Goal: Information Seeking & Learning: Check status

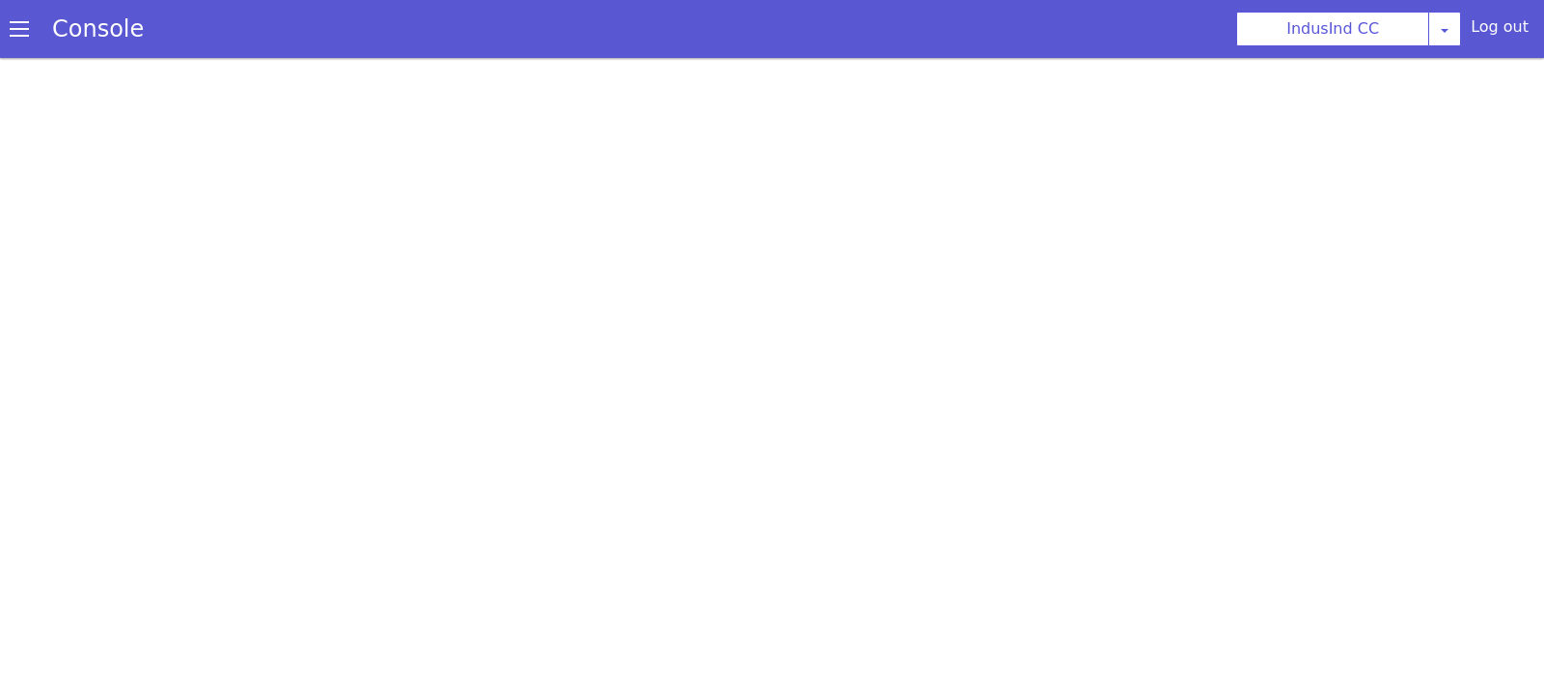
scroll to position [5, 0]
select select "HANGUP"
select select "te"
select select "customParameter"
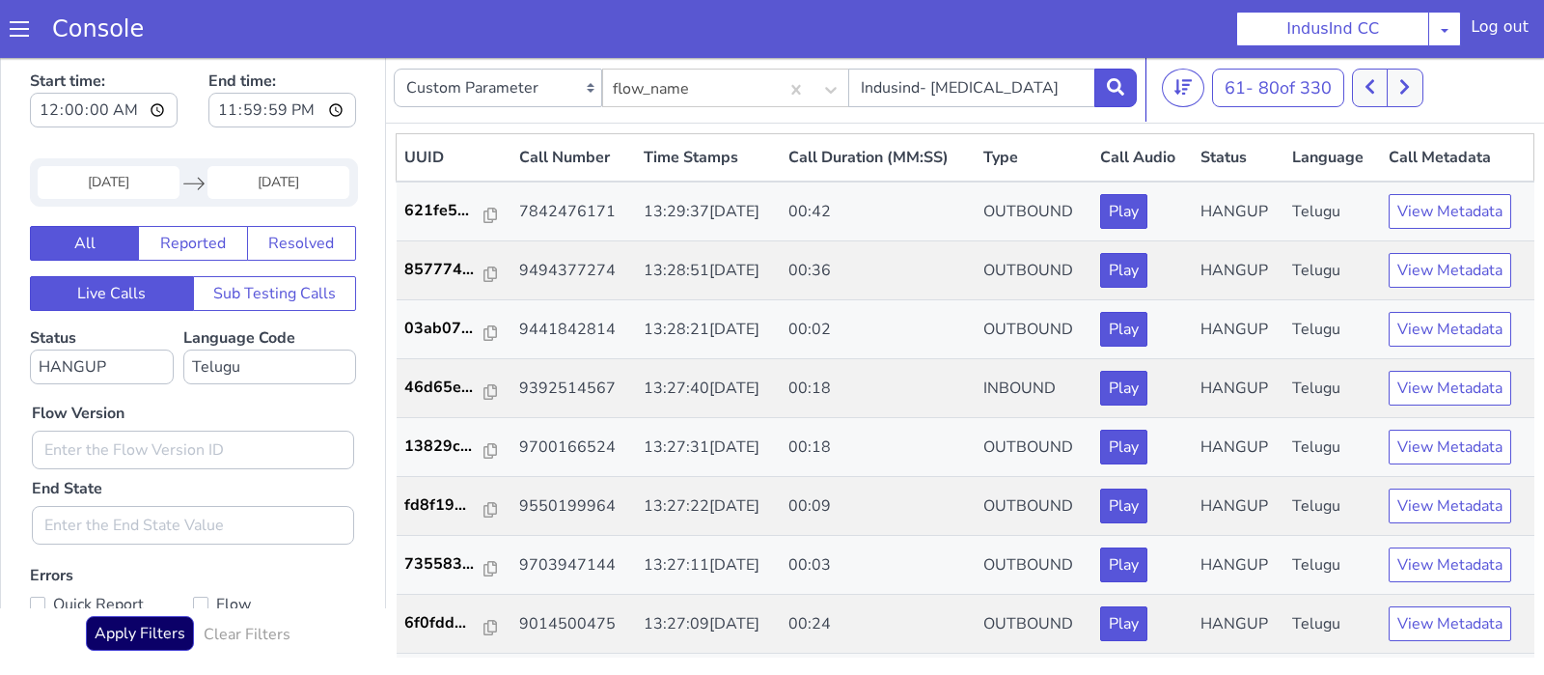
scroll to position [492, 0]
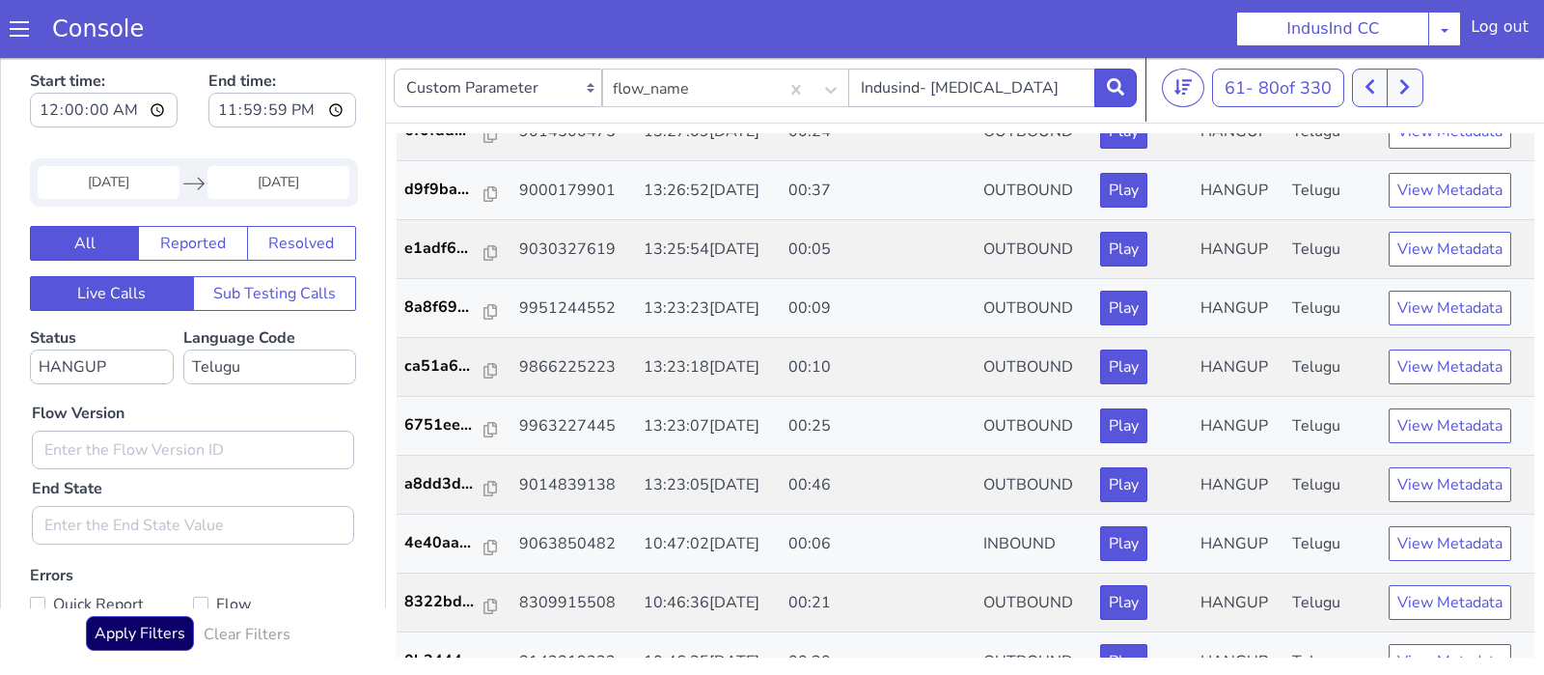
click at [484, 189] on icon at bounding box center [491, 193] width 14 height 15
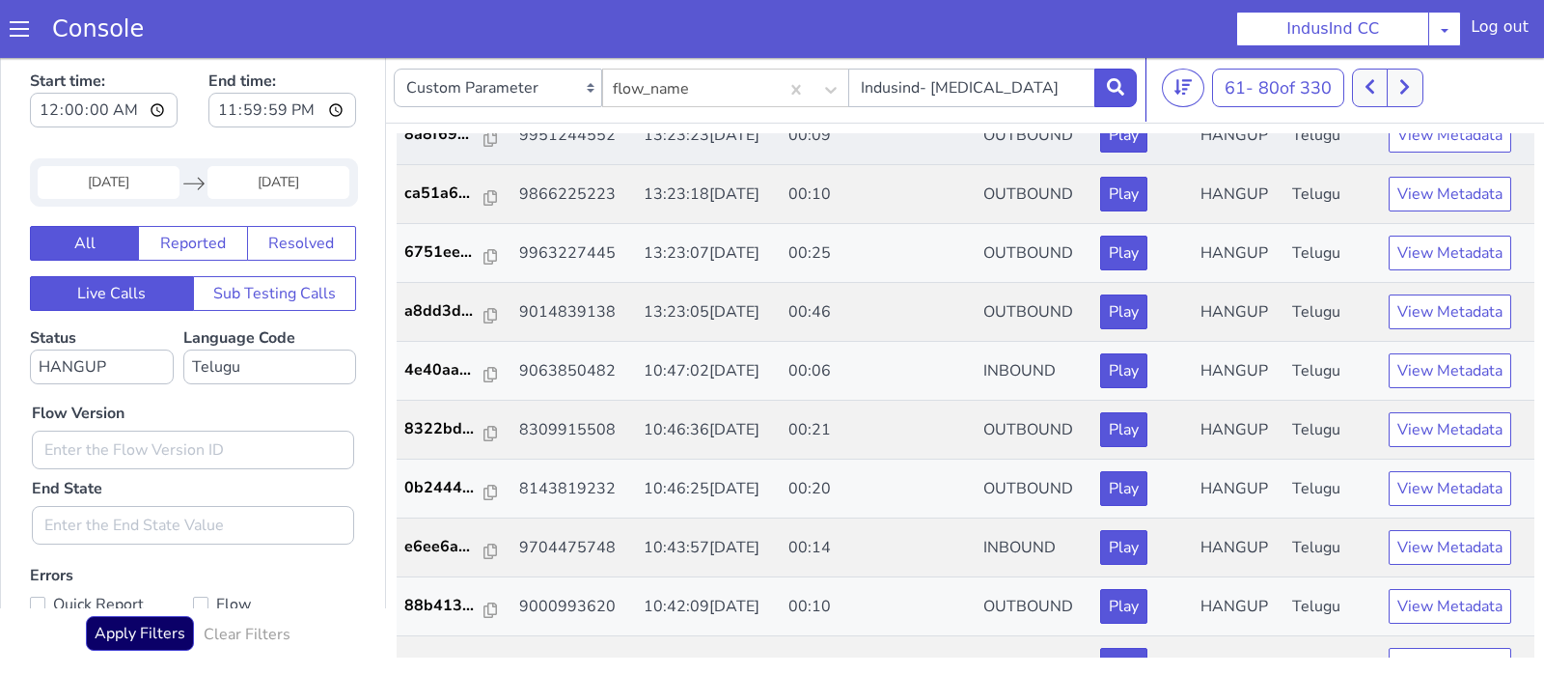
scroll to position [699, 0]
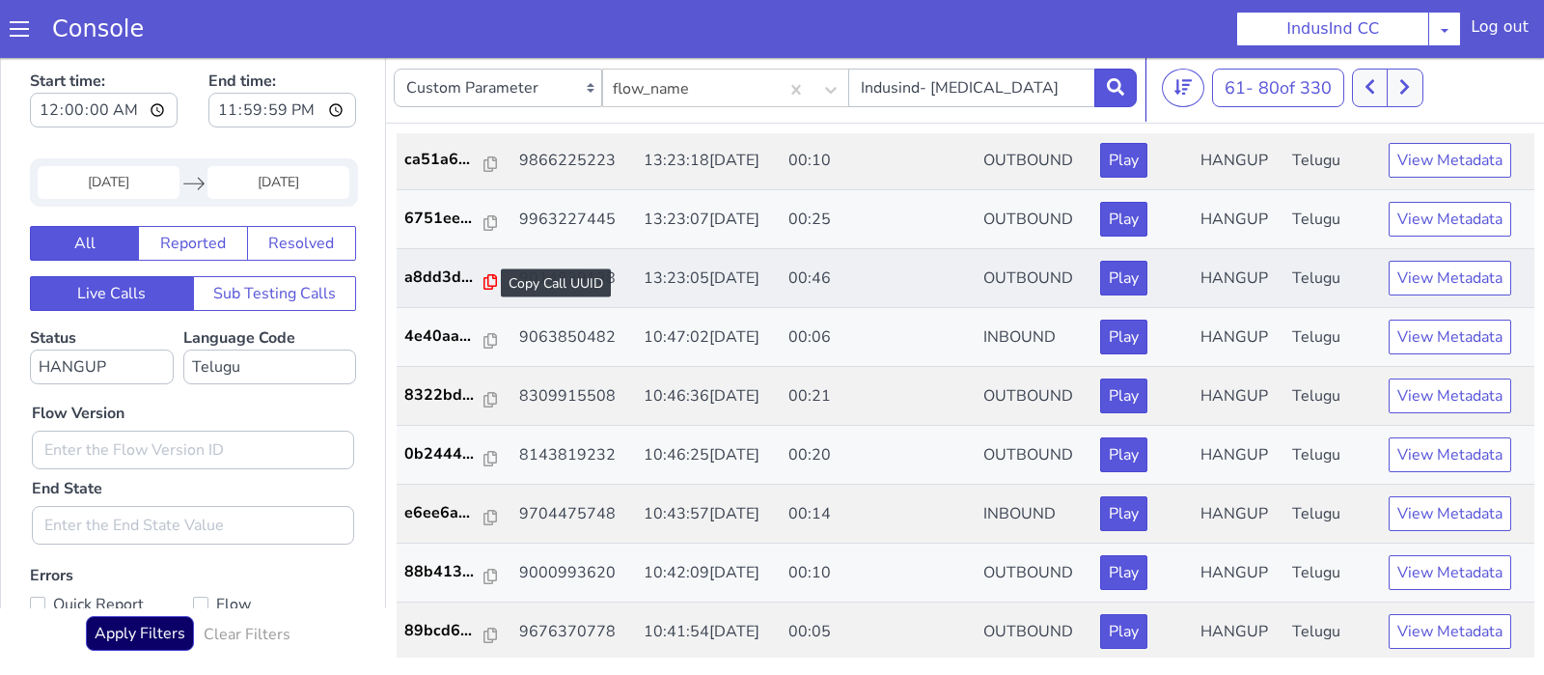
click at [484, 278] on icon at bounding box center [491, 281] width 14 height 15
click at [1410, 90] on icon at bounding box center [1404, 86] width 11 height 17
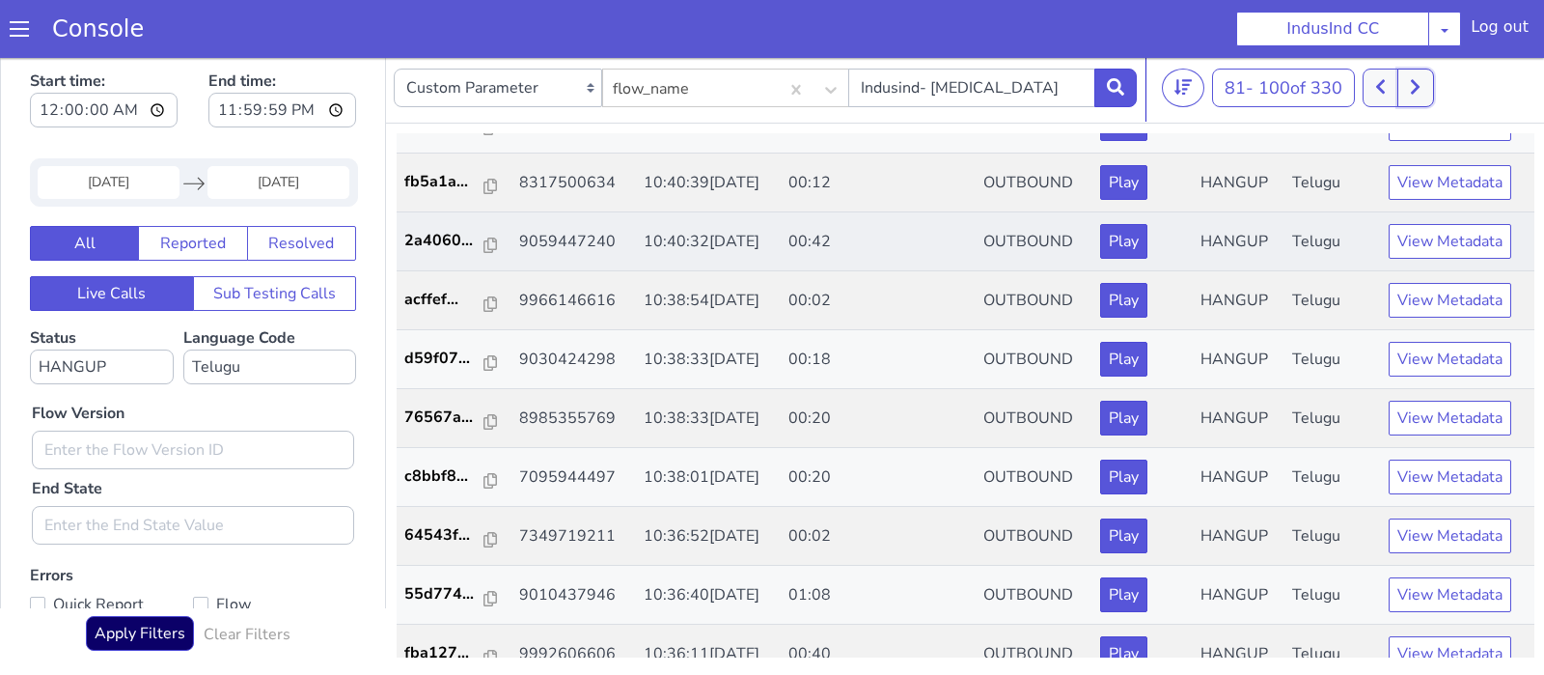
scroll to position [93, 0]
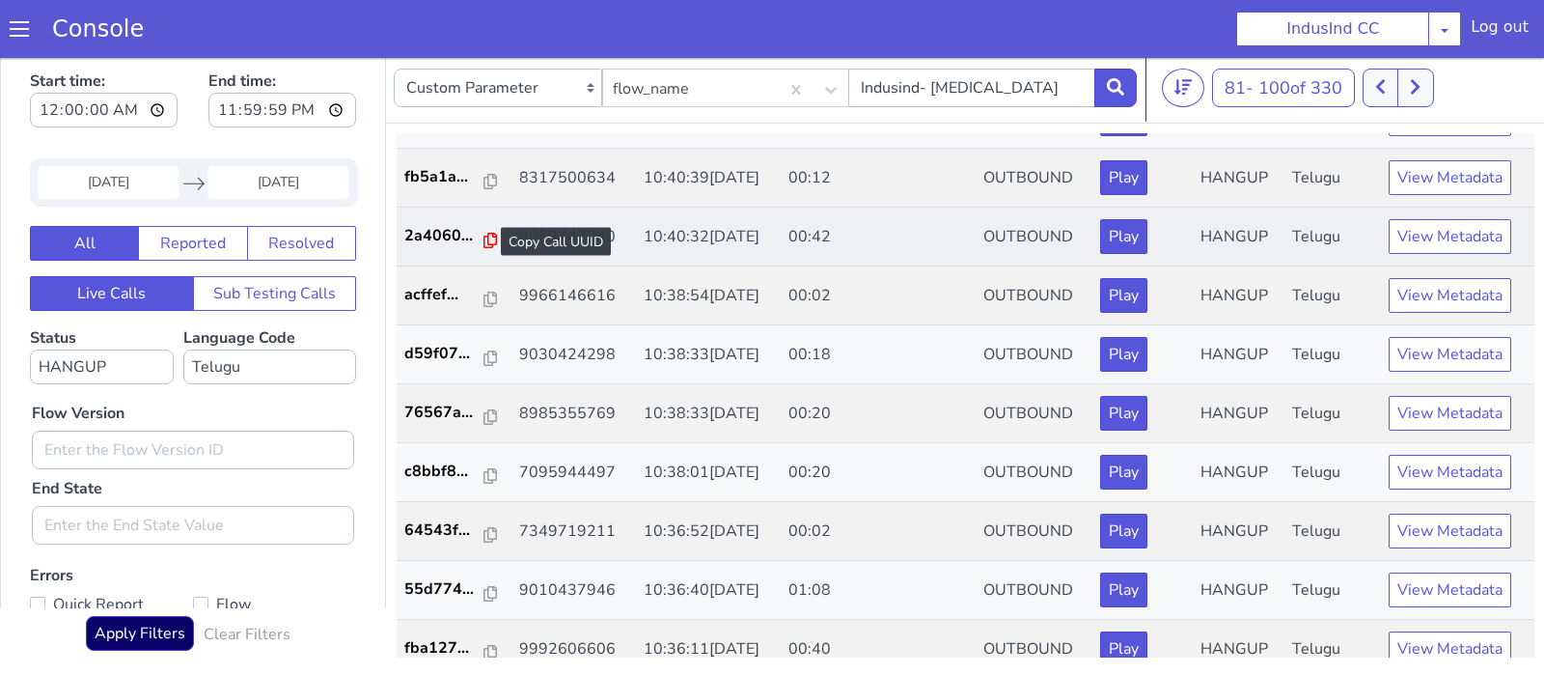
click at [484, 239] on icon at bounding box center [491, 240] width 14 height 15
click at [485, 239] on icon at bounding box center [491, 240] width 14 height 15
click at [484, 236] on icon at bounding box center [491, 240] width 14 height 15
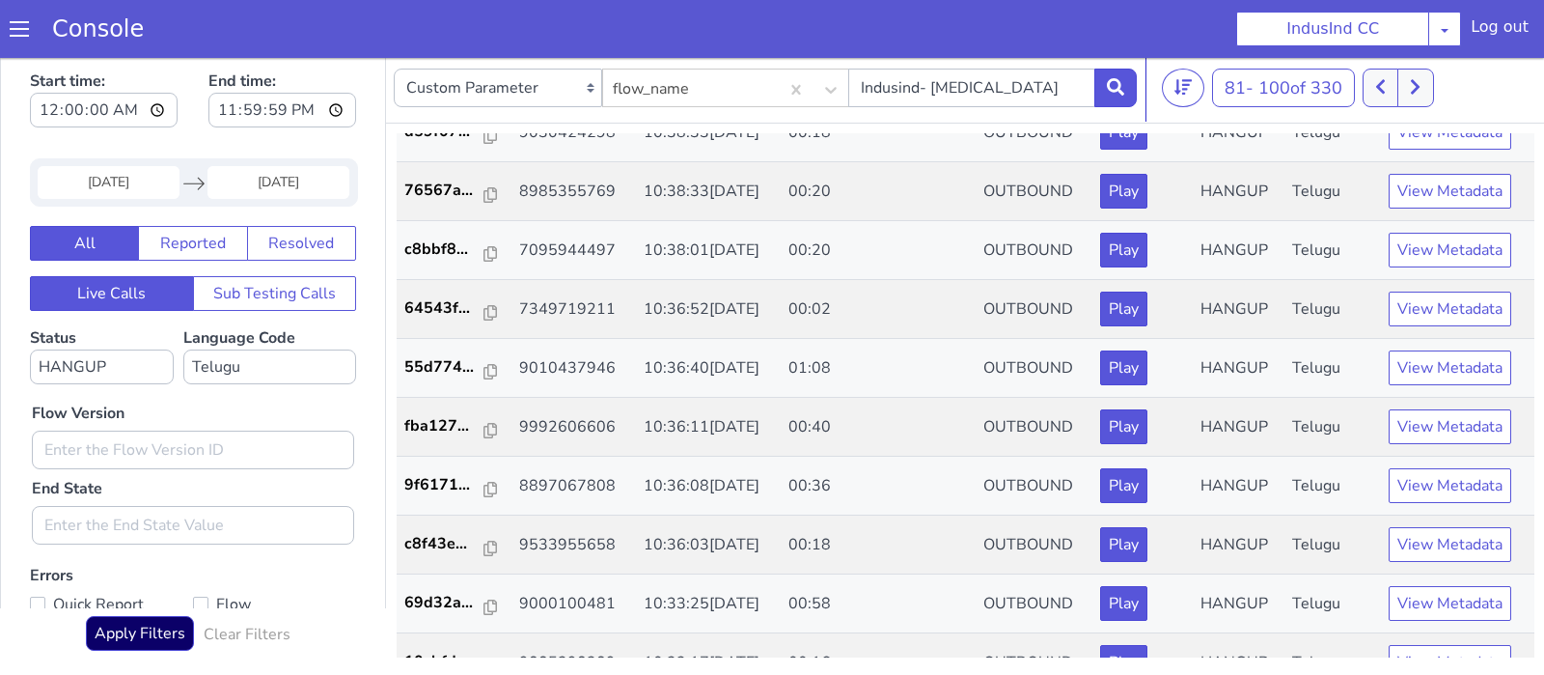
scroll to position [318, 0]
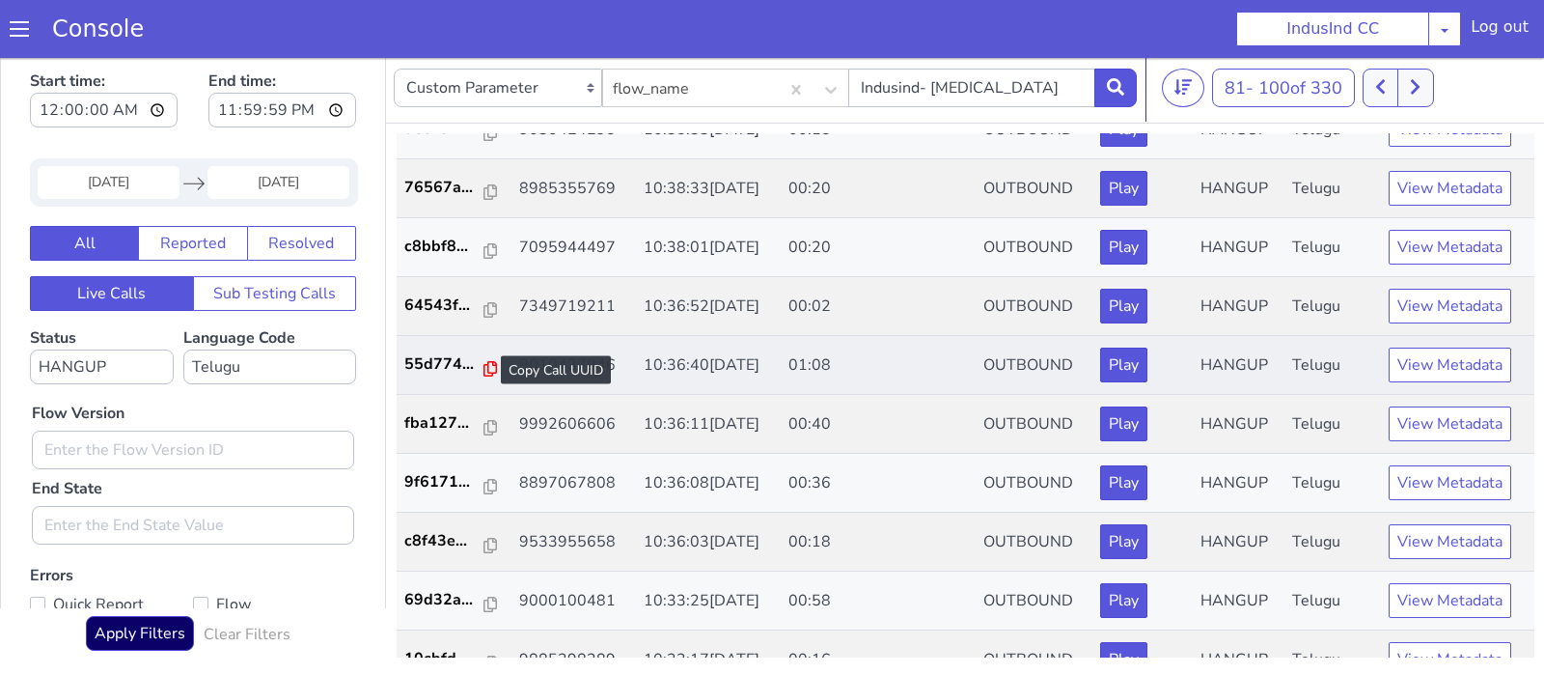
click at [488, 365] on icon at bounding box center [491, 368] width 14 height 15
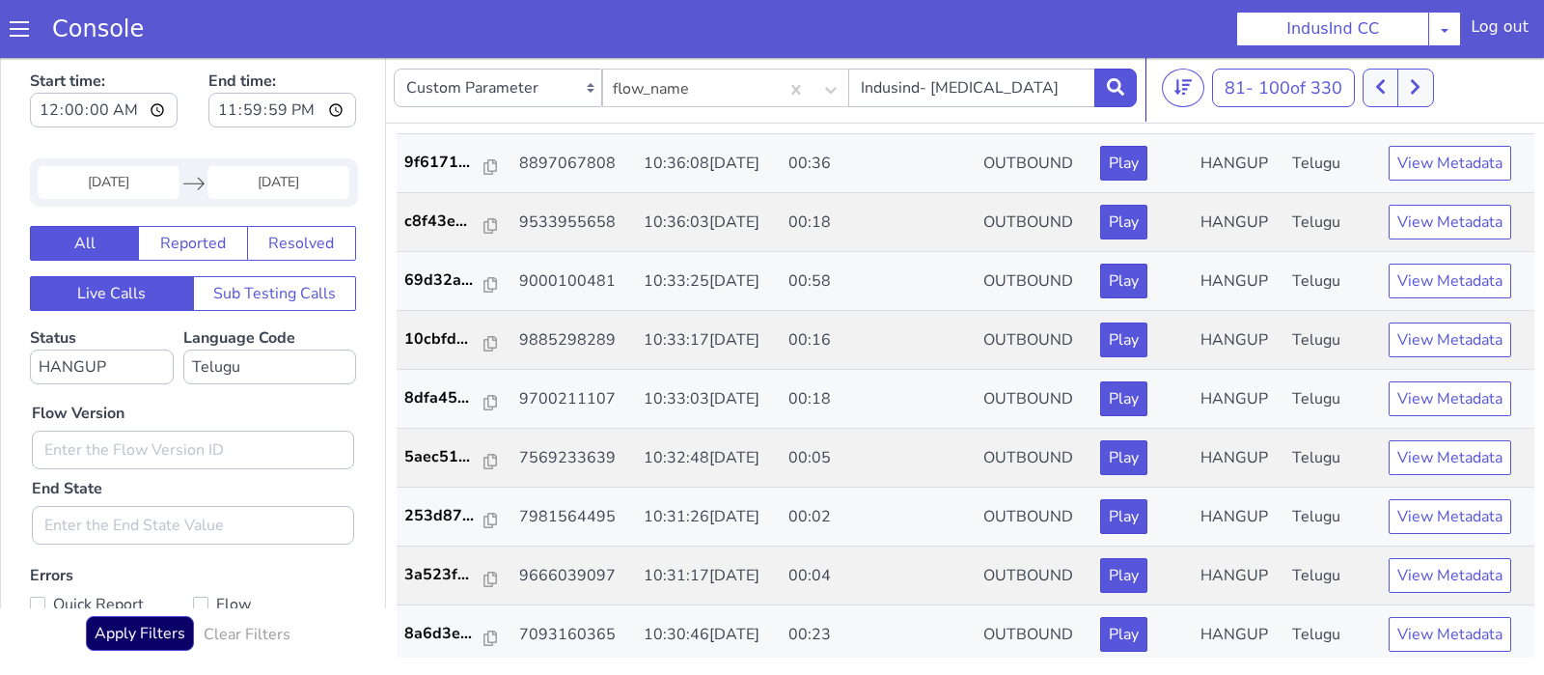
scroll to position [642, 0]
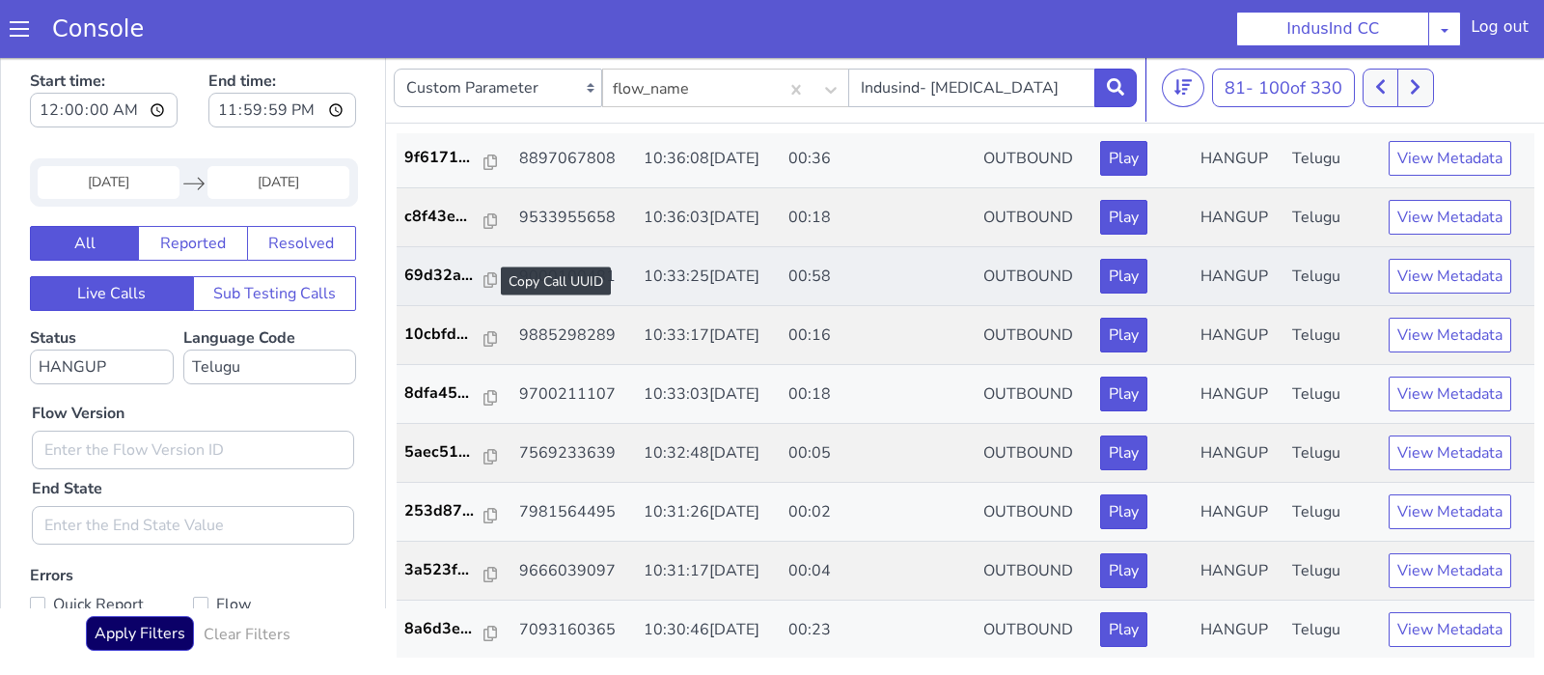
click at [485, 269] on div at bounding box center [491, 280] width 14 height 23
click at [484, 272] on icon at bounding box center [491, 279] width 14 height 15
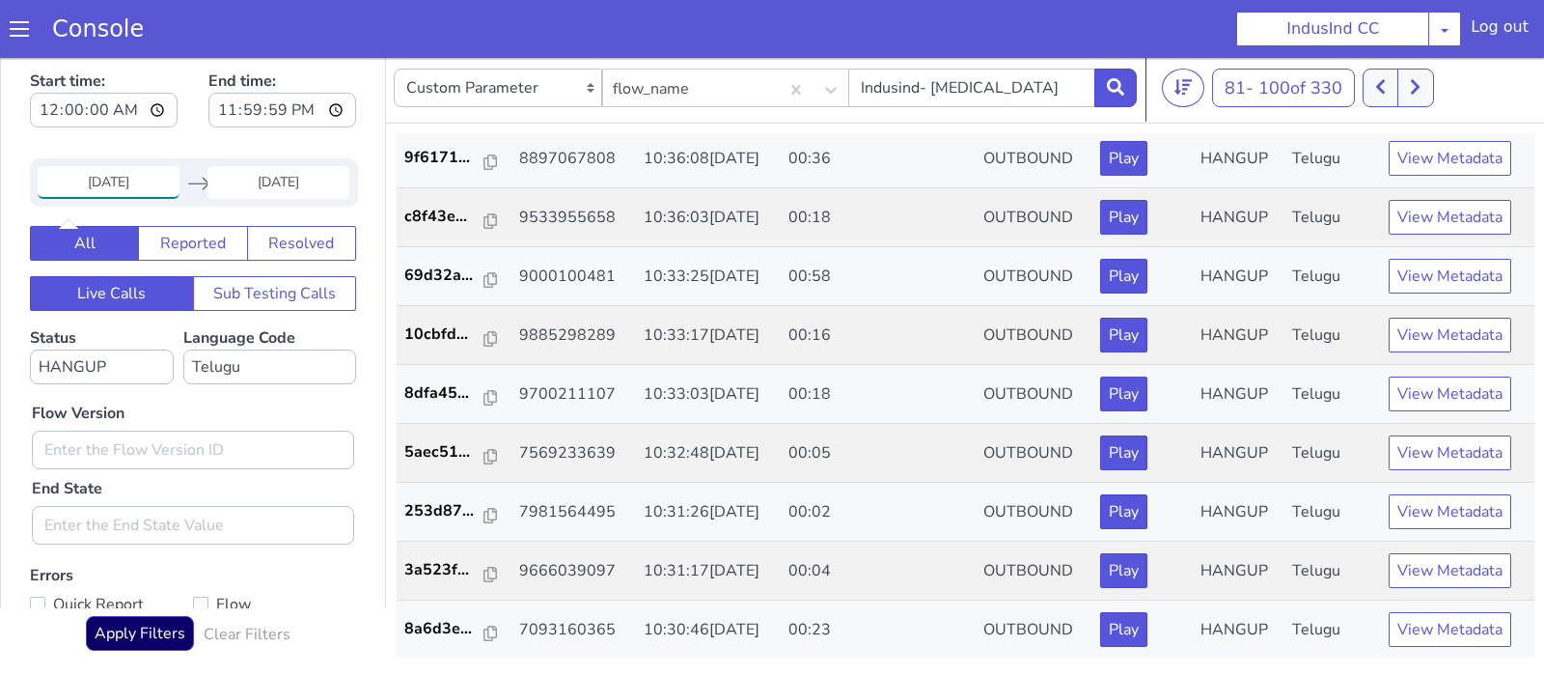
click at [138, 169] on input "24 Sep 2025" at bounding box center [109, 182] width 142 height 33
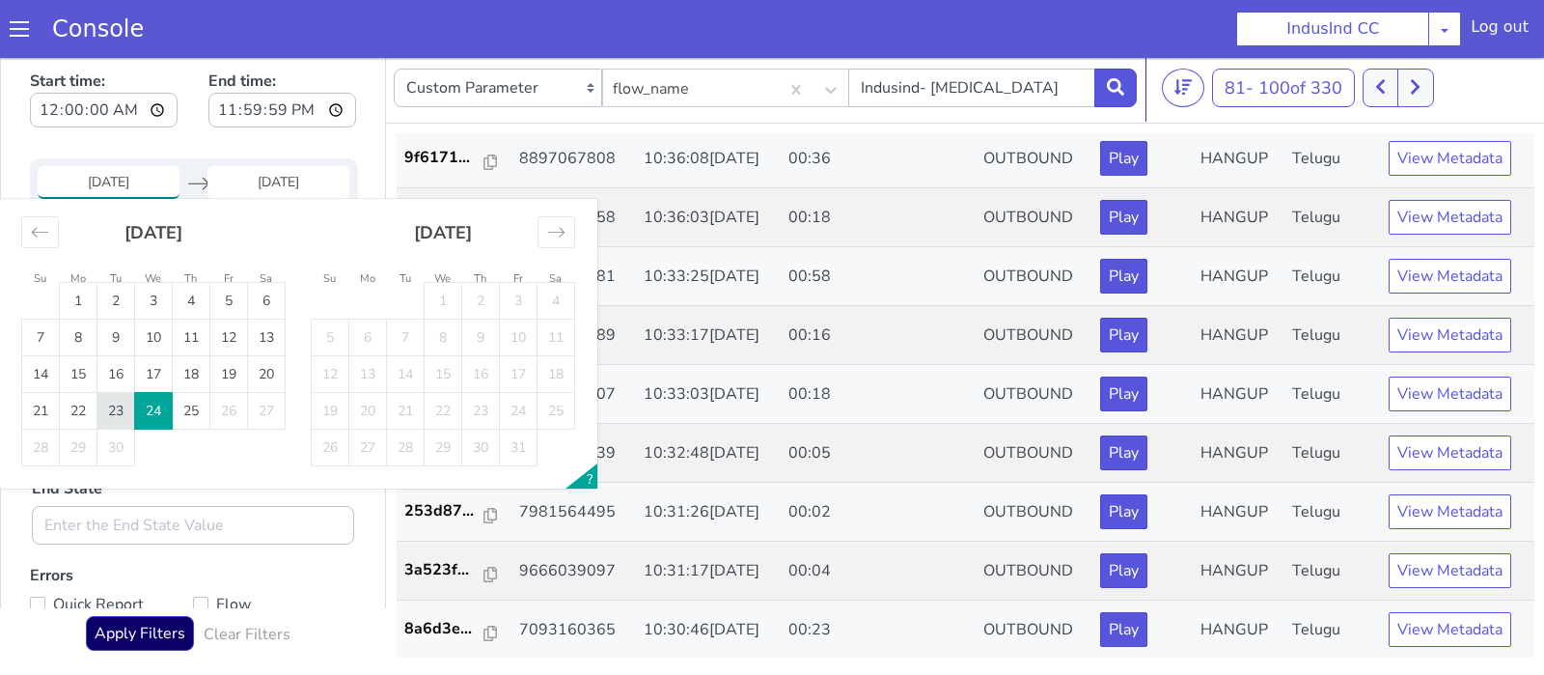
click at [119, 397] on td "23" at bounding box center [116, 411] width 38 height 37
type input "23 Sep 2025"
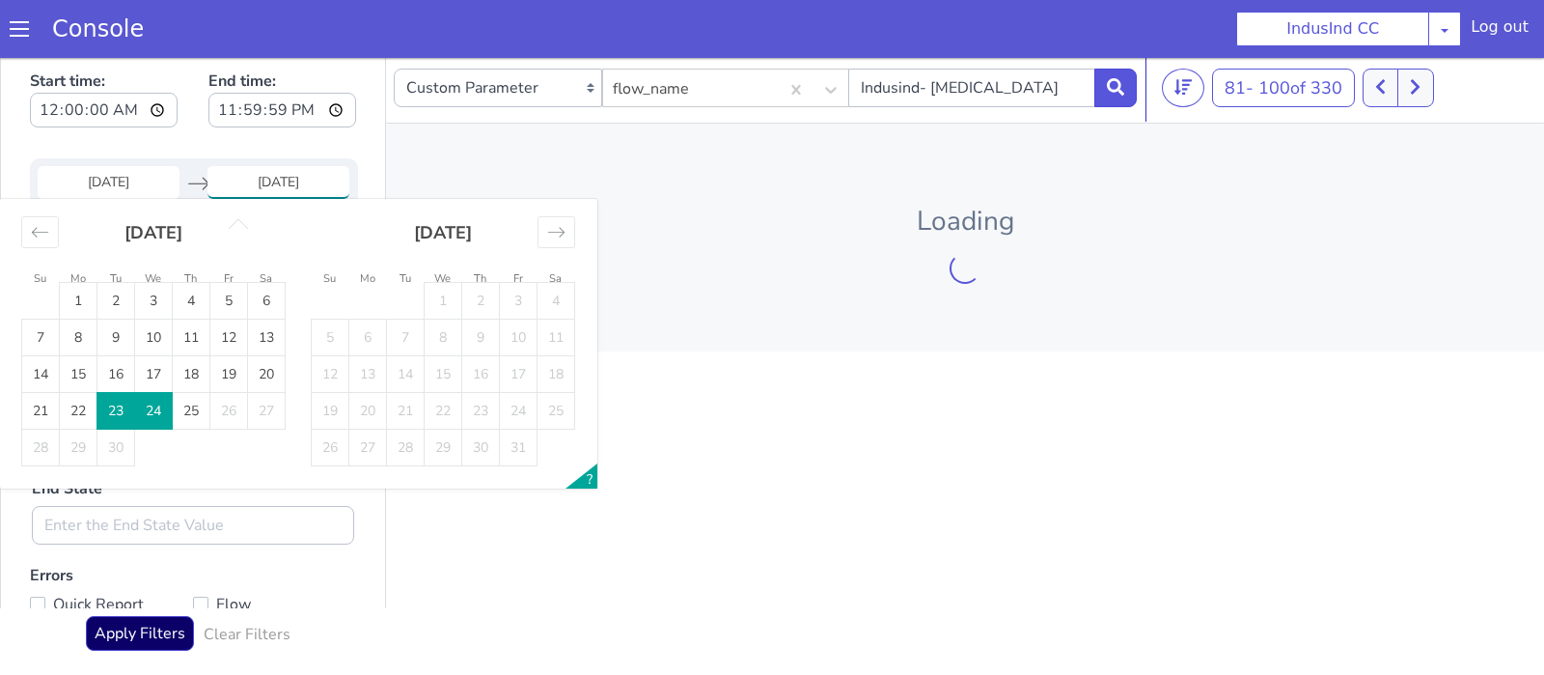
click at [119, 397] on td "23" at bounding box center [116, 411] width 38 height 37
type input "23 Sep 2025"
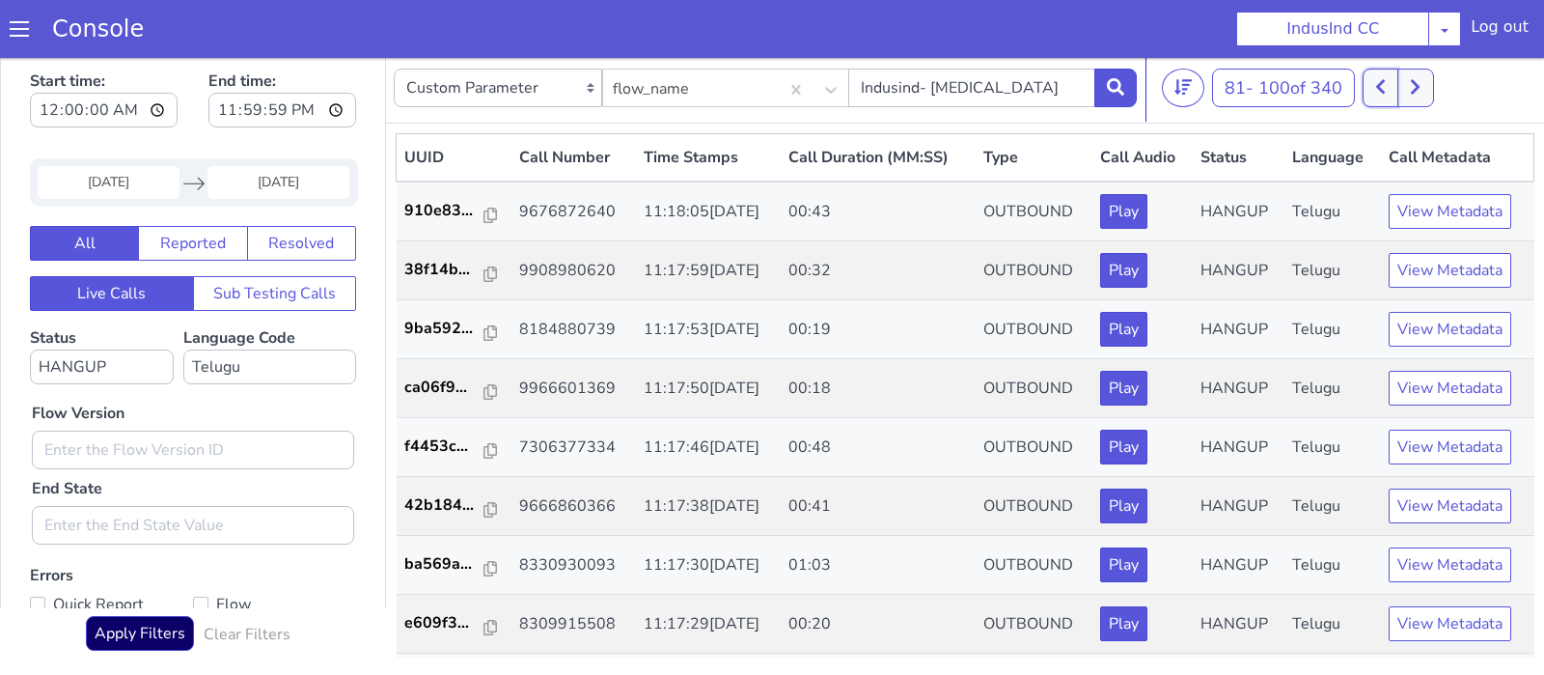
click at [1386, 88] on icon at bounding box center [1380, 86] width 11 height 17
click at [1388, 88] on button at bounding box center [1370, 88] width 36 height 39
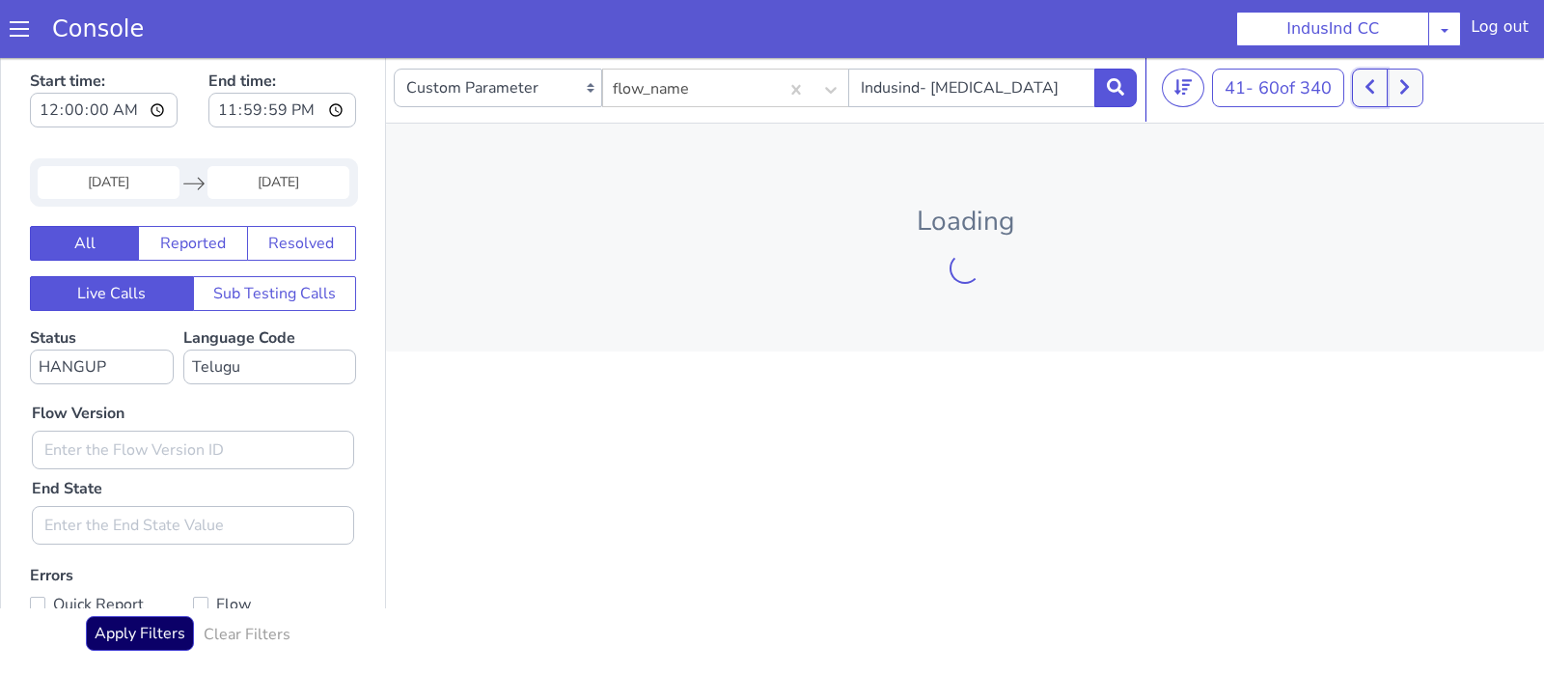
click at [1388, 88] on button at bounding box center [1370, 88] width 36 height 39
click at [1391, 88] on button at bounding box center [1394, 88] width 36 height 39
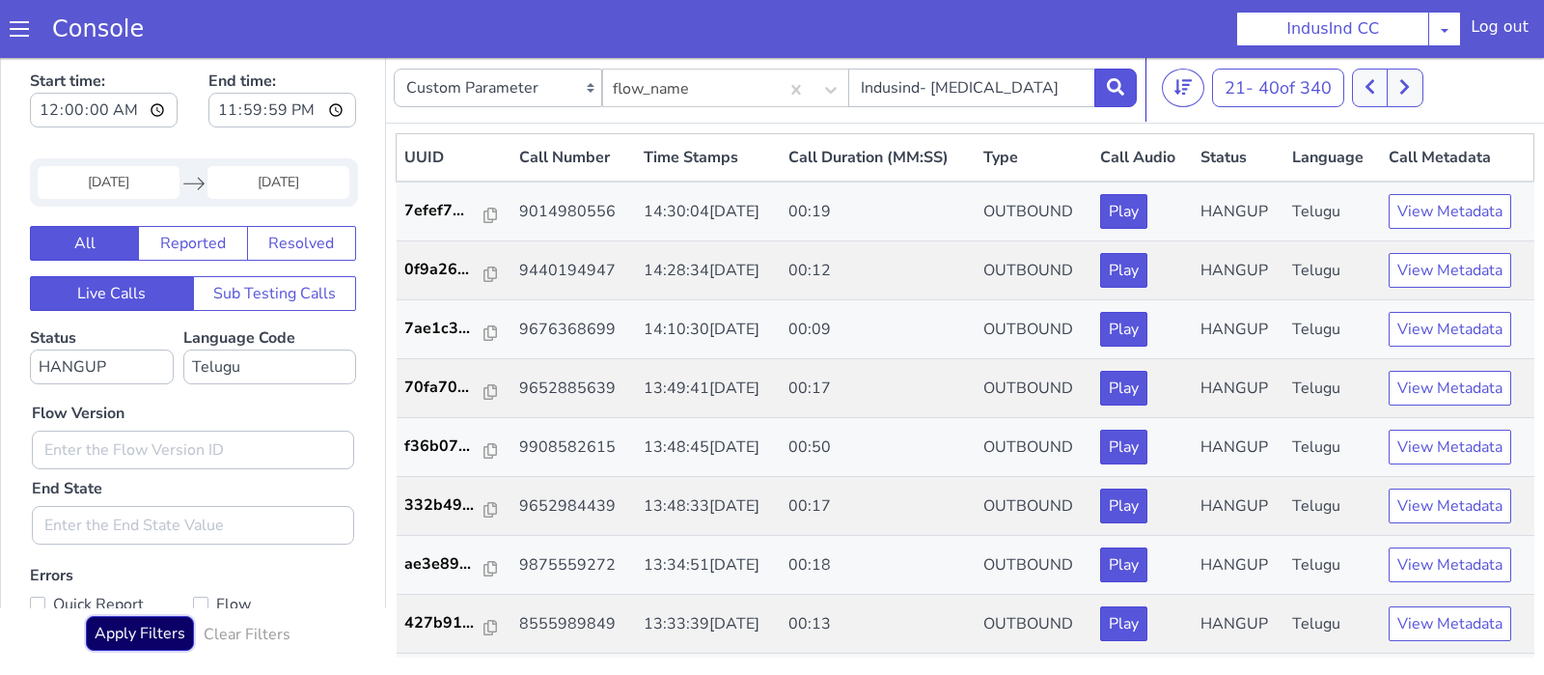
click at [151, 649] on button "Apply Filters" at bounding box center [140, 633] width 108 height 35
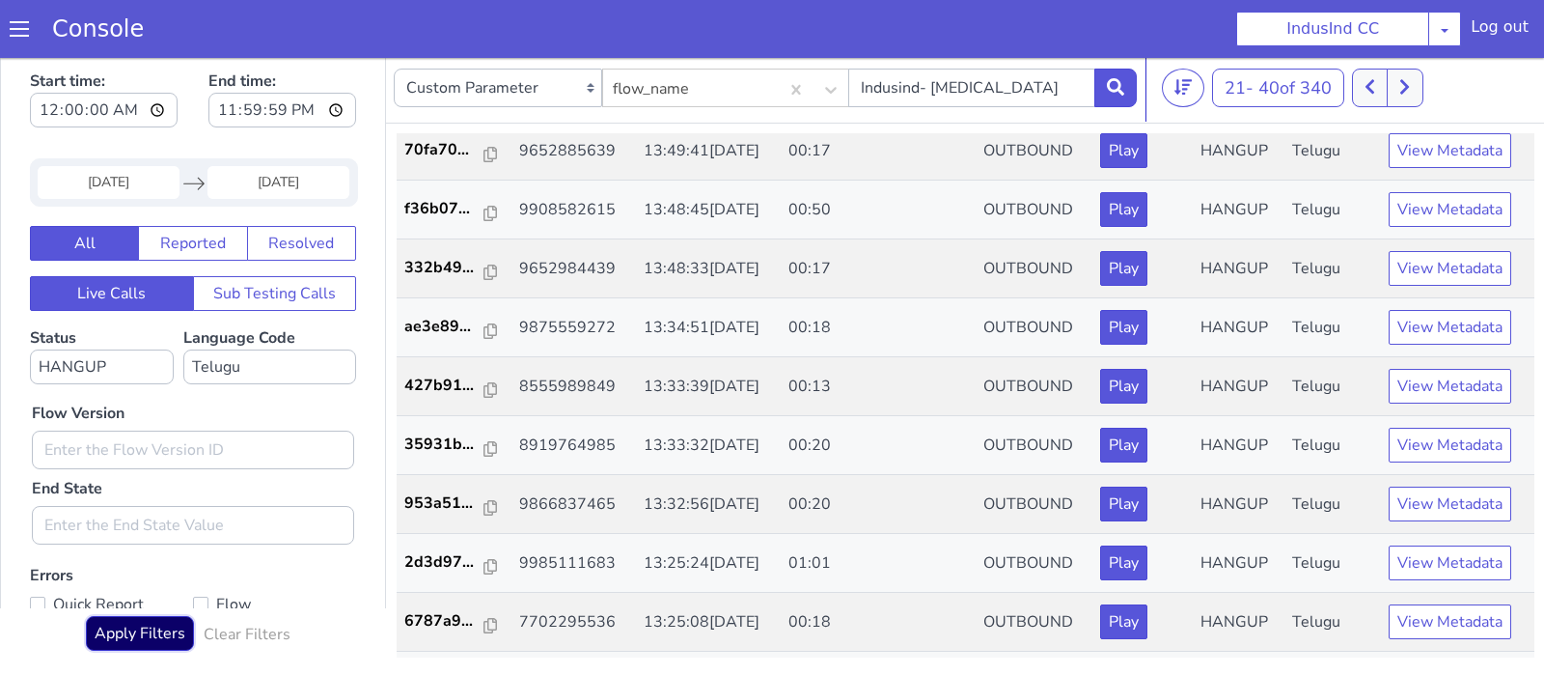
scroll to position [261, 0]
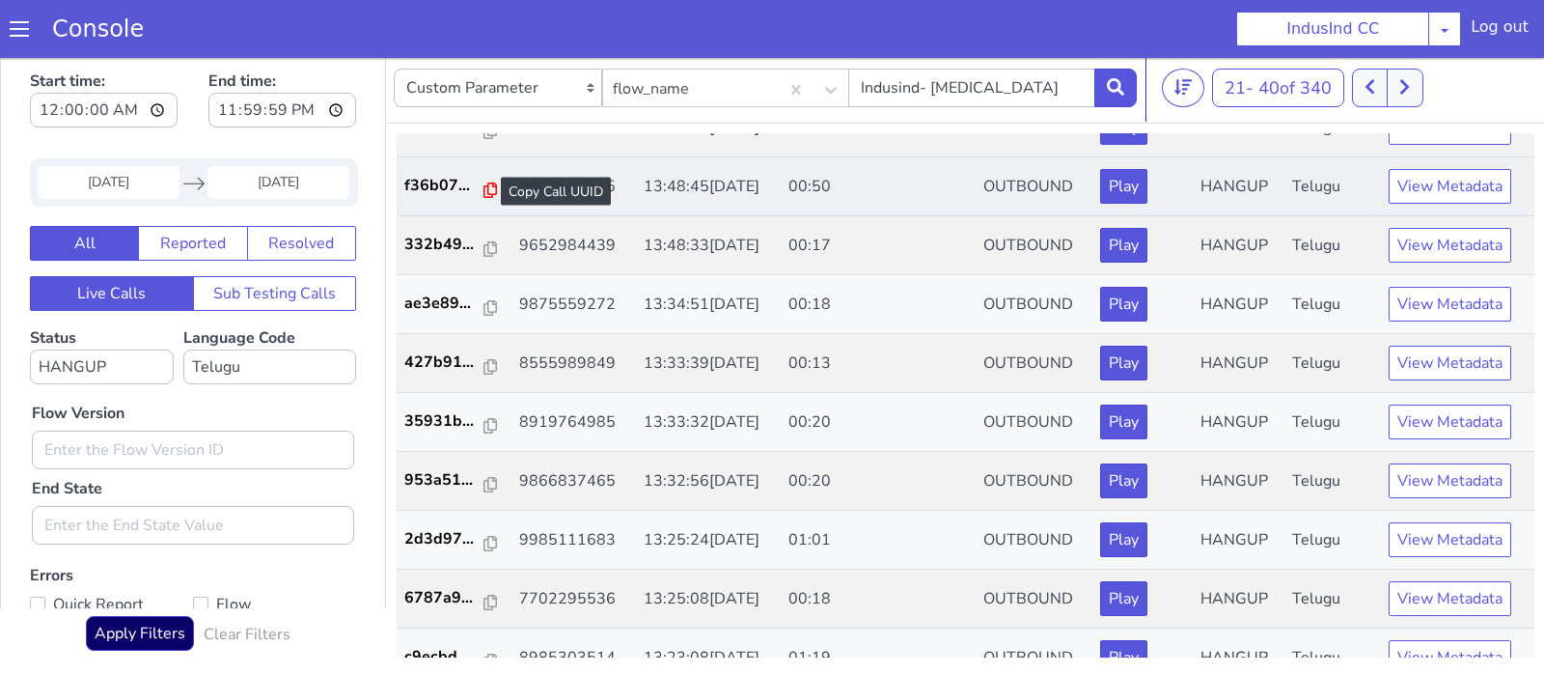
click at [484, 191] on icon at bounding box center [491, 189] width 14 height 15
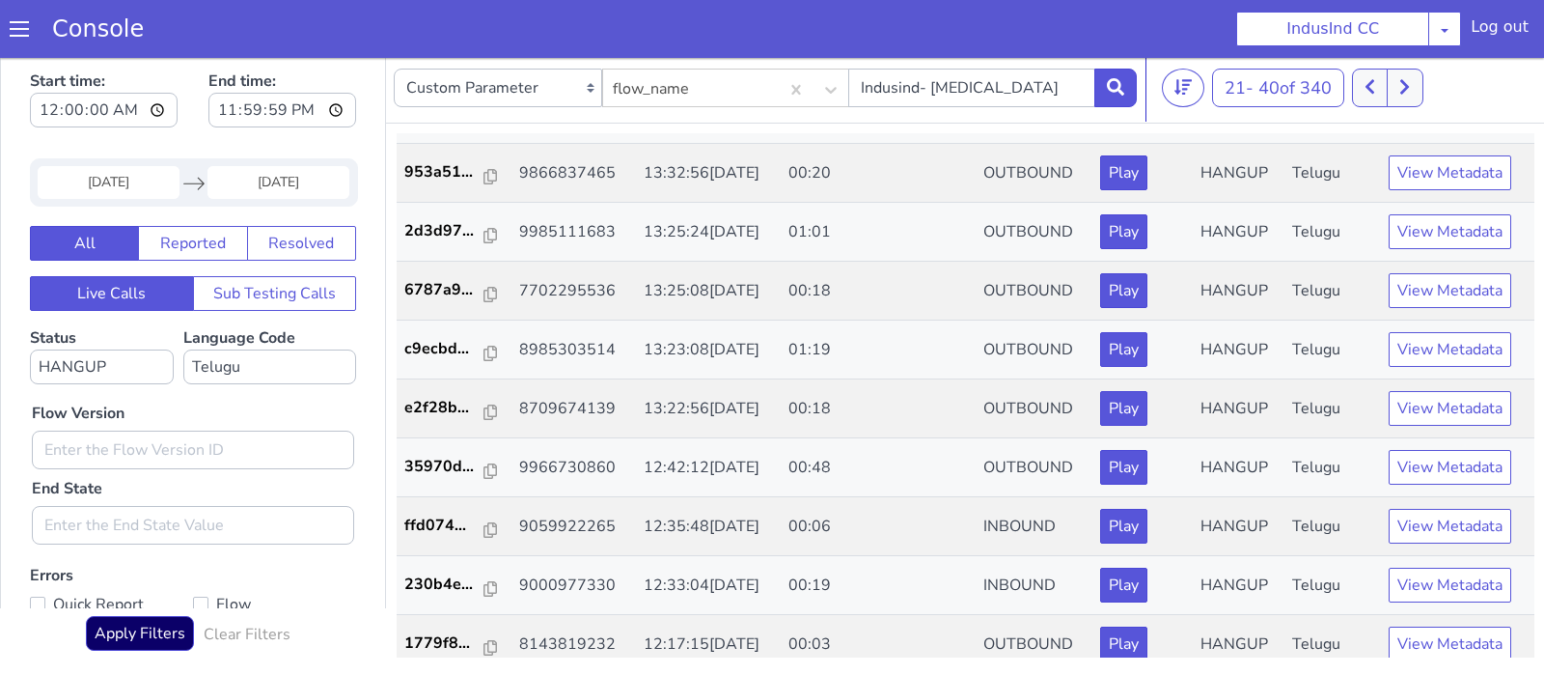
scroll to position [571, 0]
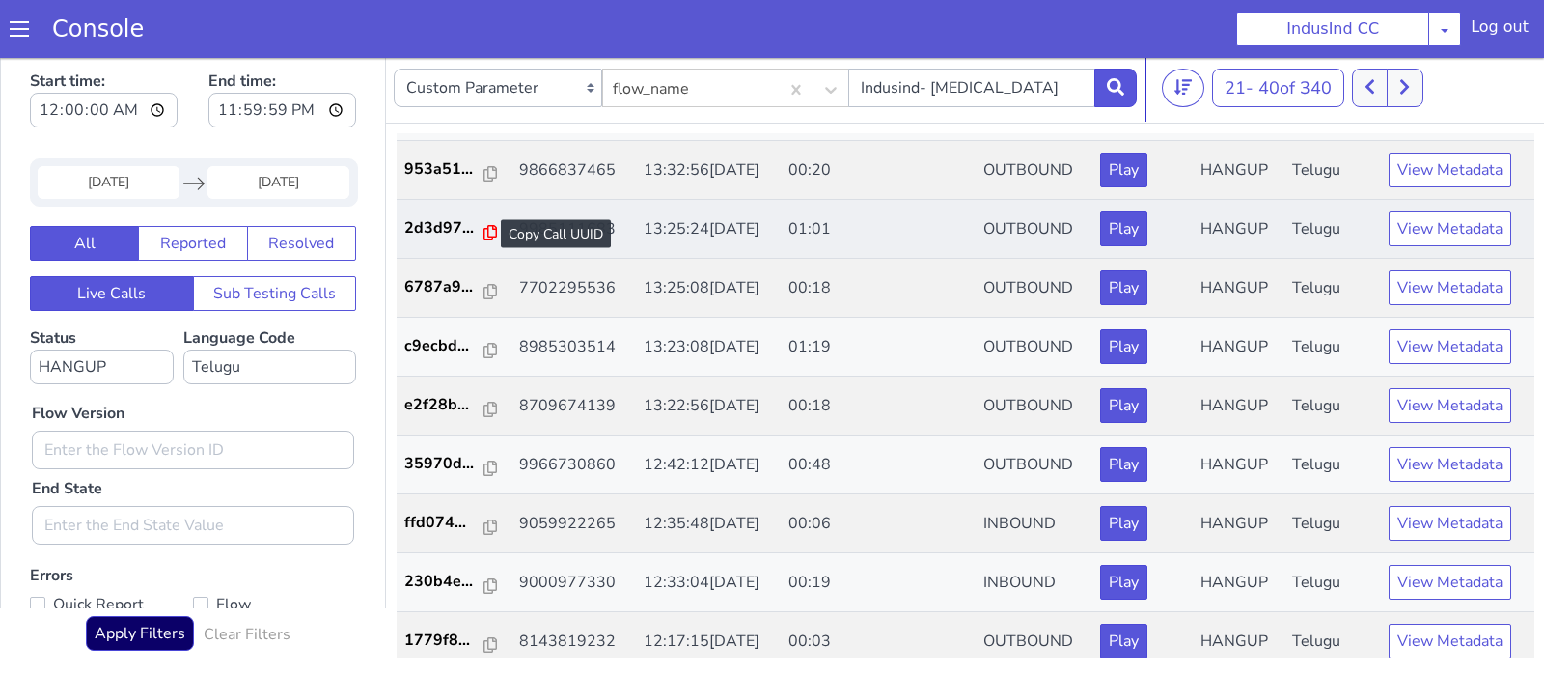
click at [484, 230] on icon at bounding box center [491, 232] width 14 height 15
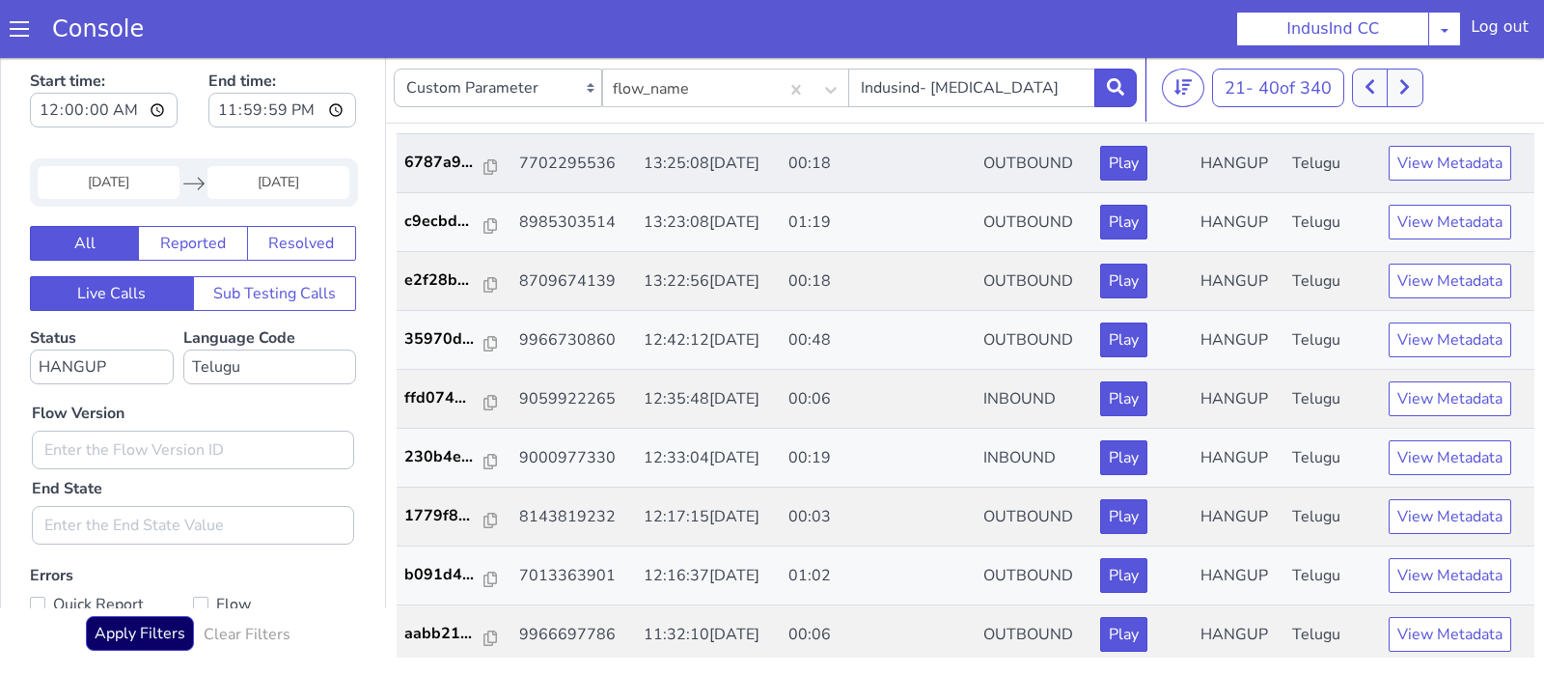
scroll to position [699, 0]
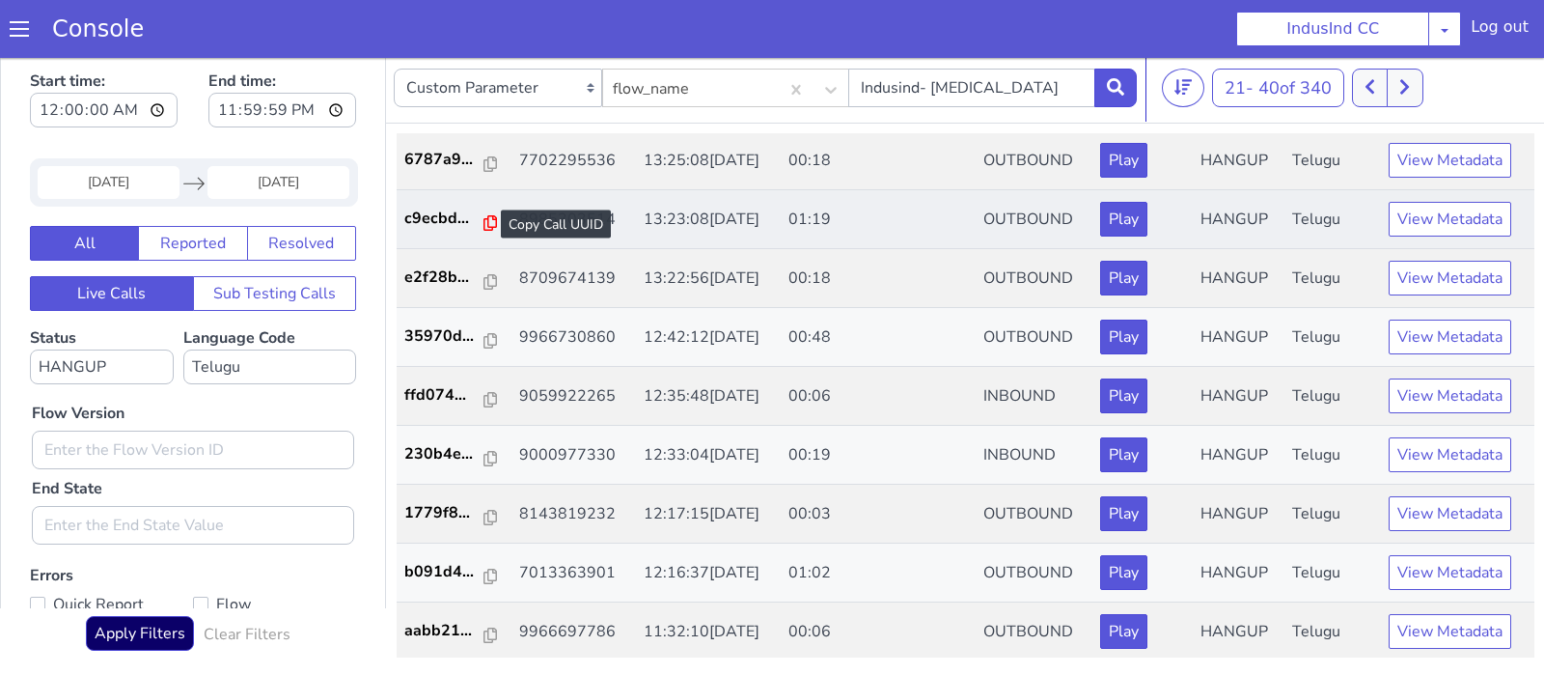
click at [484, 224] on icon at bounding box center [491, 222] width 14 height 15
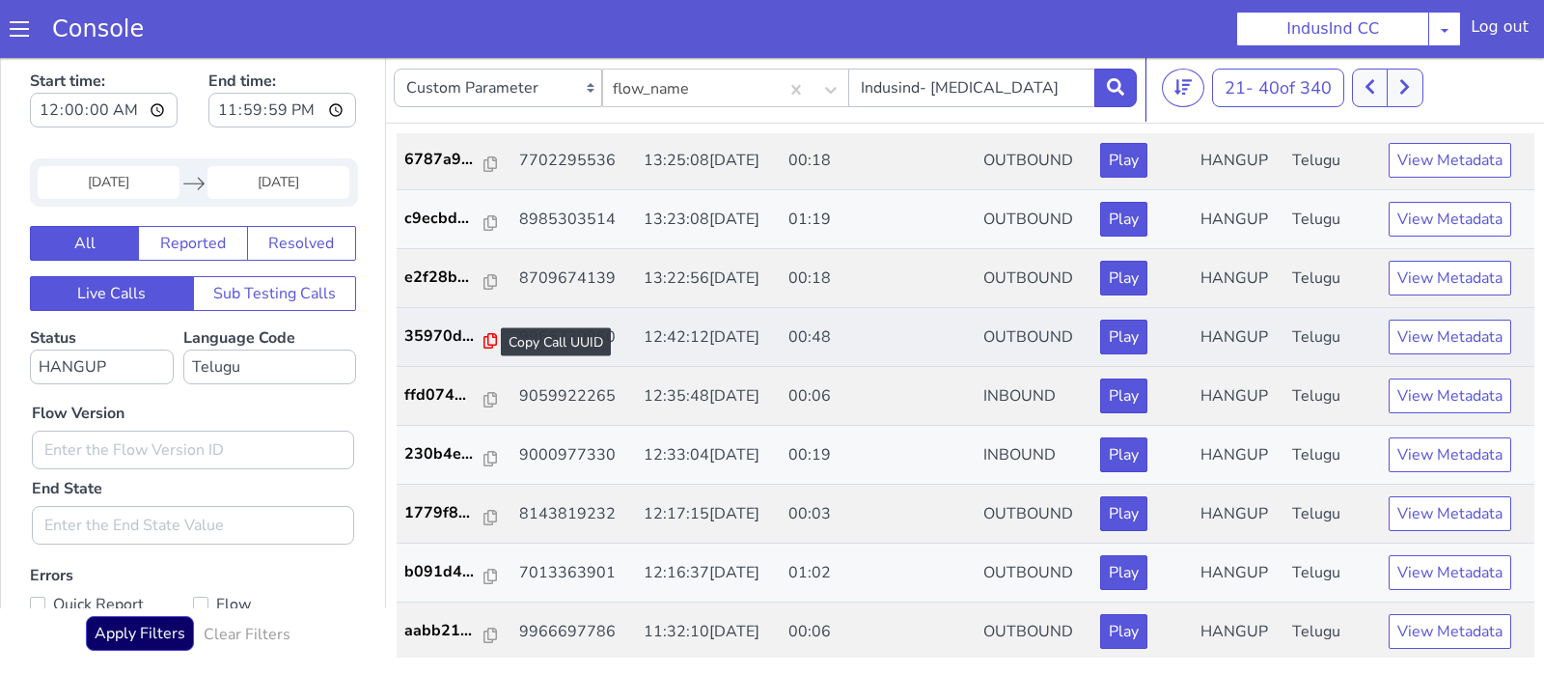
click at [484, 336] on icon at bounding box center [491, 340] width 14 height 15
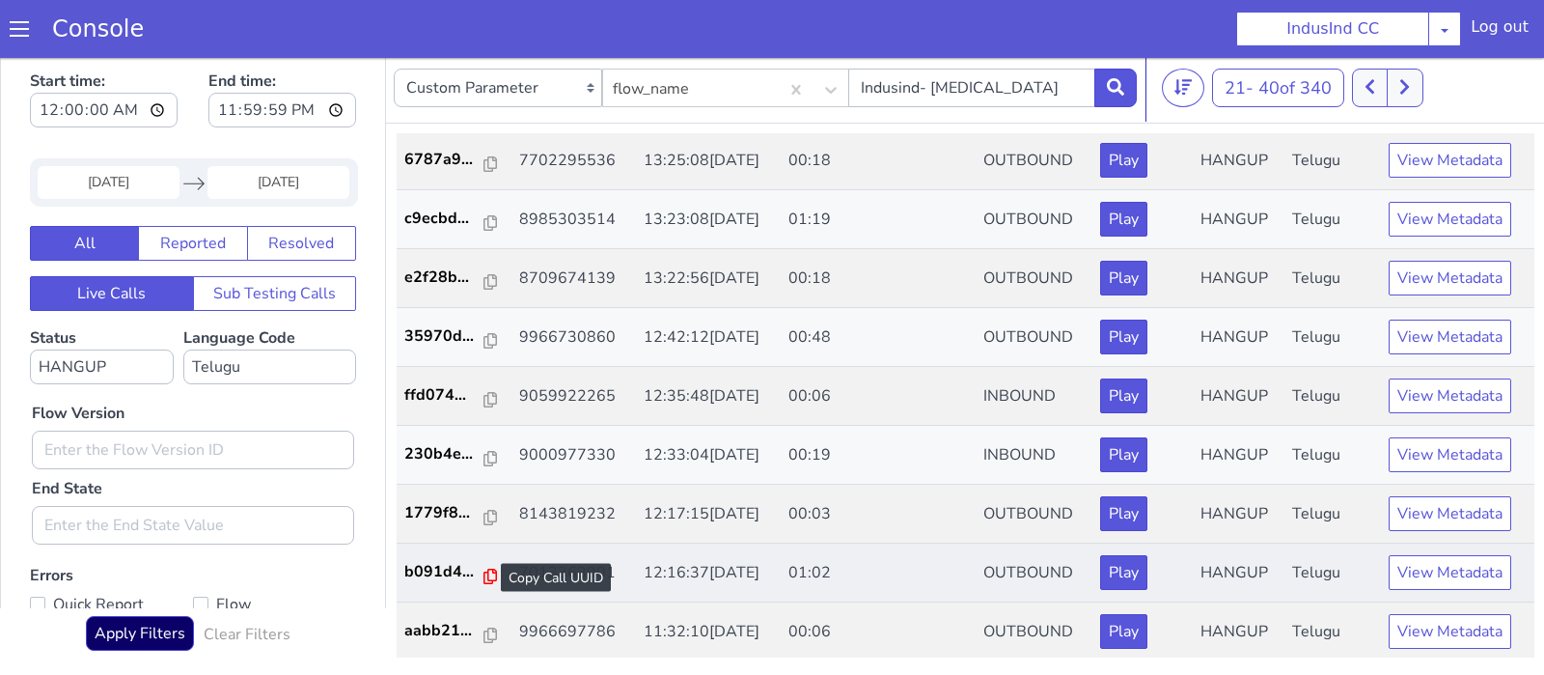
click at [484, 569] on icon at bounding box center [491, 575] width 14 height 15
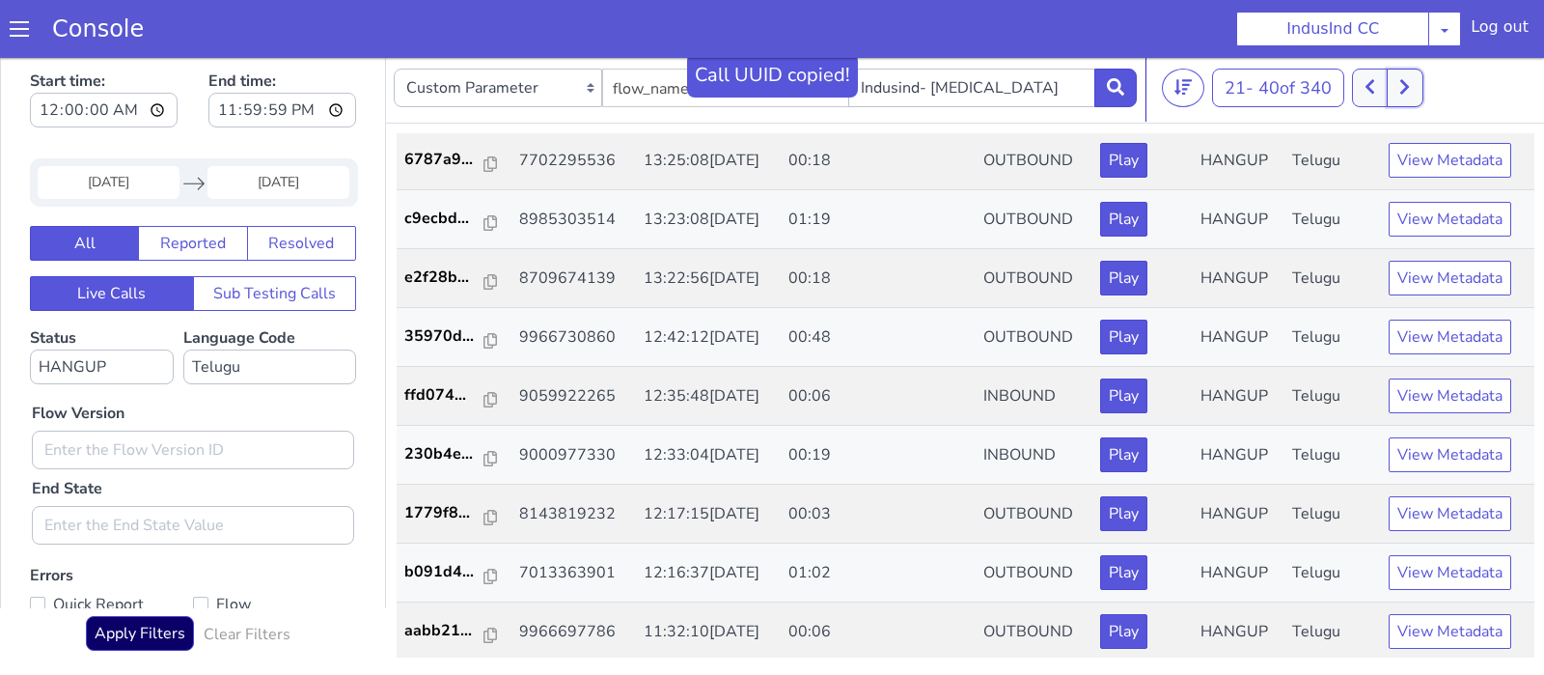
click at [1409, 80] on icon at bounding box center [1404, 86] width 11 height 17
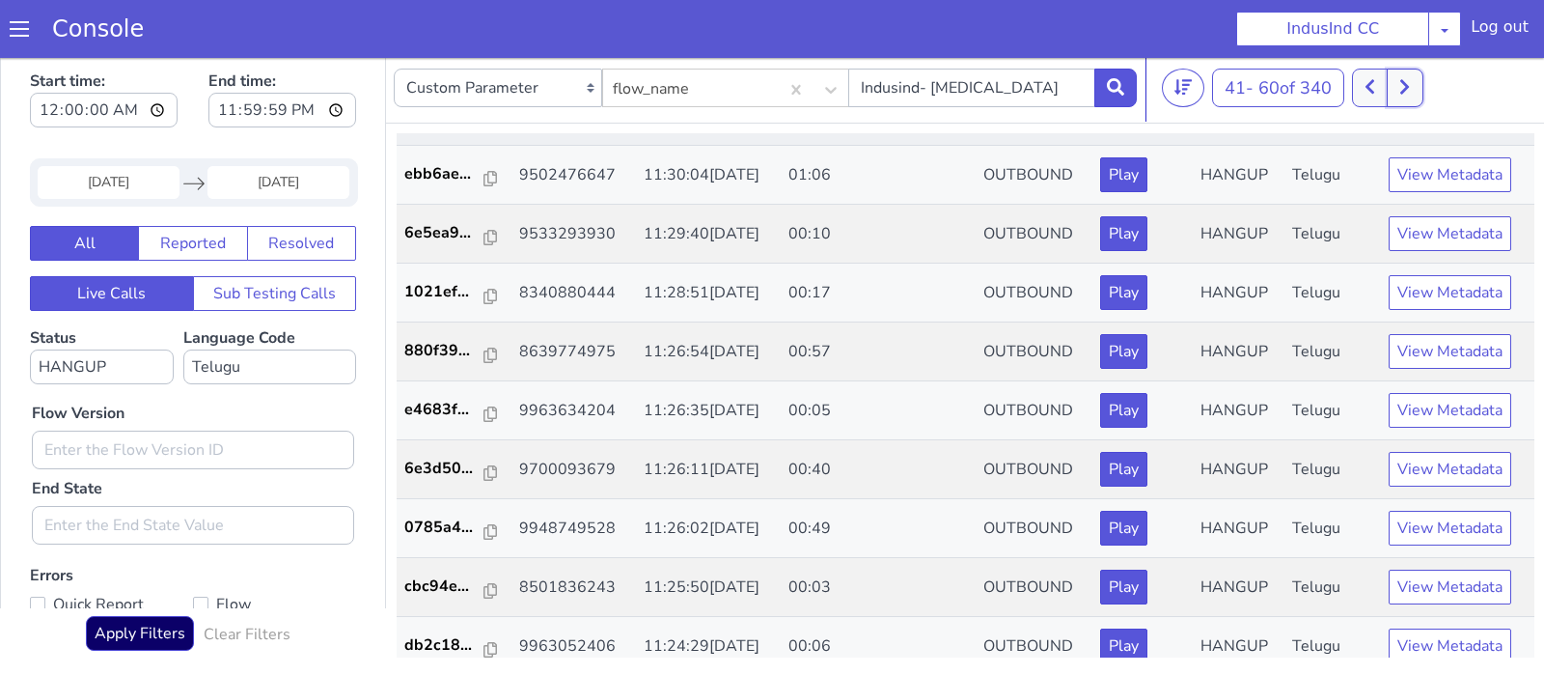
scroll to position [155, 0]
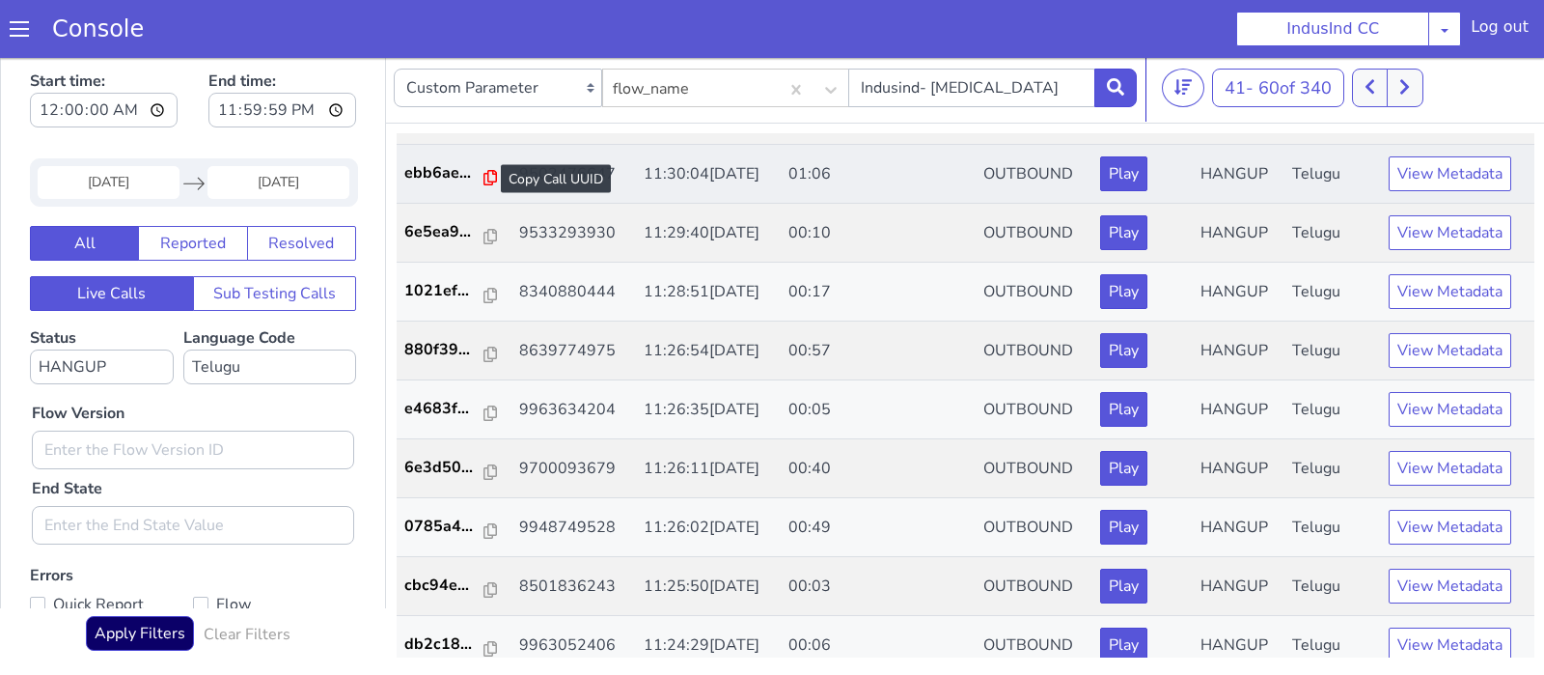
click at [484, 172] on icon at bounding box center [491, 177] width 14 height 15
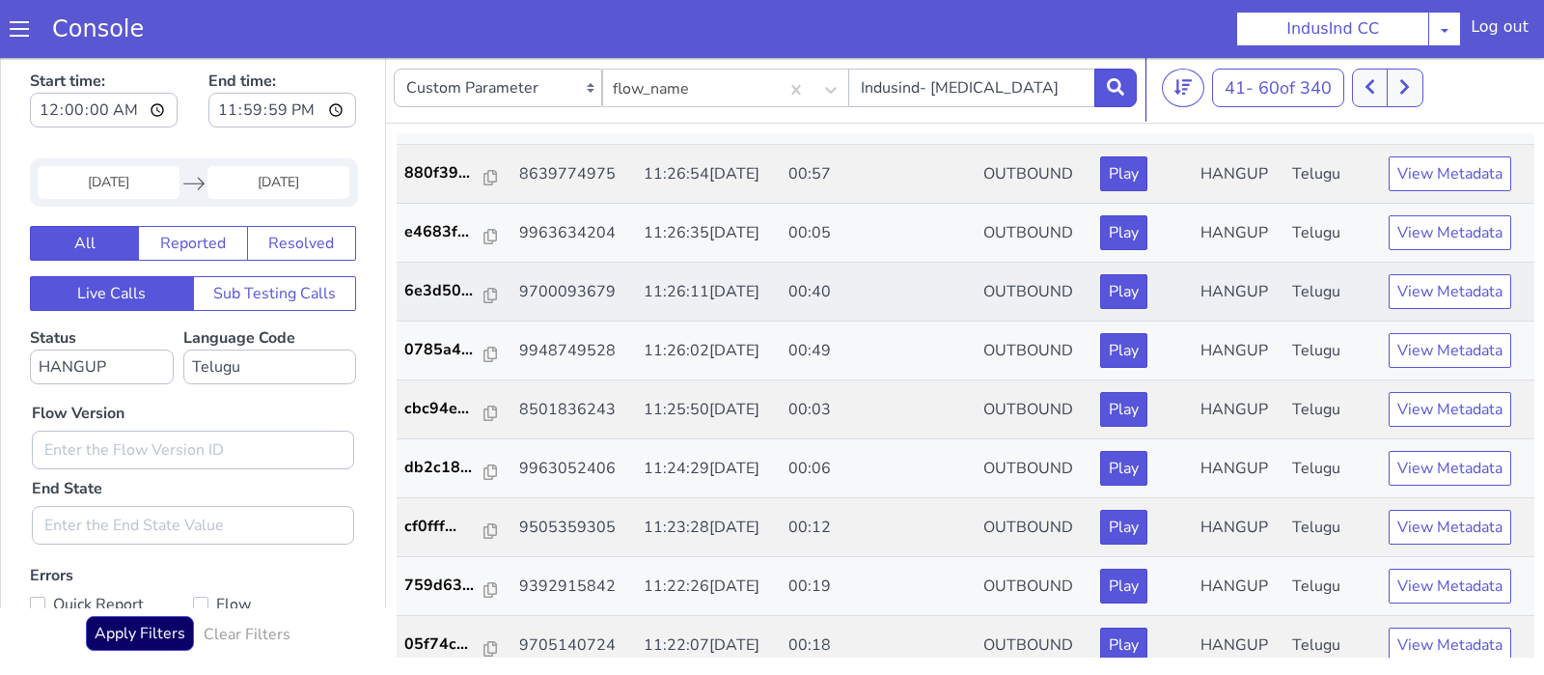
scroll to position [331, 0]
click at [486, 175] on icon at bounding box center [491, 178] width 14 height 15
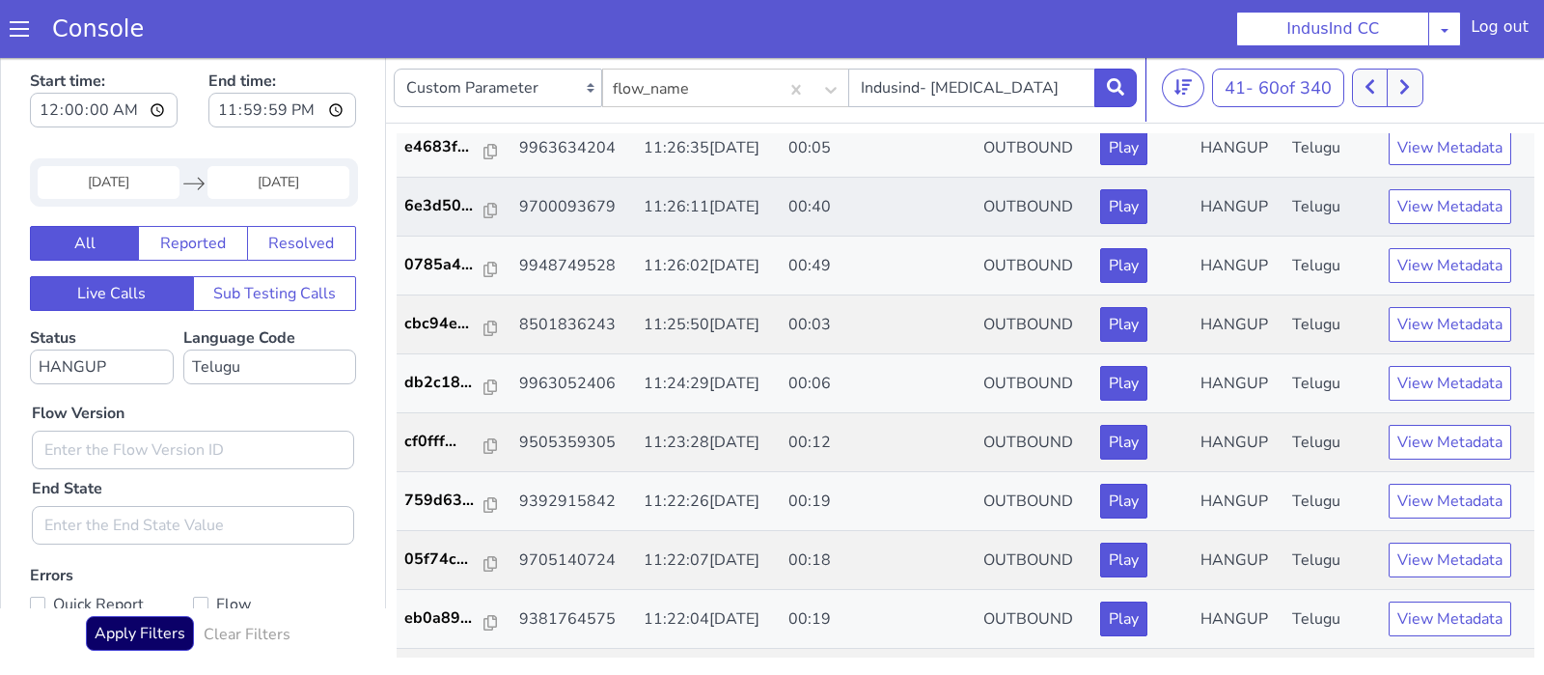
scroll to position [419, 0]
click at [491, 207] on link "6e3d50..." at bounding box center [454, 203] width 100 height 23
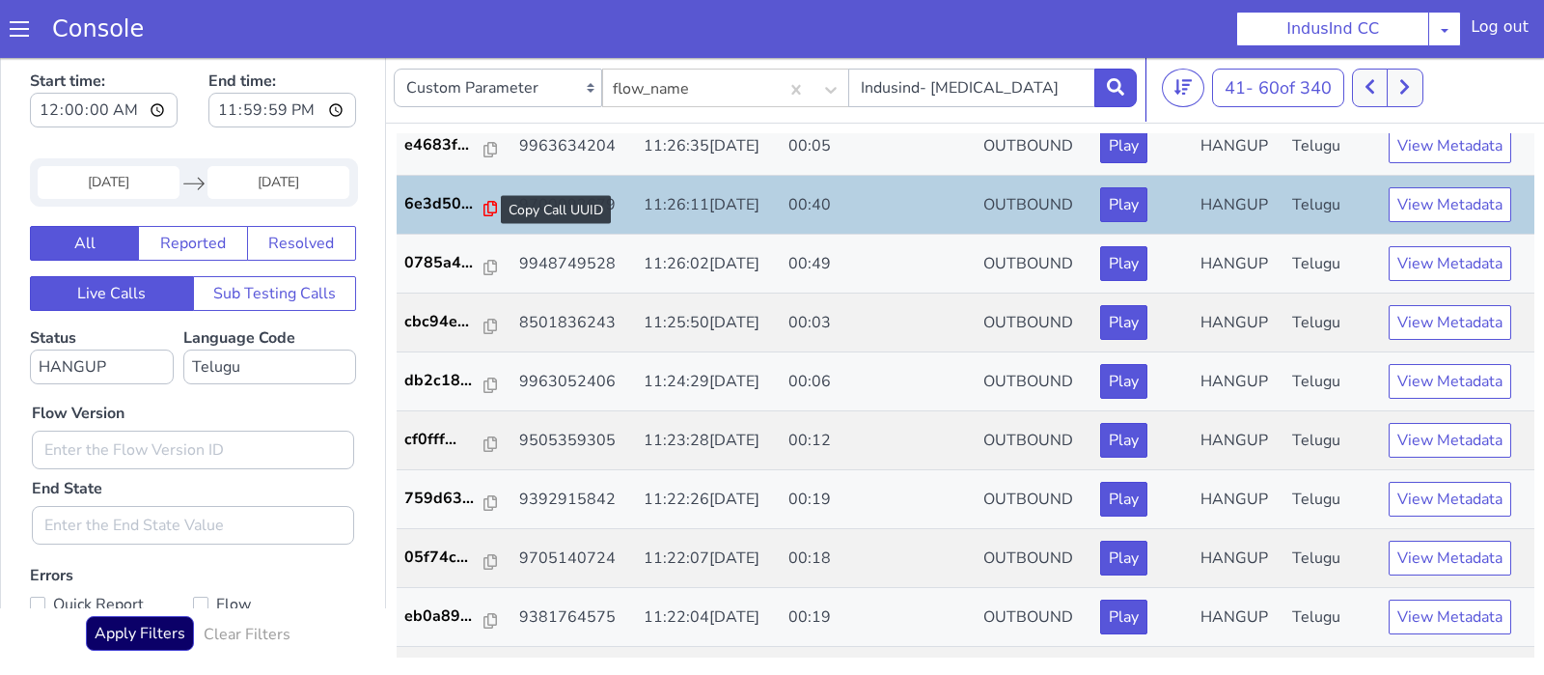
click at [484, 207] on icon at bounding box center [491, 208] width 14 height 15
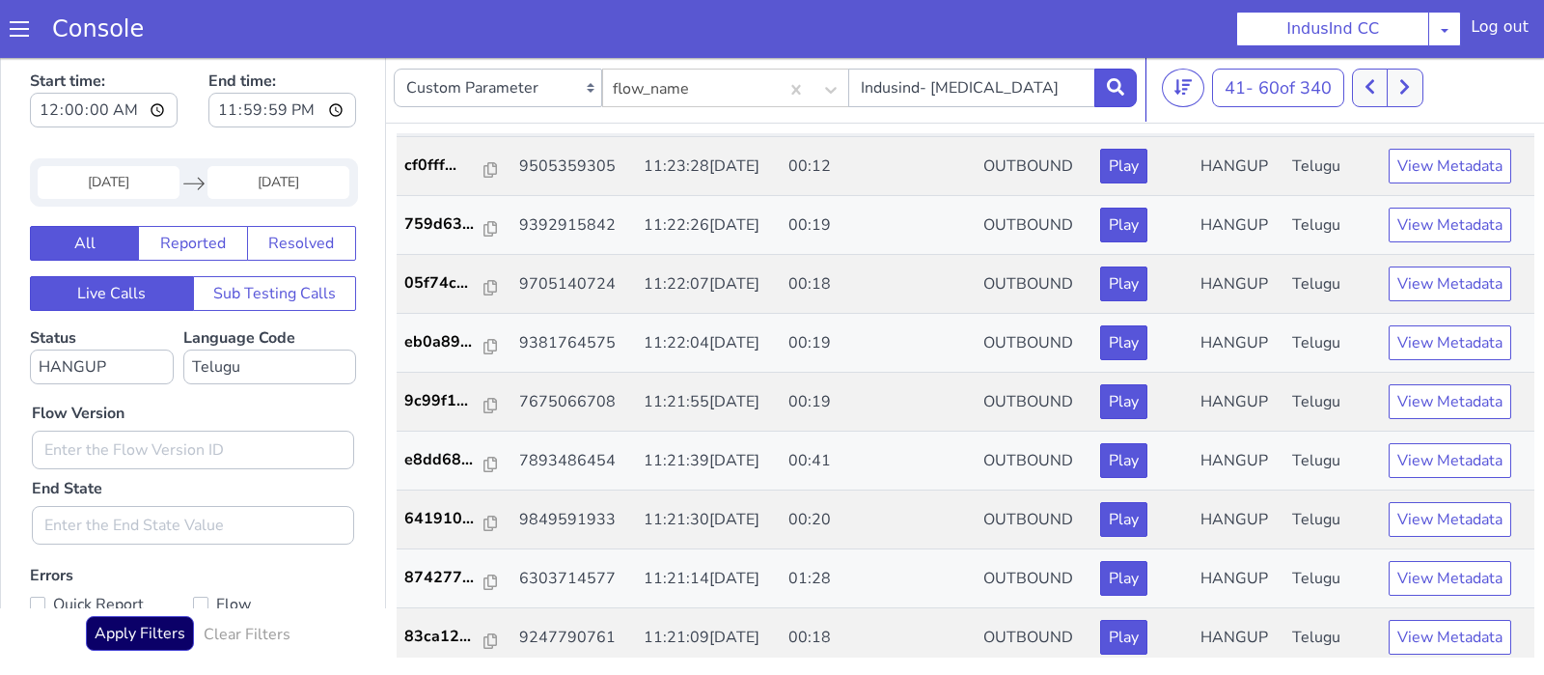
scroll to position [699, 0]
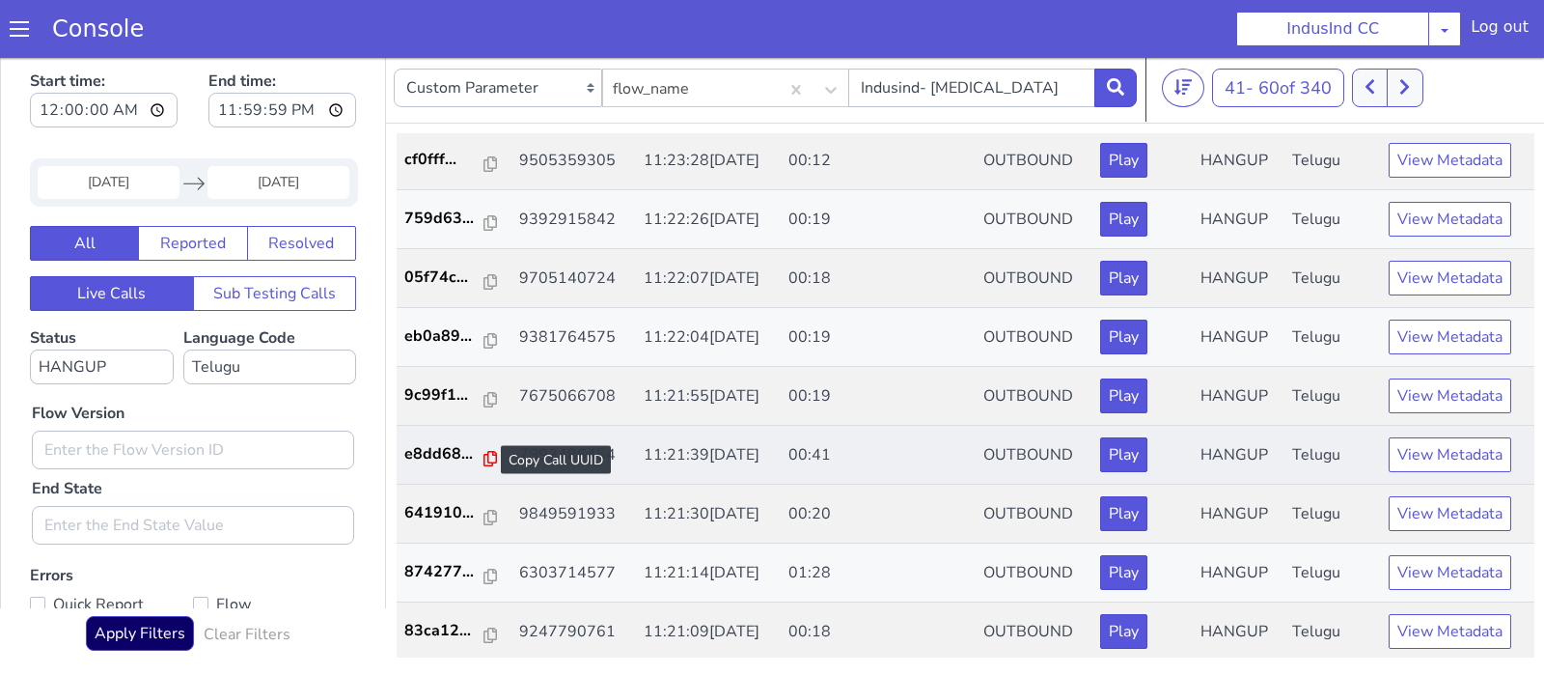
click at [484, 454] on icon at bounding box center [491, 458] width 14 height 15
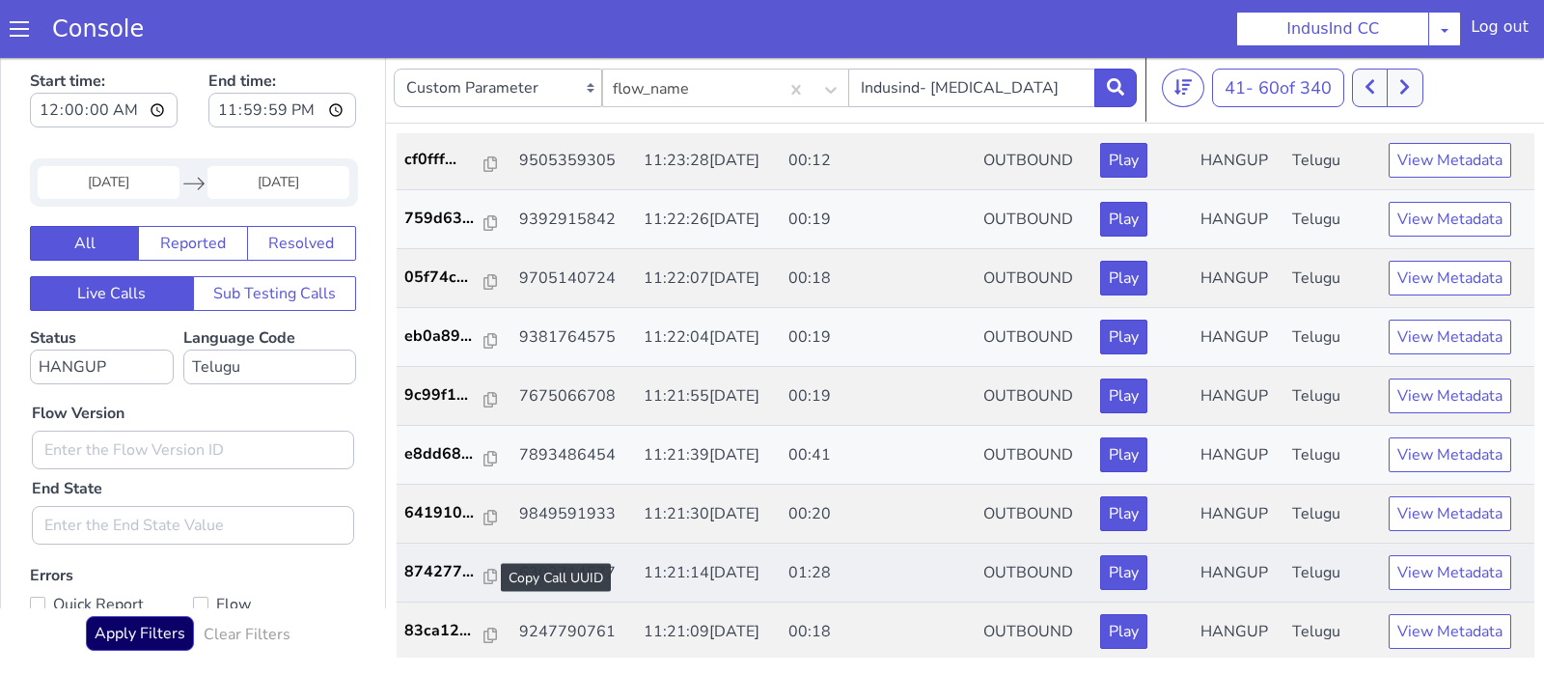
click at [484, 566] on div at bounding box center [491, 577] width 14 height 23
click at [484, 571] on icon at bounding box center [491, 575] width 14 height 15
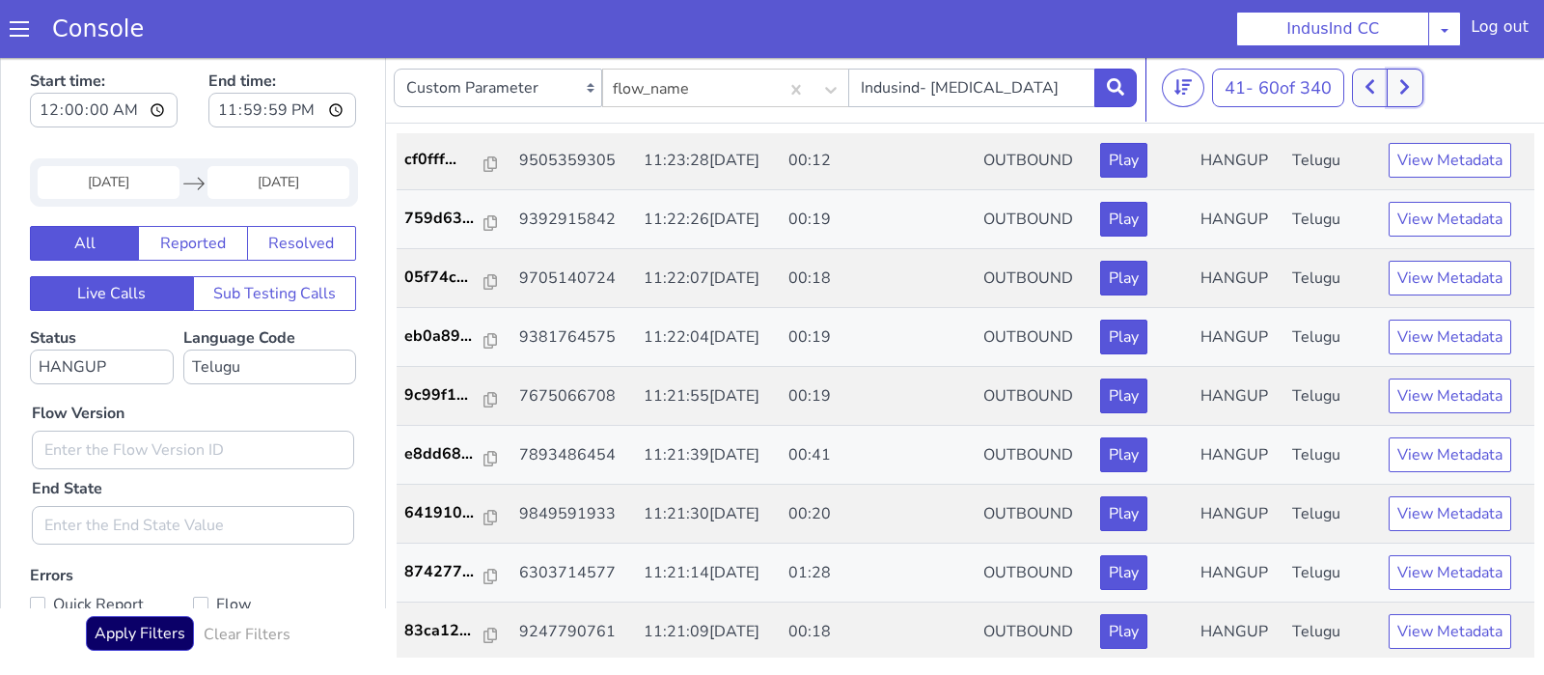
click at [1422, 80] on button at bounding box center [1405, 88] width 36 height 39
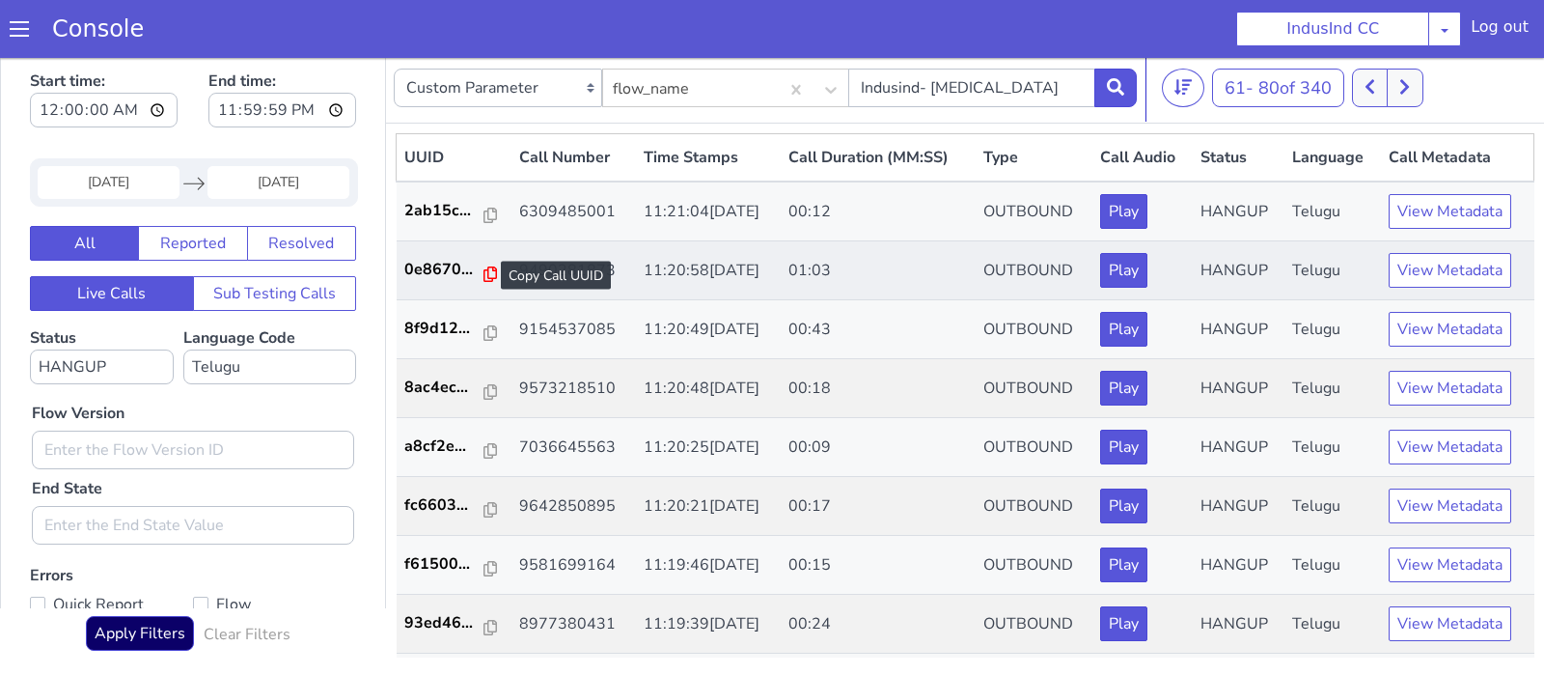
click at [484, 275] on icon at bounding box center [491, 273] width 14 height 15
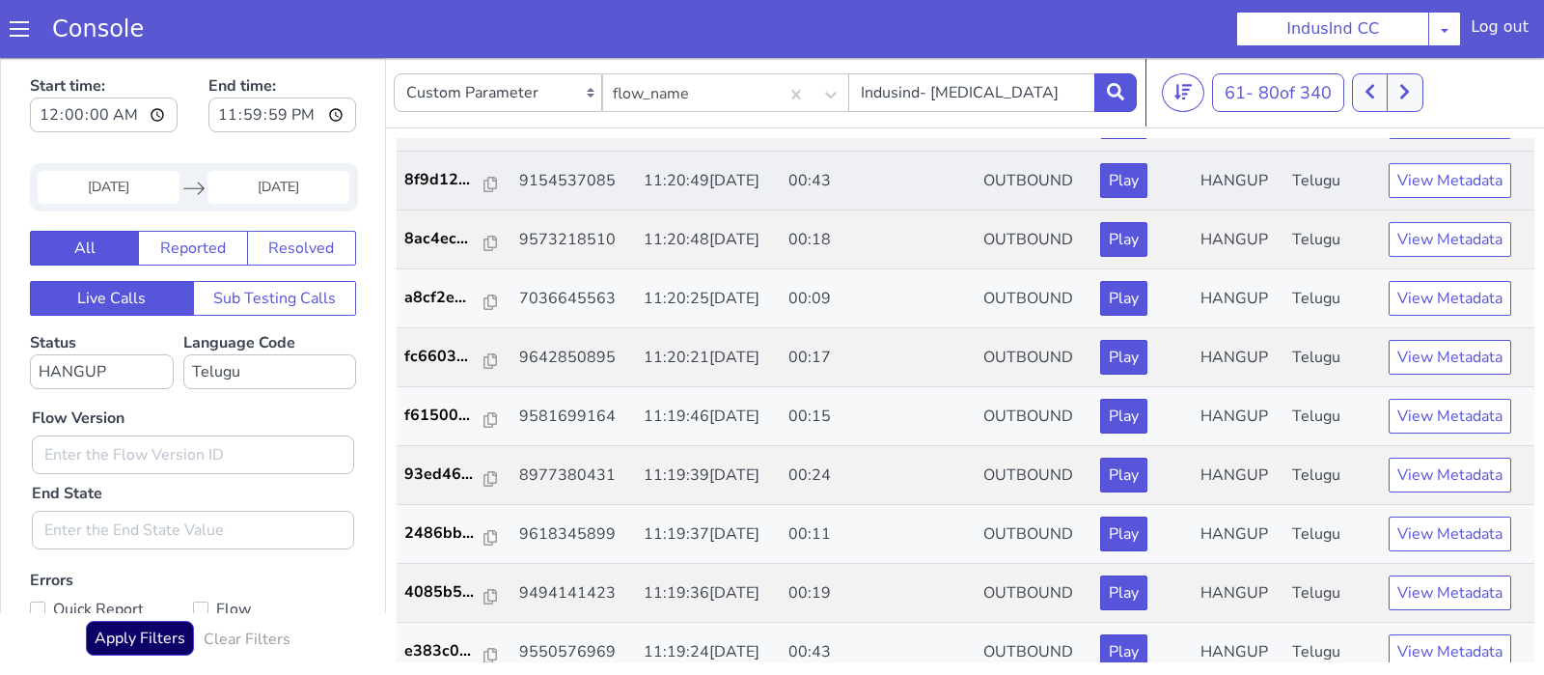
scroll to position [152, 0]
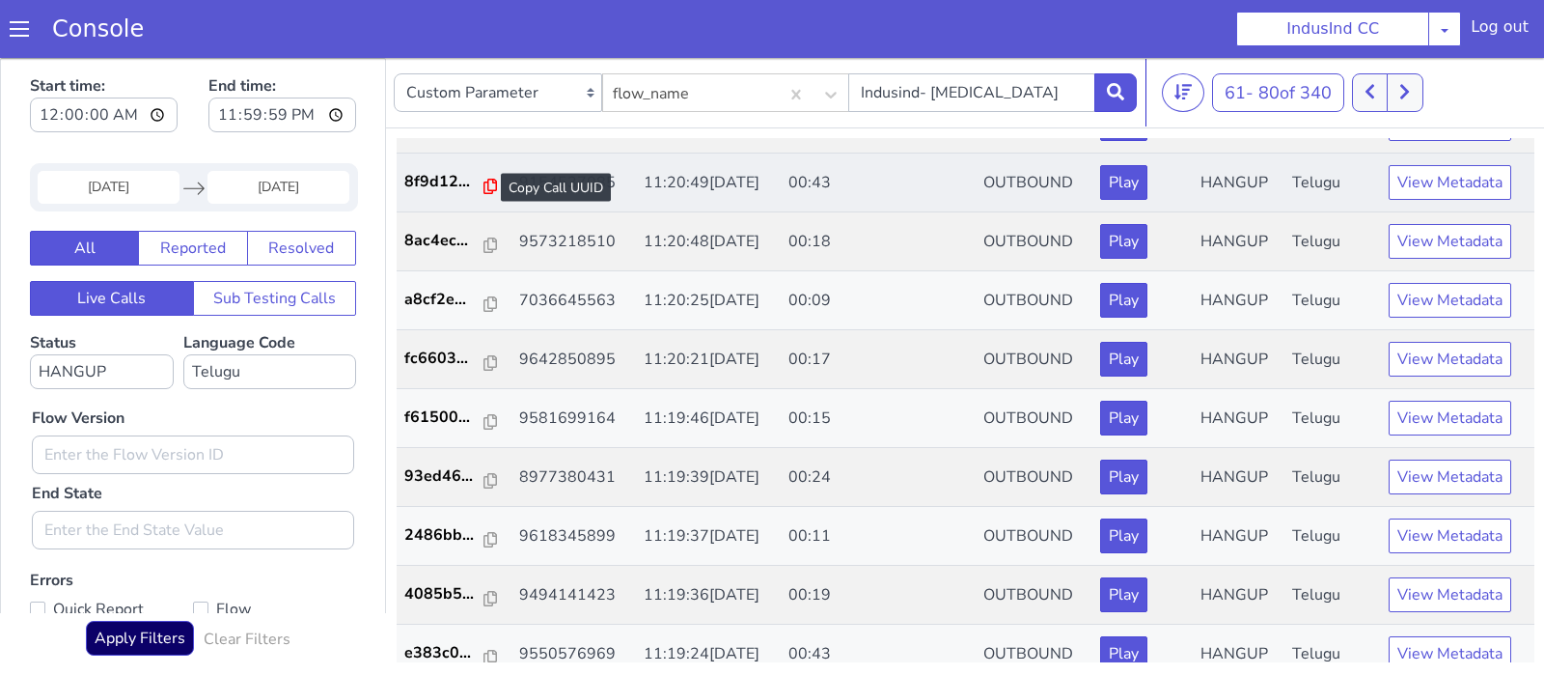
click at [484, 180] on icon at bounding box center [491, 186] width 14 height 15
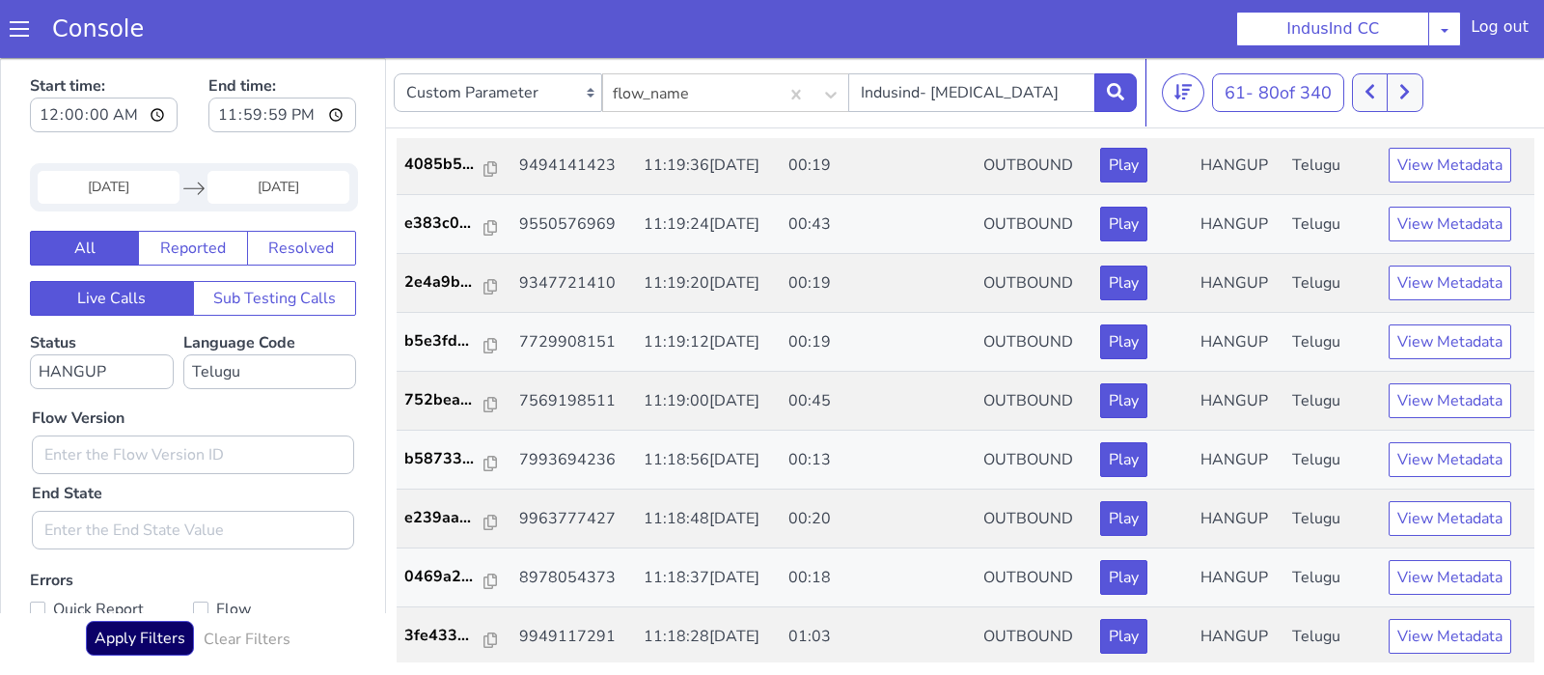
scroll to position [584, 0]
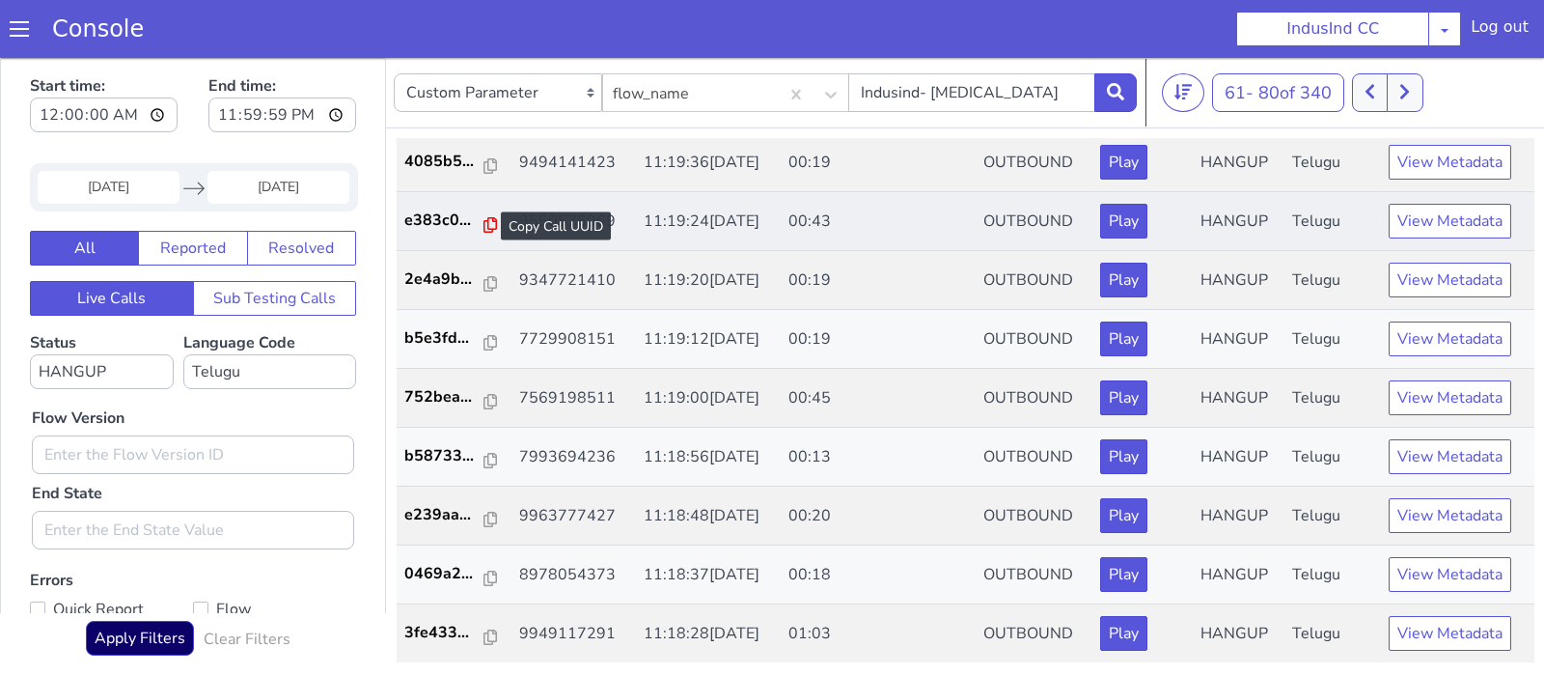
click at [489, 221] on icon at bounding box center [491, 224] width 14 height 15
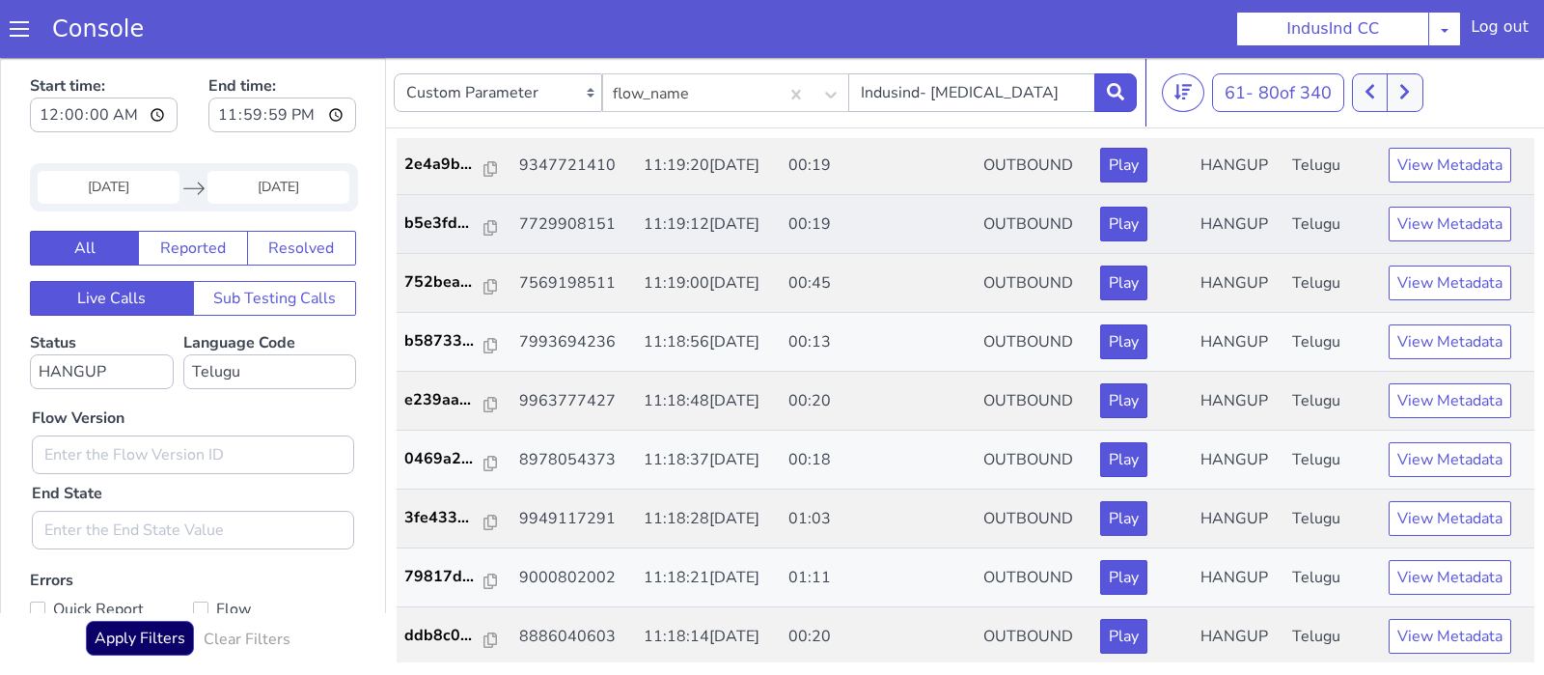
scroll to position [5, 0]
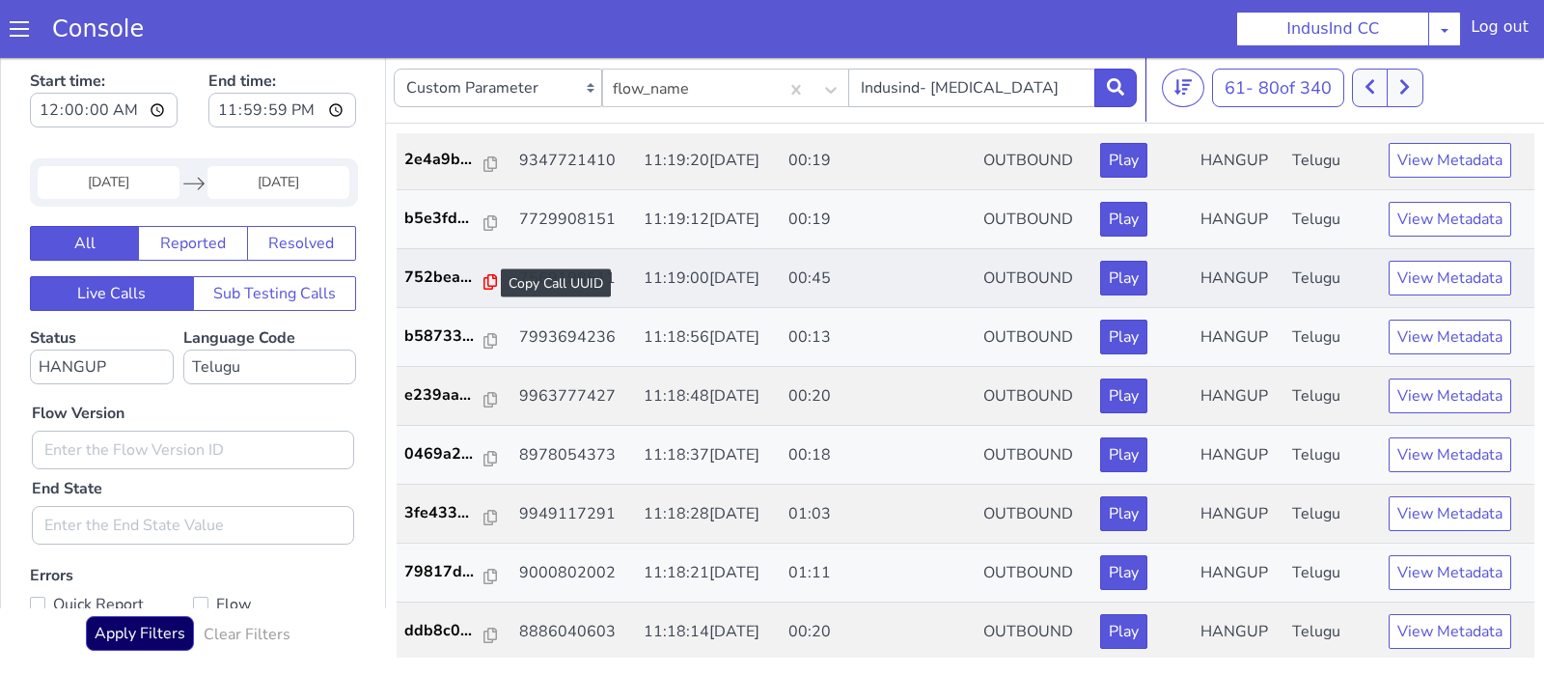
click at [484, 276] on icon at bounding box center [491, 281] width 14 height 15
click at [489, 510] on icon at bounding box center [491, 517] width 14 height 15
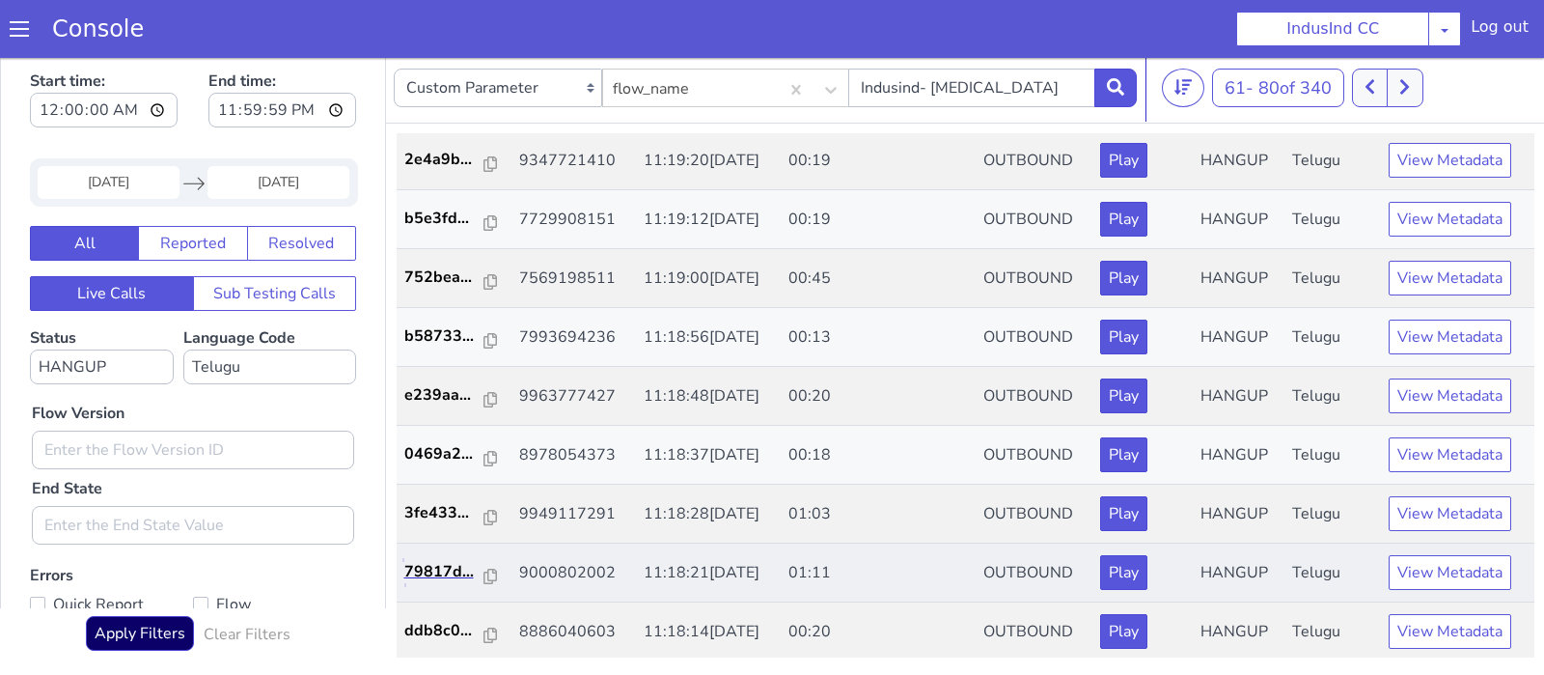
click at [490, 568] on link "79817d..." at bounding box center [454, 571] width 100 height 23
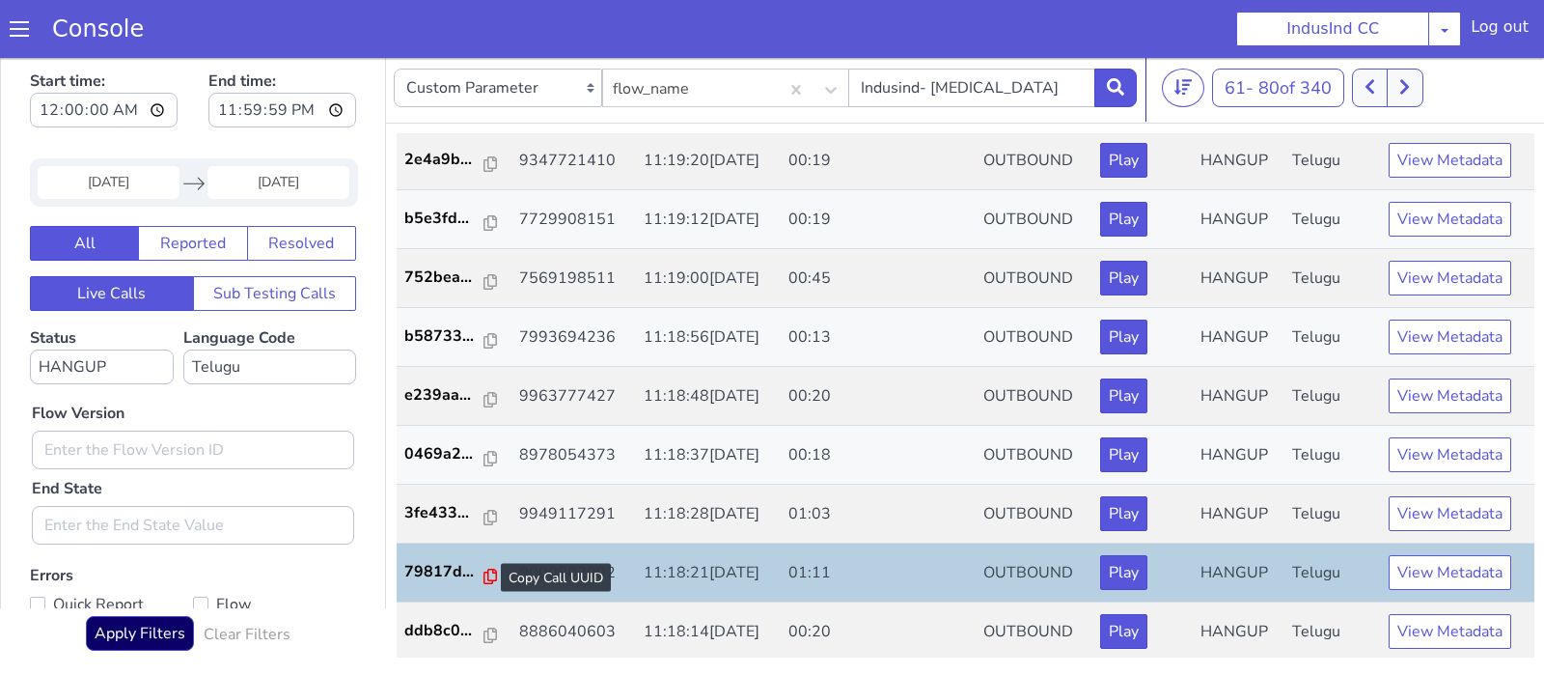
click at [484, 571] on icon at bounding box center [491, 575] width 14 height 15
click at [1410, 94] on icon at bounding box center [1404, 86] width 11 height 17
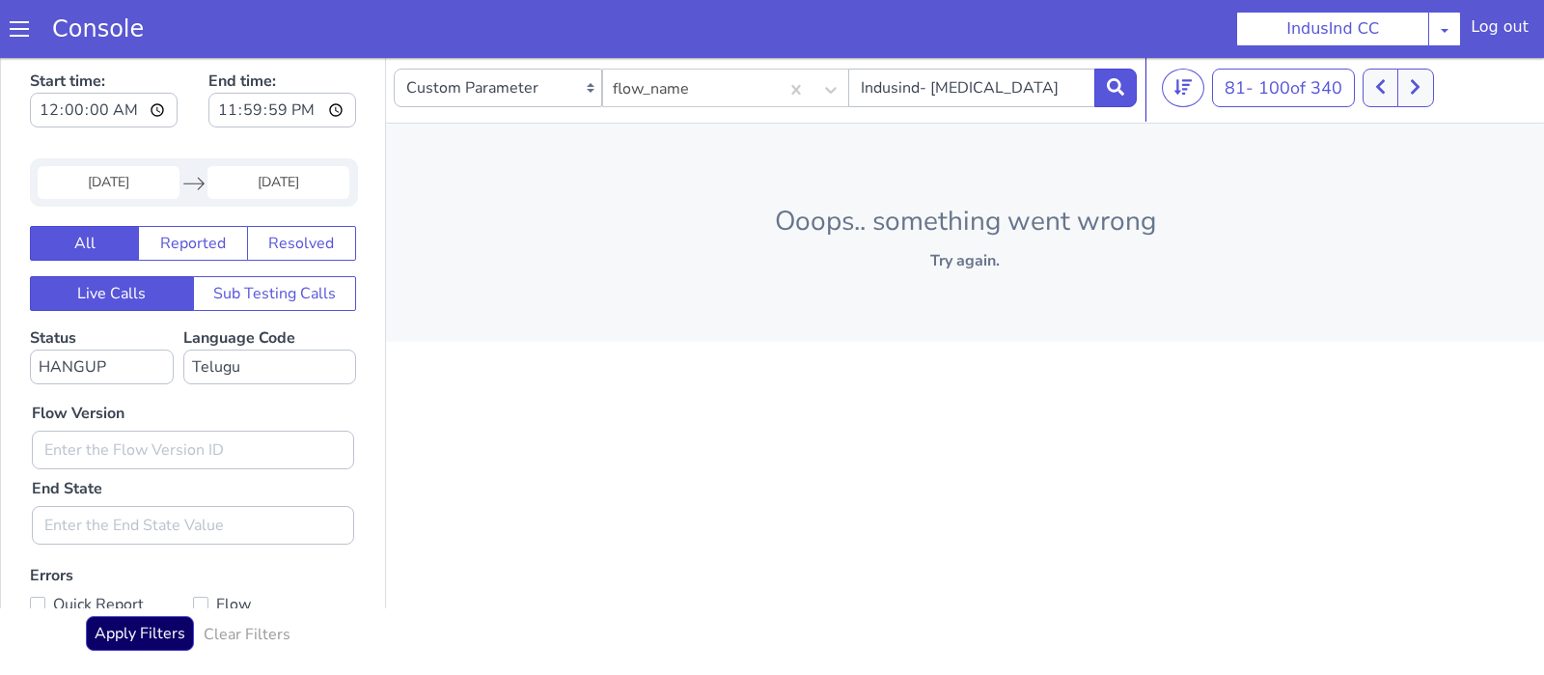
click at [788, 369] on div "Caller Number Call UUID Custom Parameter flow_name Indusind- OCL 81 - 100 of 34…" at bounding box center [965, 361] width 1158 height 616
click at [1383, 95] on icon at bounding box center [1380, 86] width 11 height 17
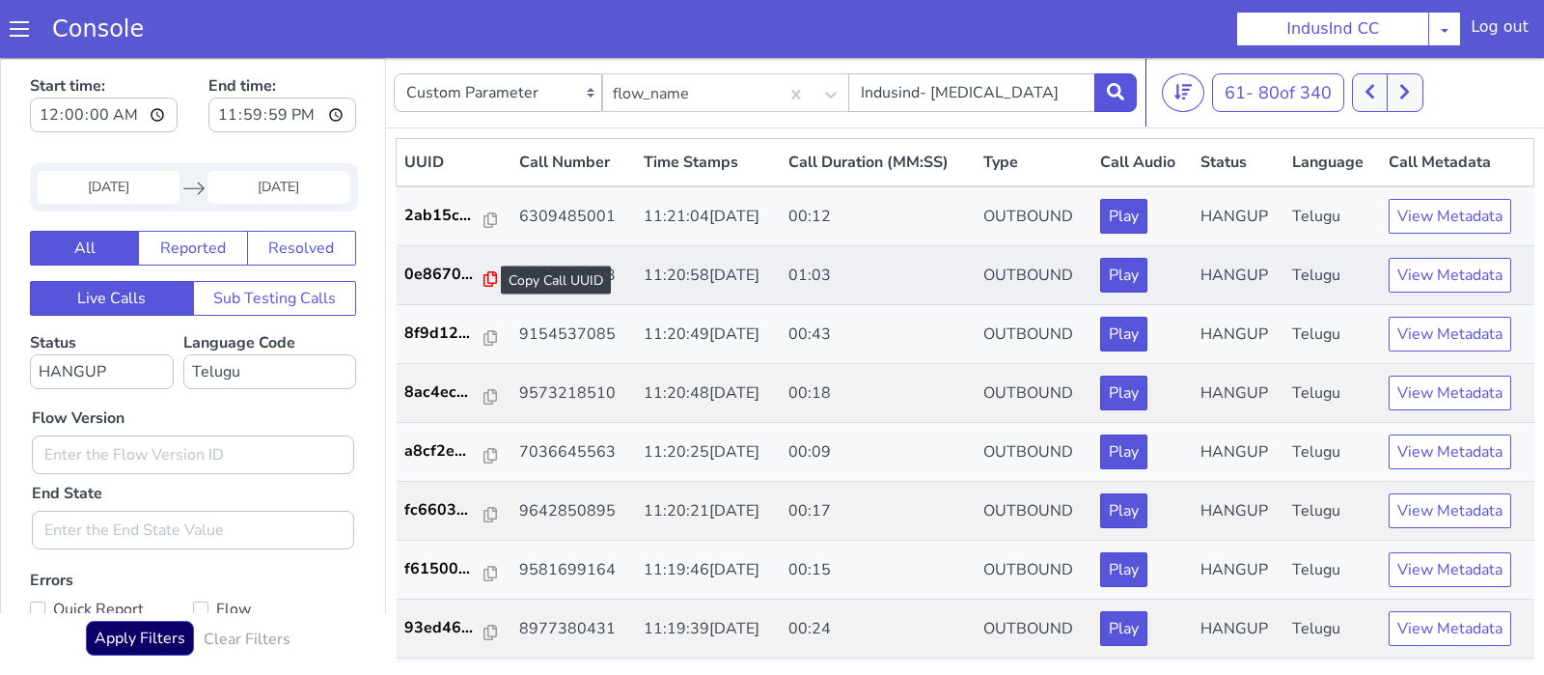
click at [484, 276] on icon at bounding box center [491, 278] width 14 height 15
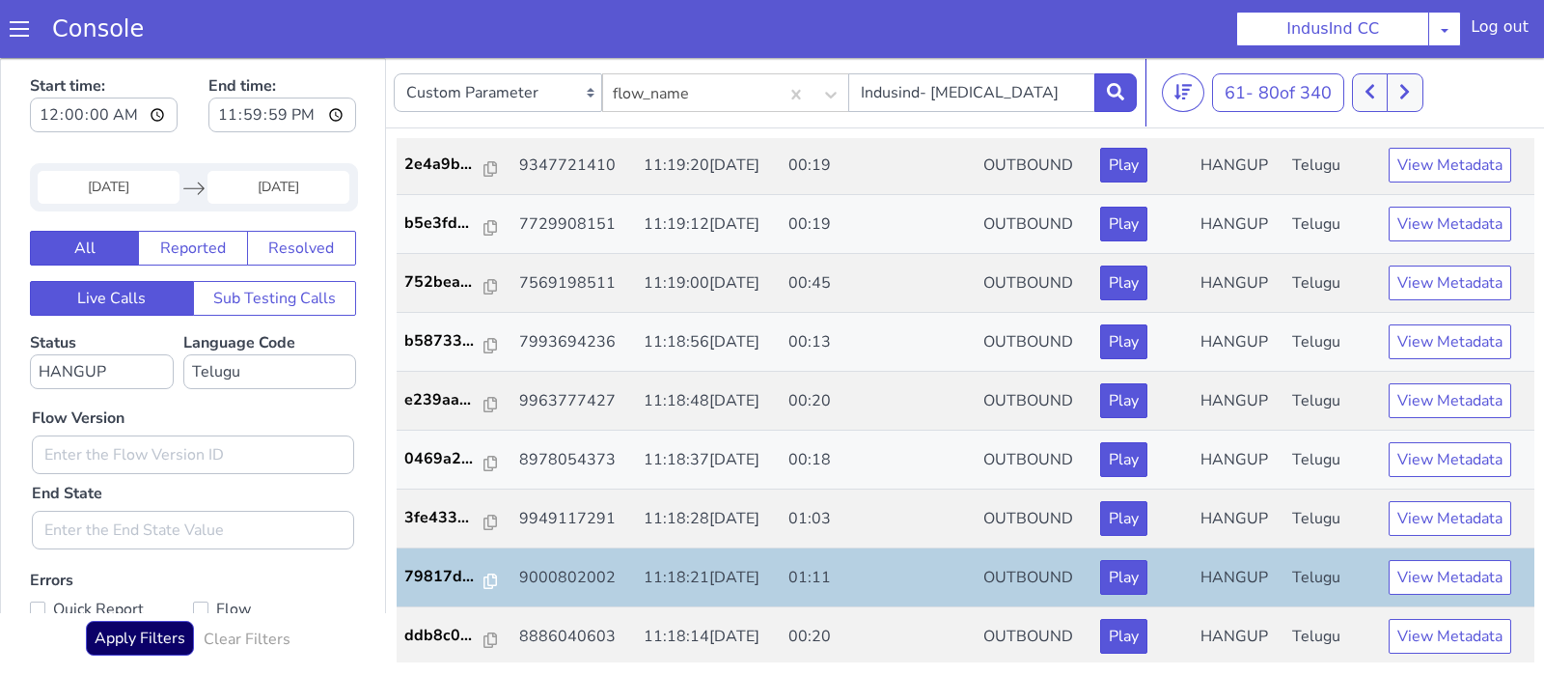
scroll to position [5, 0]
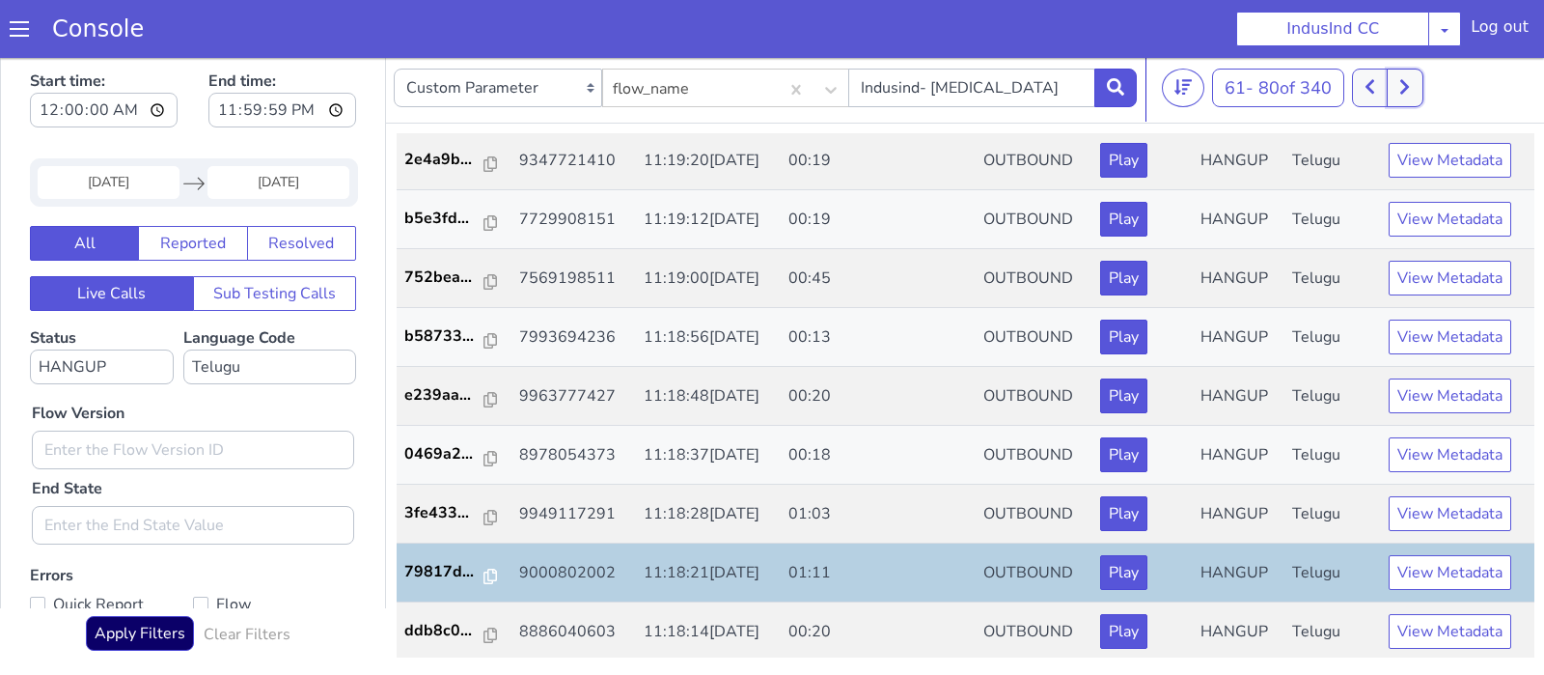
click at [1422, 95] on button at bounding box center [1405, 88] width 36 height 39
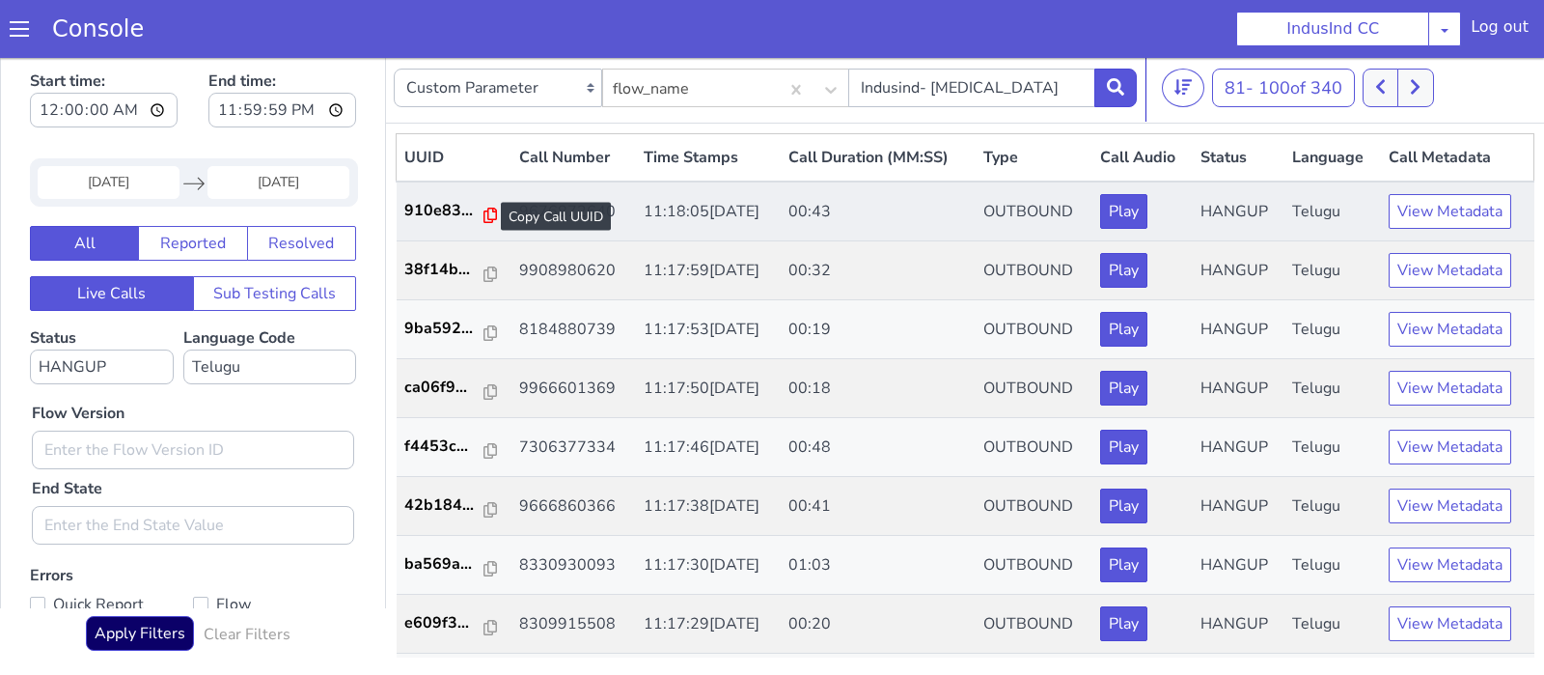
click at [484, 212] on icon at bounding box center [491, 214] width 14 height 15
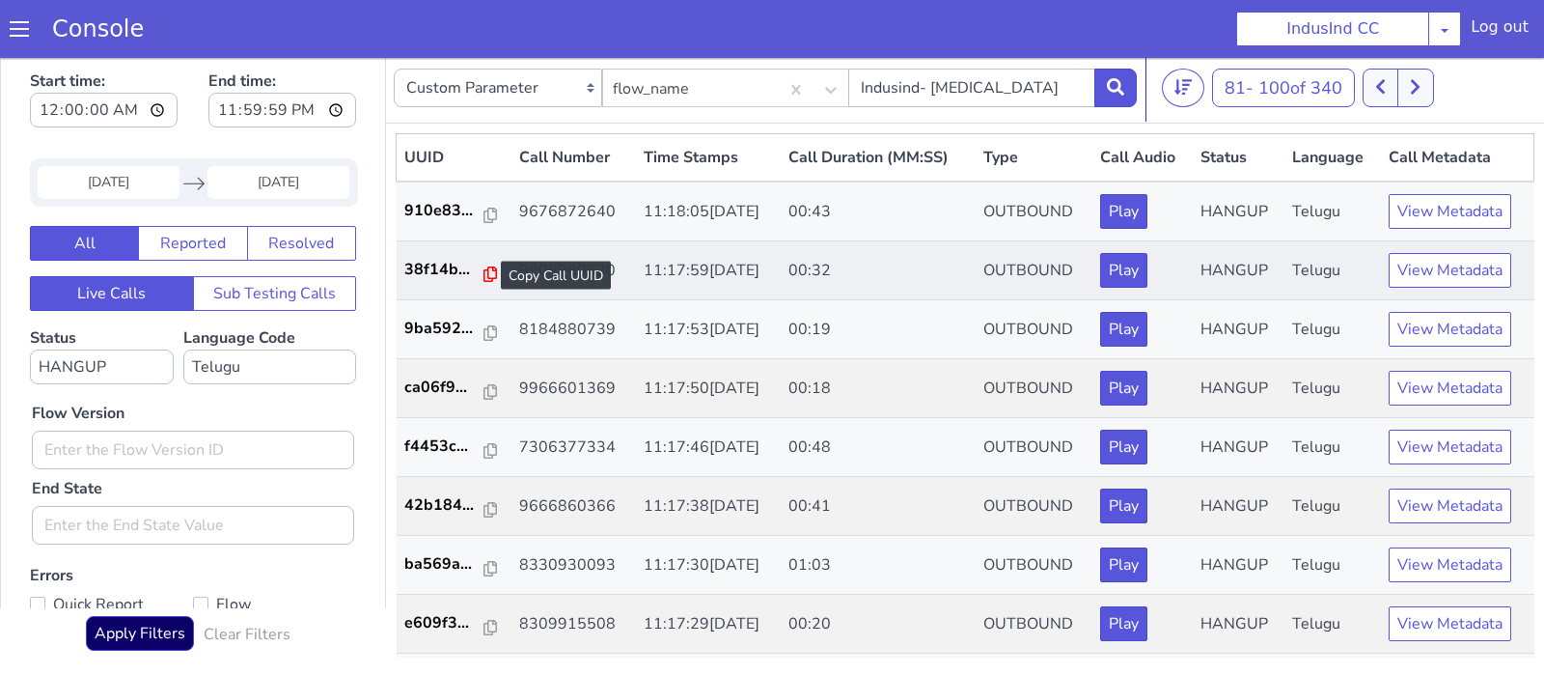
click at [485, 274] on icon at bounding box center [491, 273] width 14 height 15
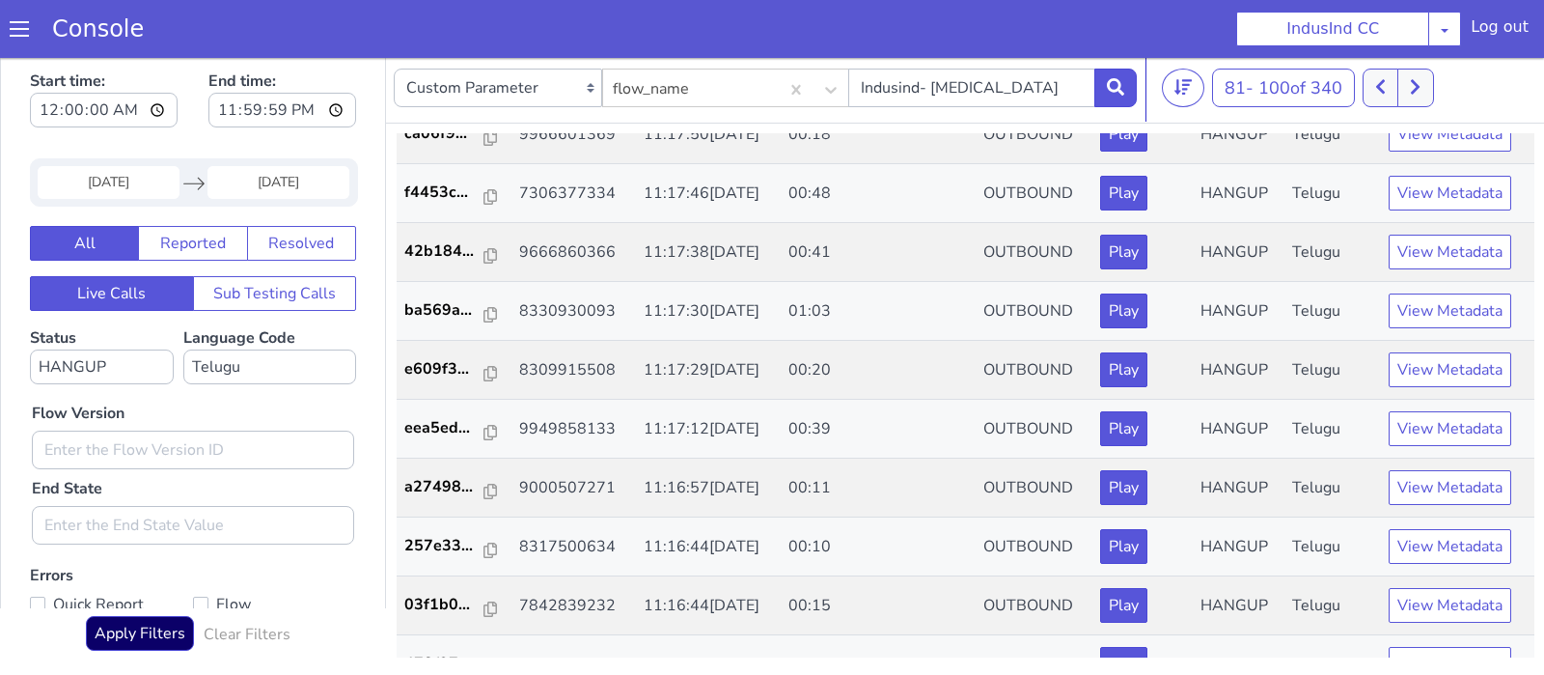
scroll to position [264, 0]
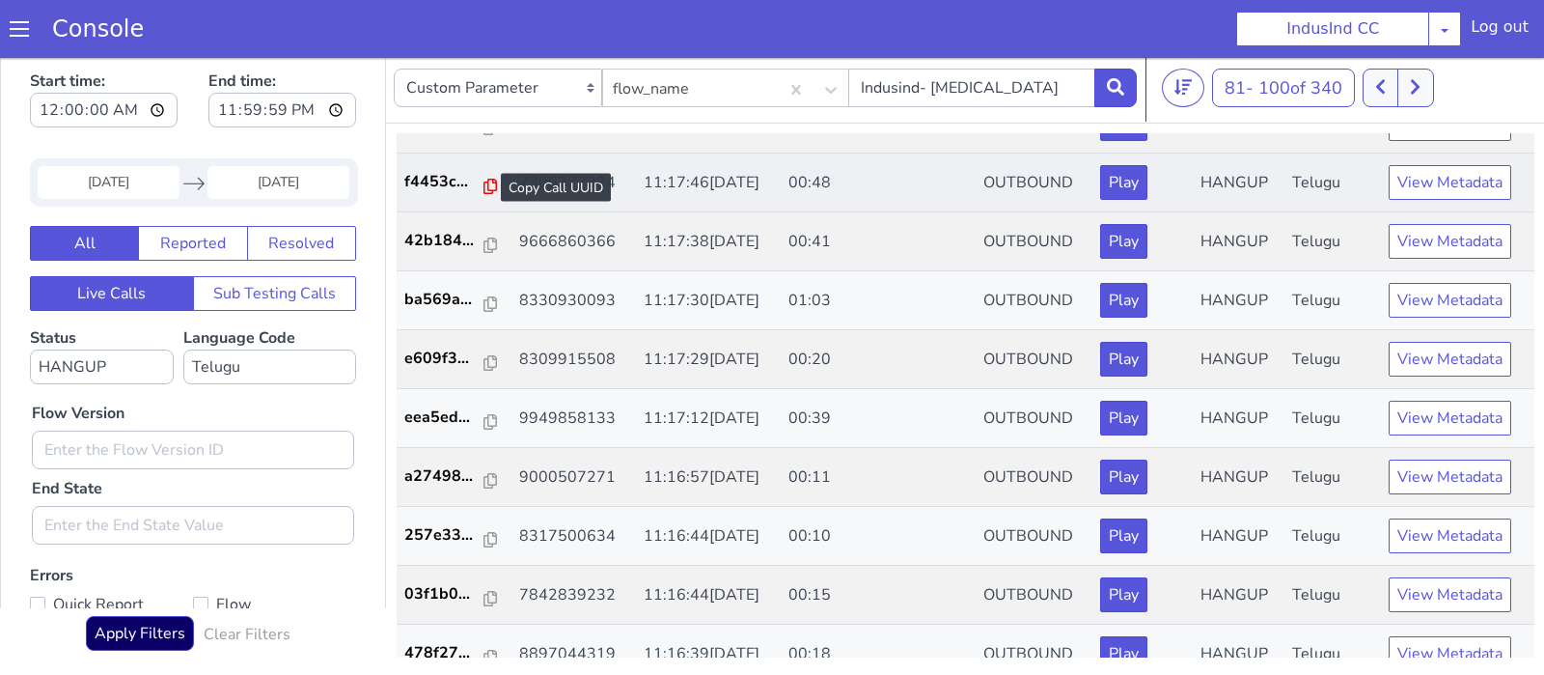
click at [484, 191] on icon at bounding box center [491, 186] width 14 height 15
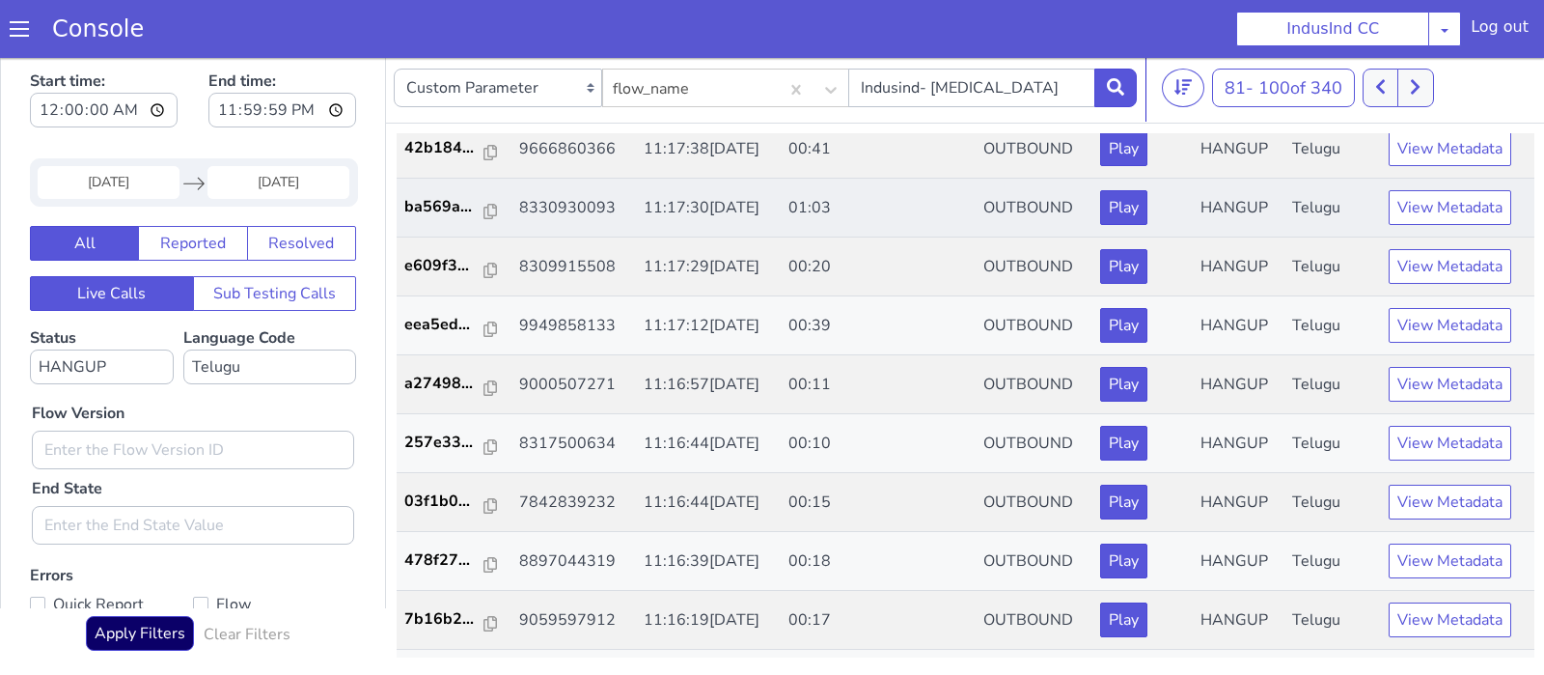
scroll to position [358, 0]
click at [484, 208] on icon at bounding box center [491, 210] width 14 height 15
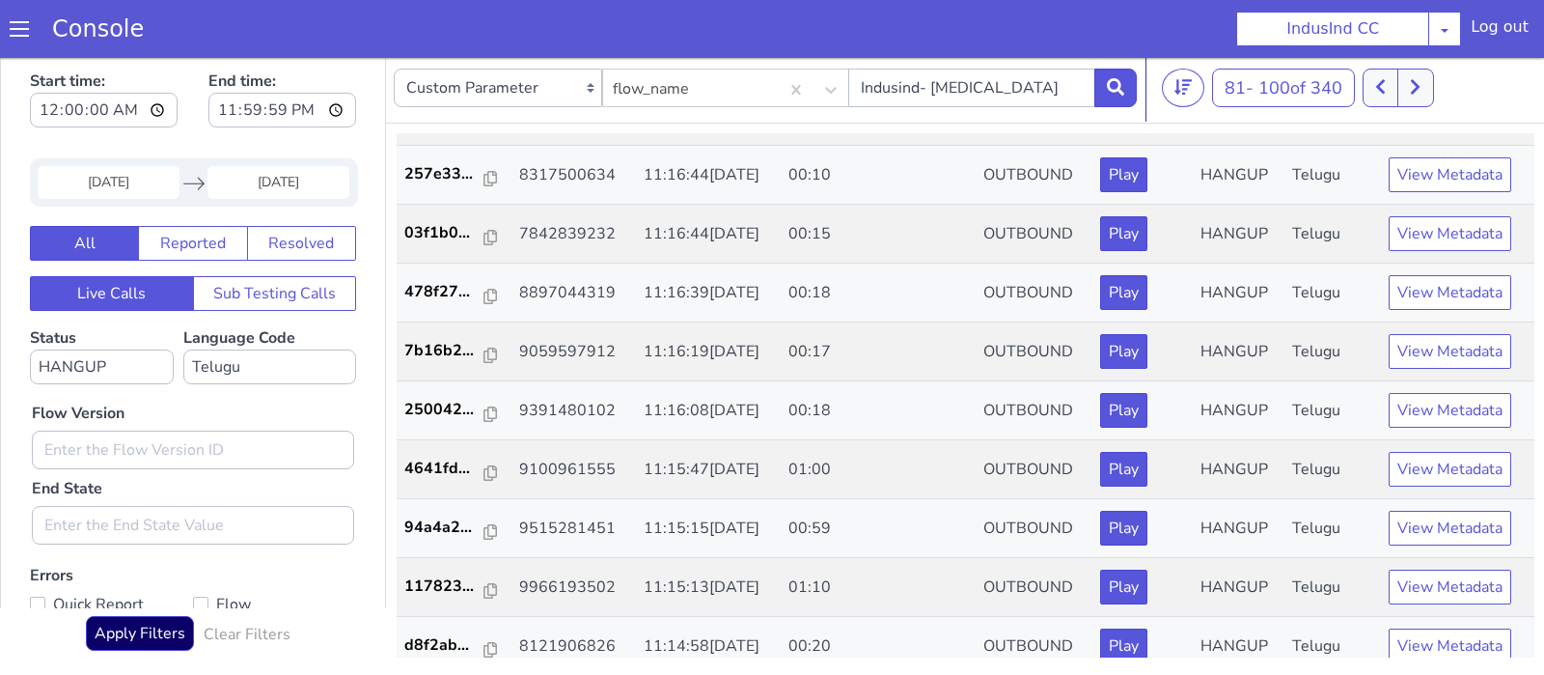
scroll to position [637, 0]
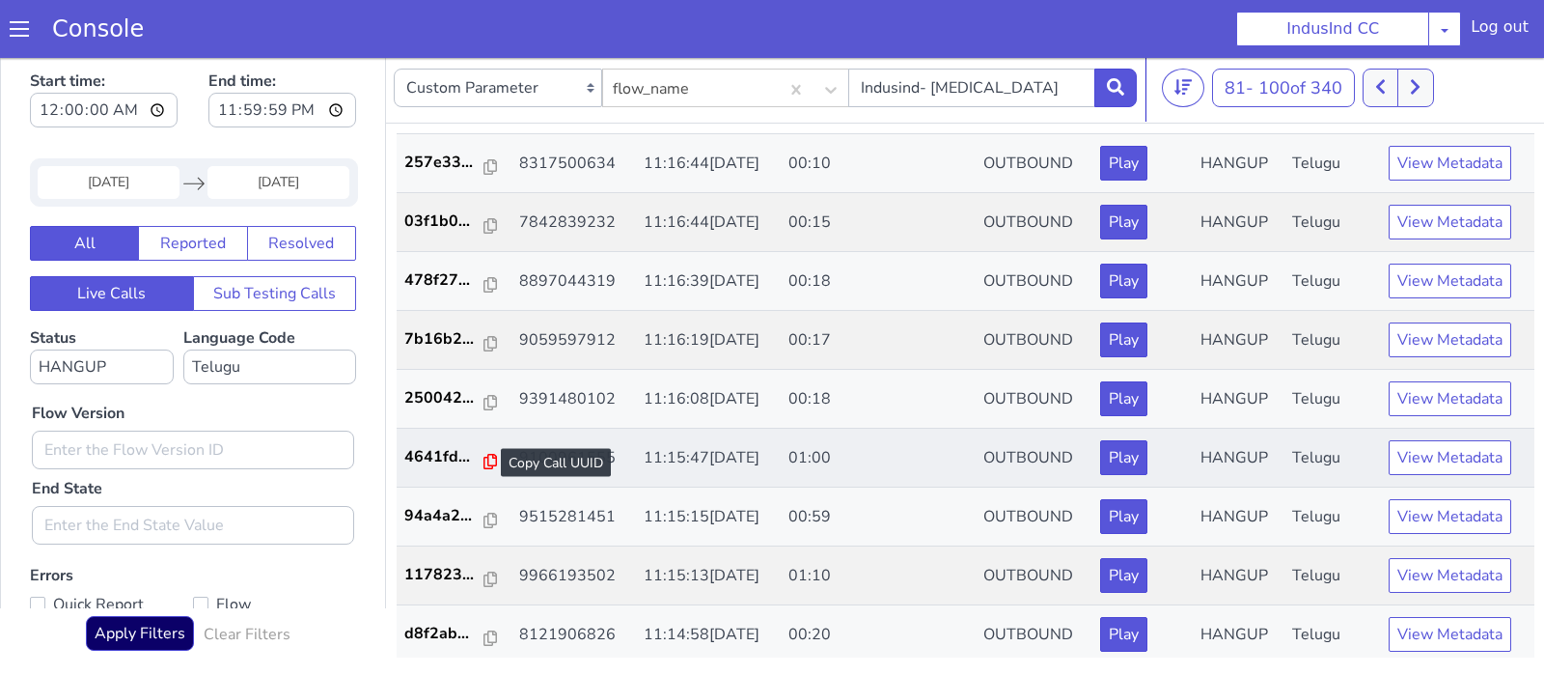
click at [484, 456] on icon at bounding box center [491, 461] width 14 height 15
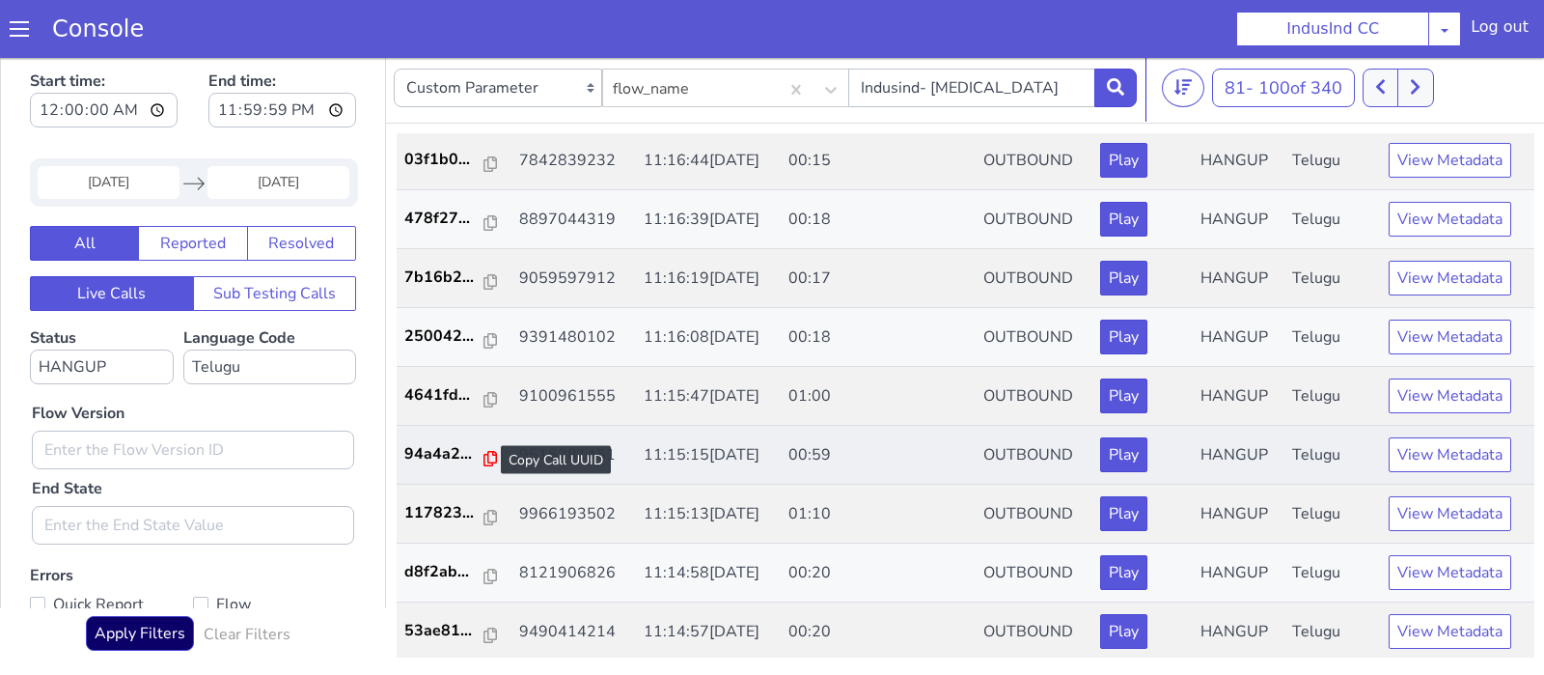
click at [485, 456] on icon at bounding box center [491, 458] width 14 height 15
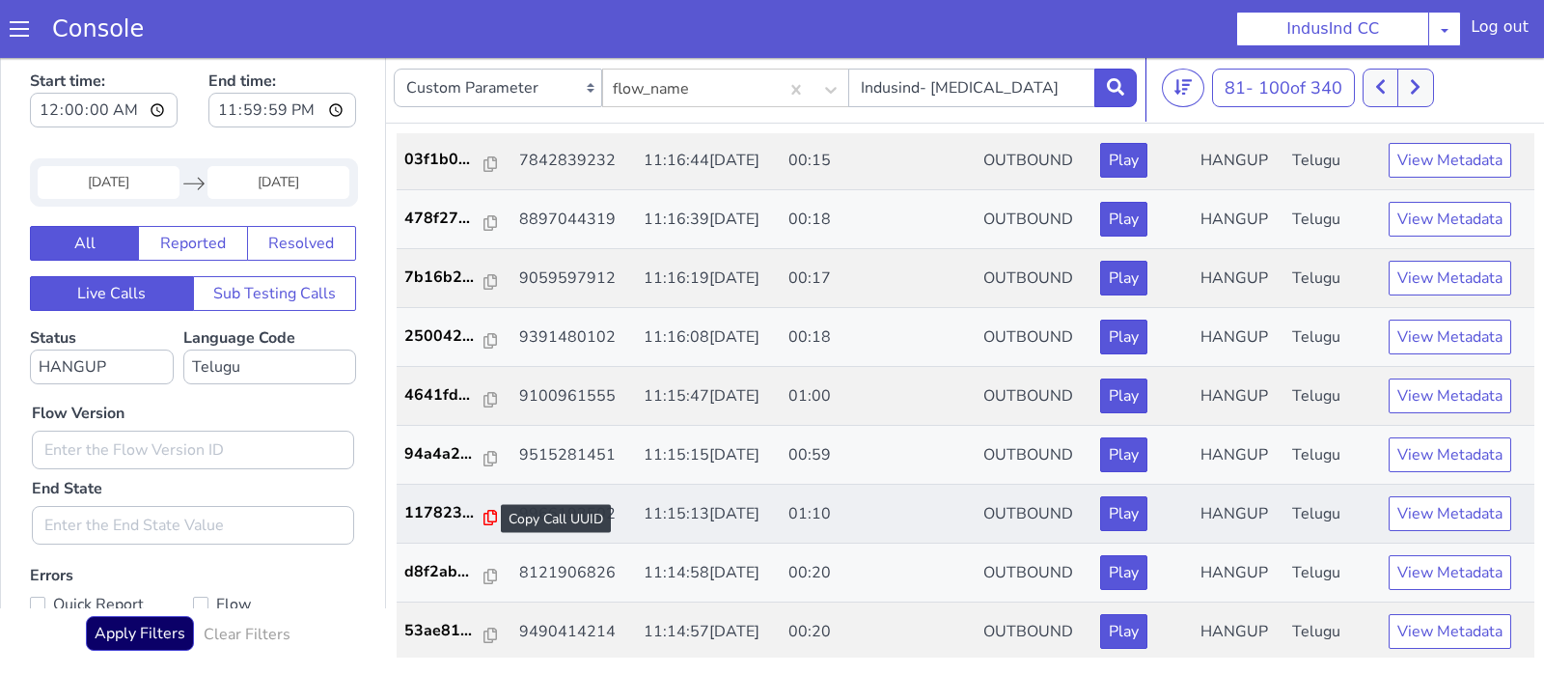
click at [488, 510] on icon at bounding box center [491, 517] width 14 height 15
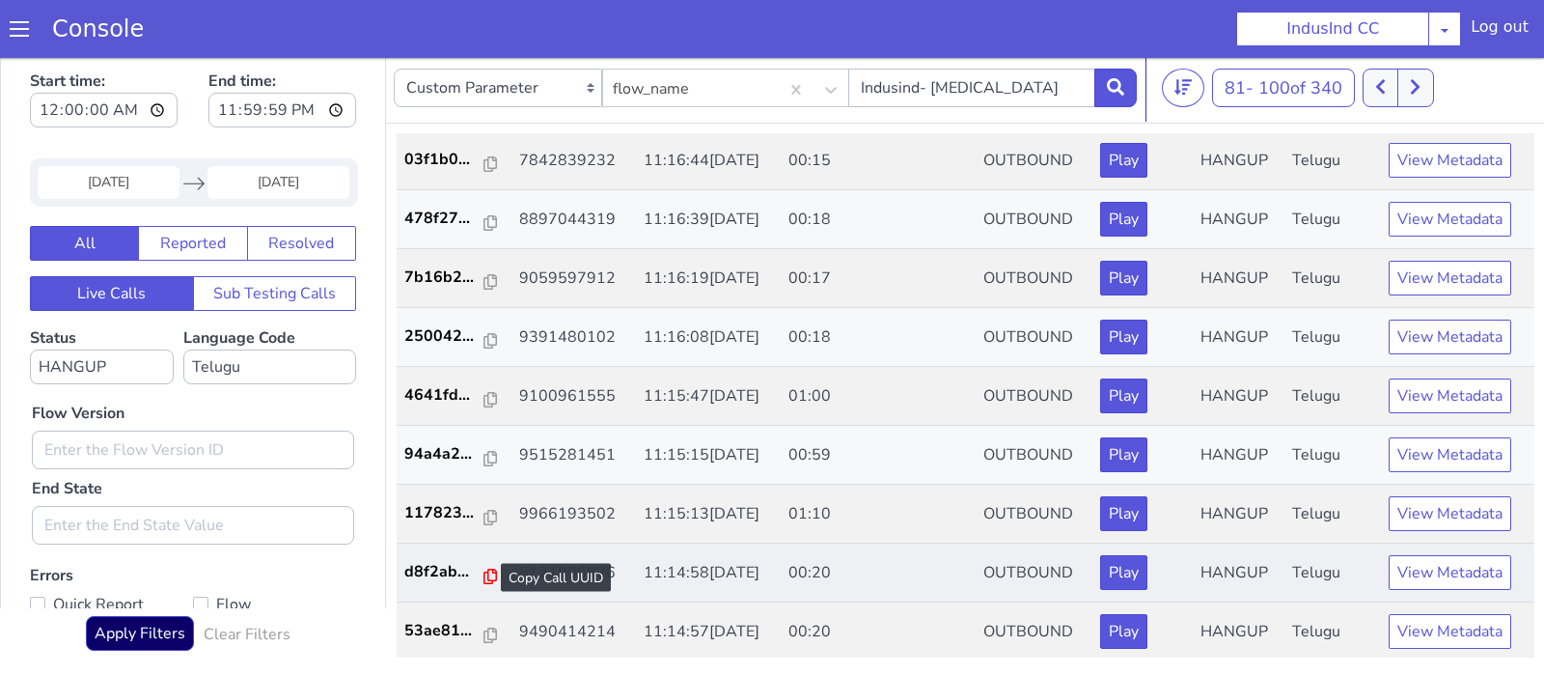
click at [484, 570] on icon at bounding box center [491, 575] width 14 height 15
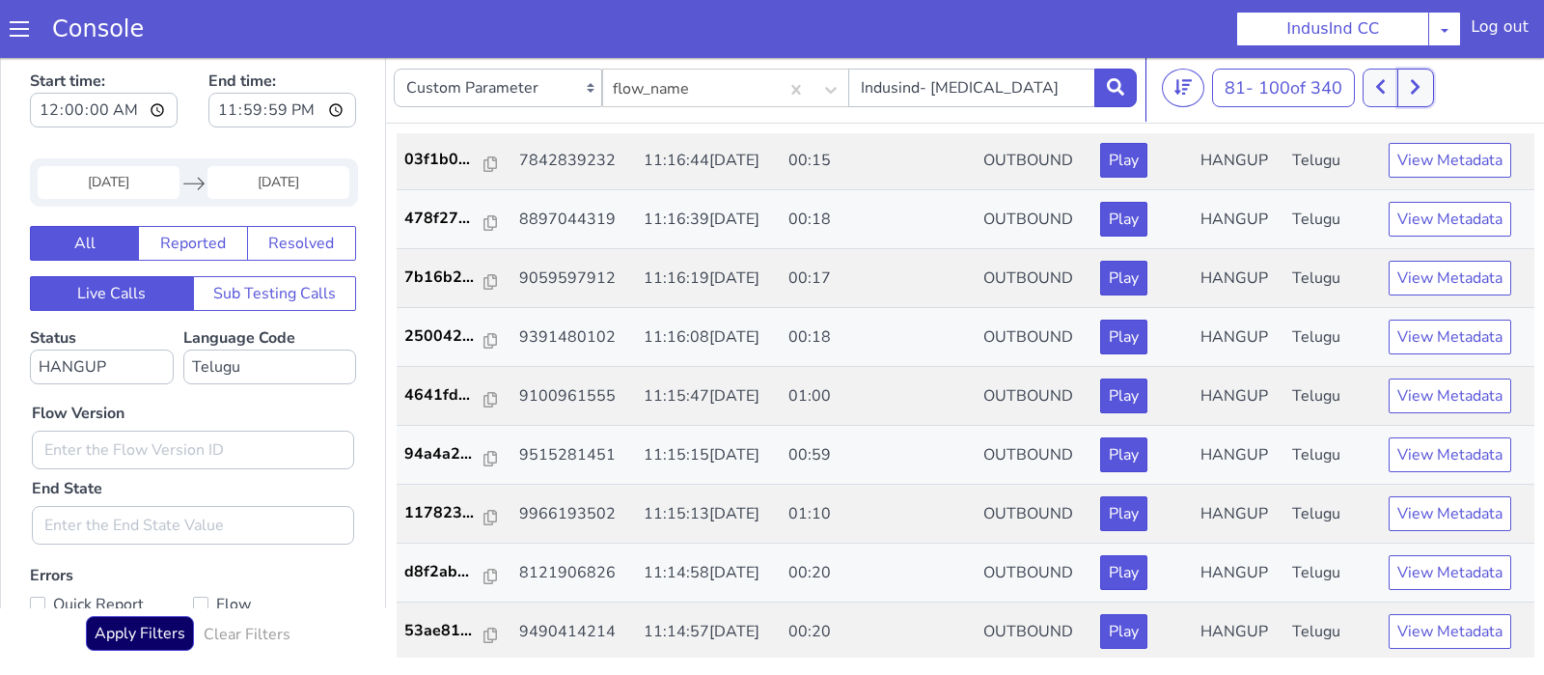
click at [1430, 90] on button at bounding box center [1415, 88] width 36 height 39
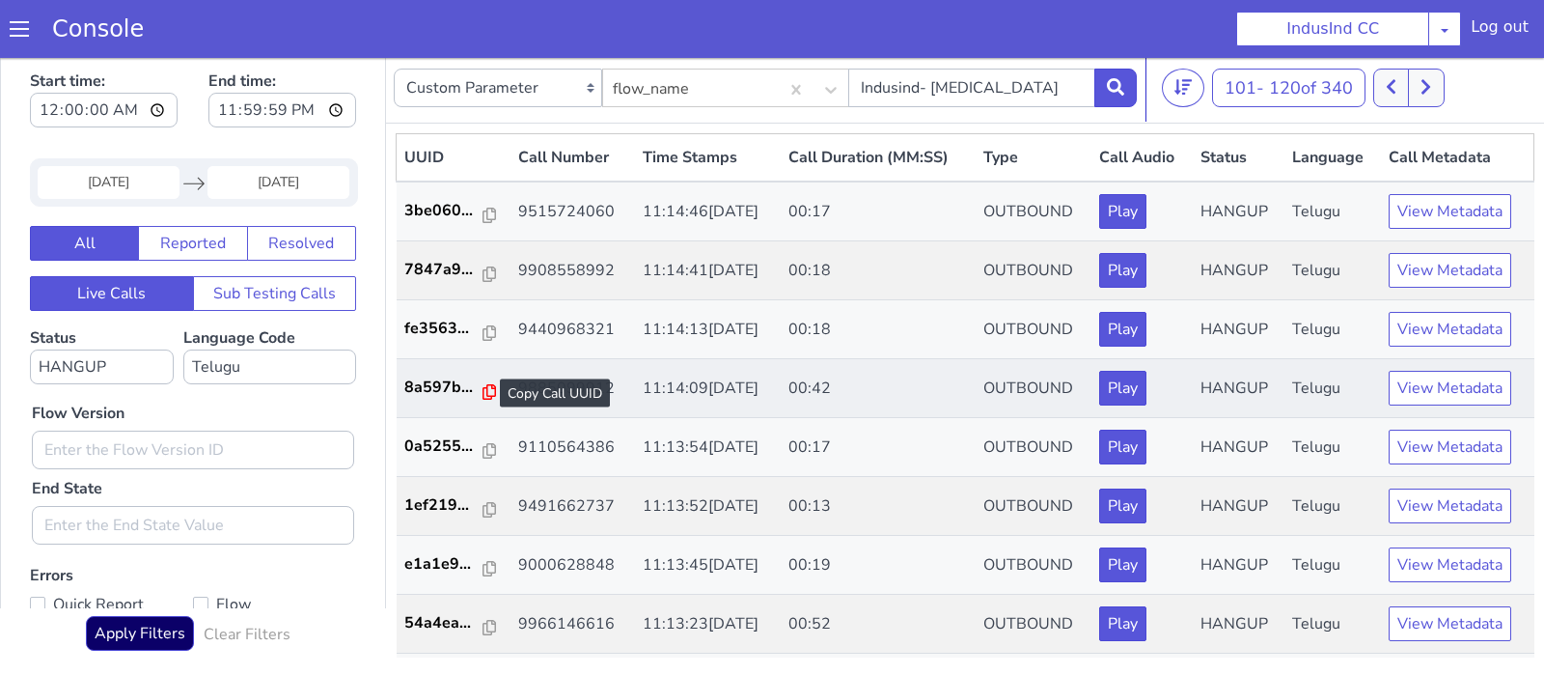
click at [484, 384] on icon at bounding box center [490, 391] width 14 height 15
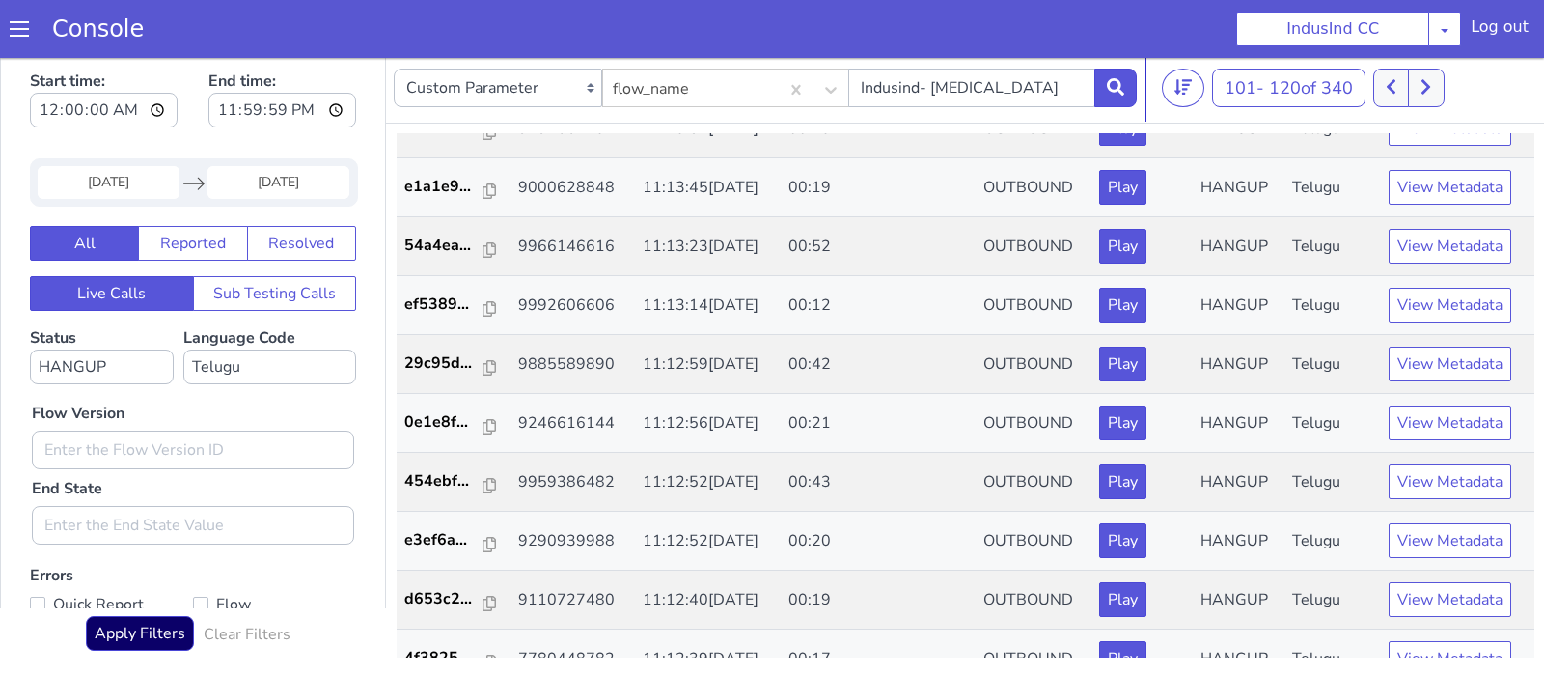
scroll to position [388, 0]
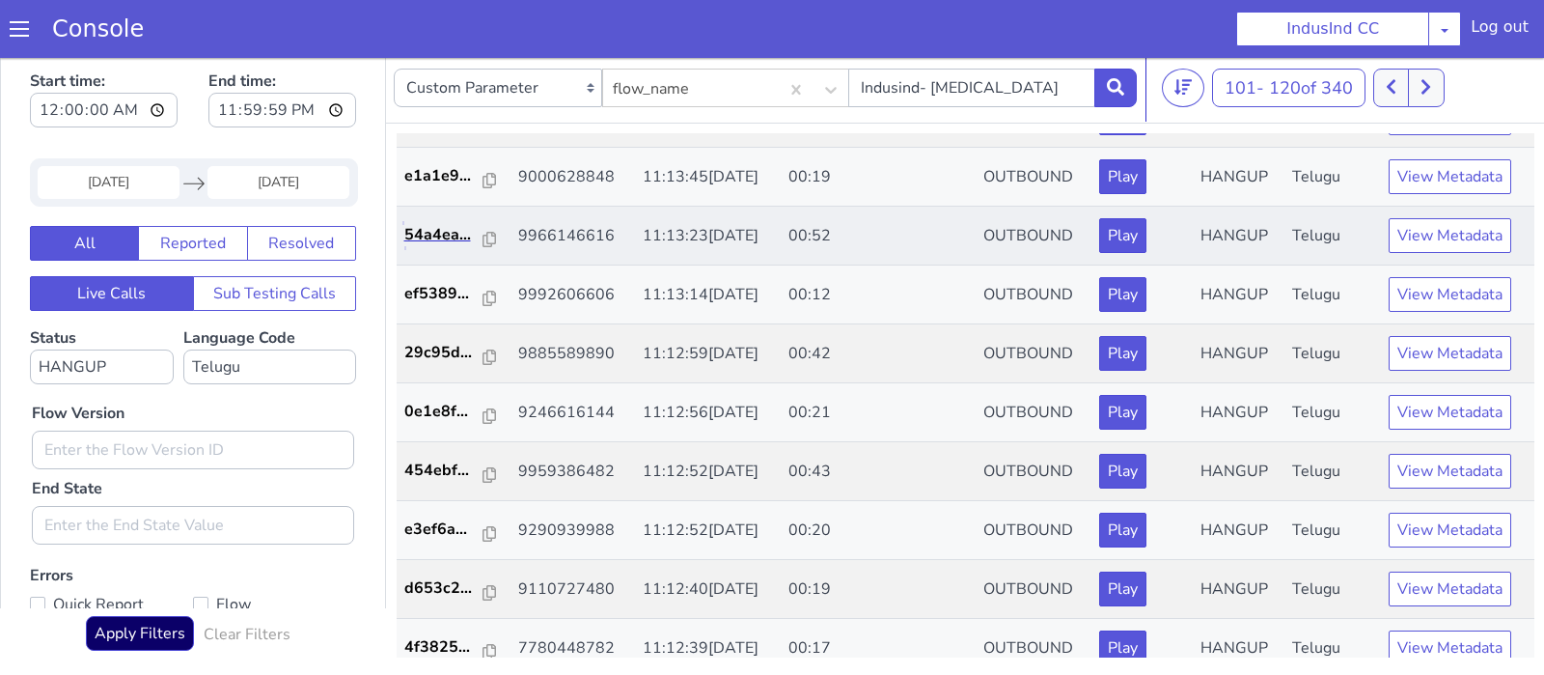
click at [490, 240] on link "54a4ea..." at bounding box center [453, 234] width 99 height 23
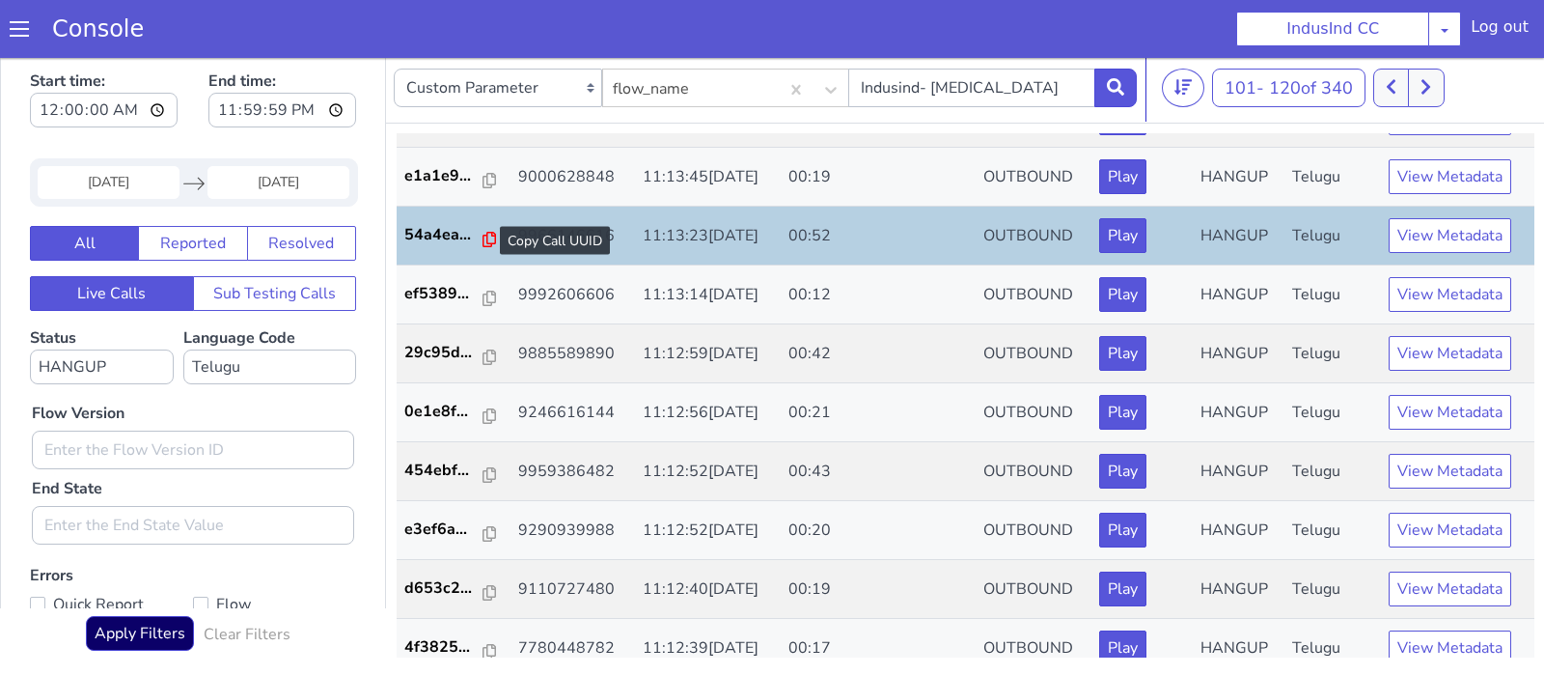
click at [483, 235] on icon at bounding box center [490, 239] width 14 height 15
click at [485, 350] on icon at bounding box center [490, 356] width 14 height 15
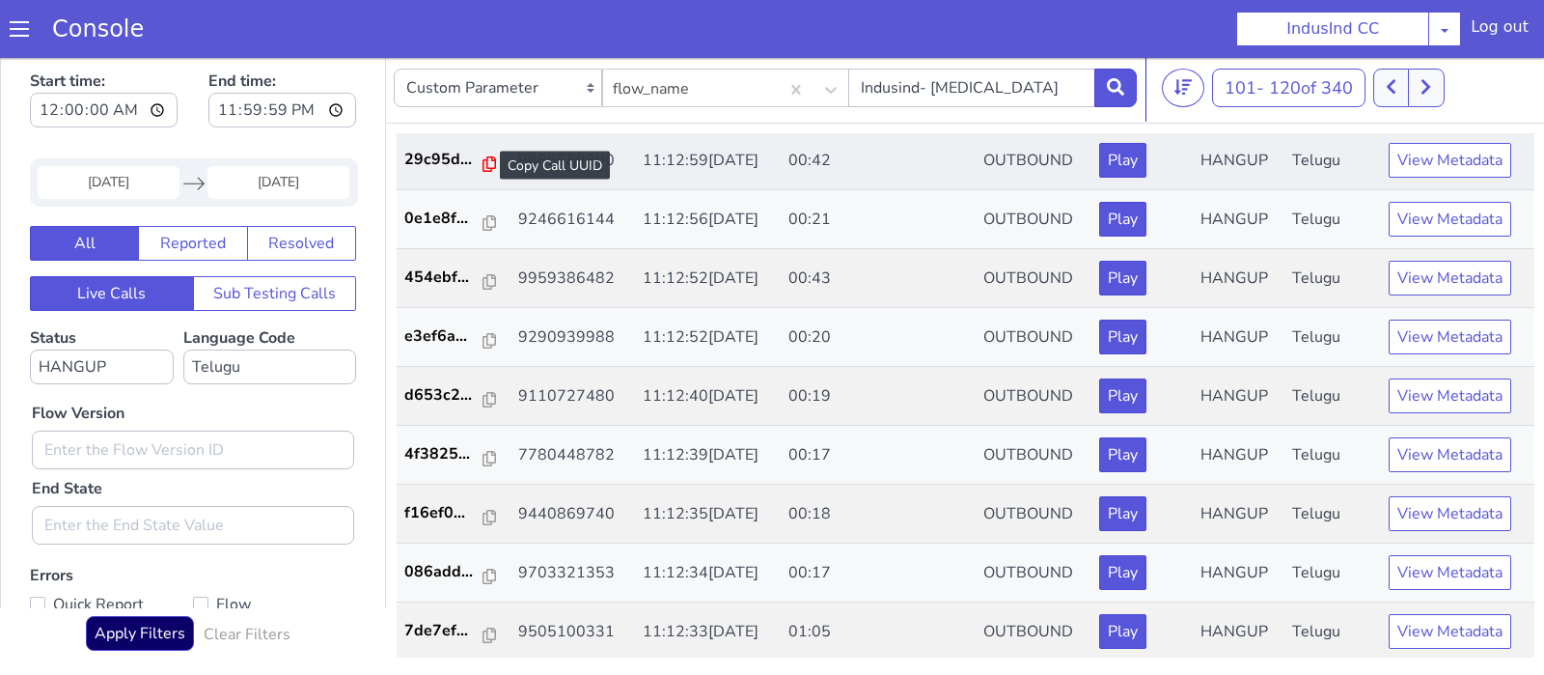
scroll to position [586, 0]
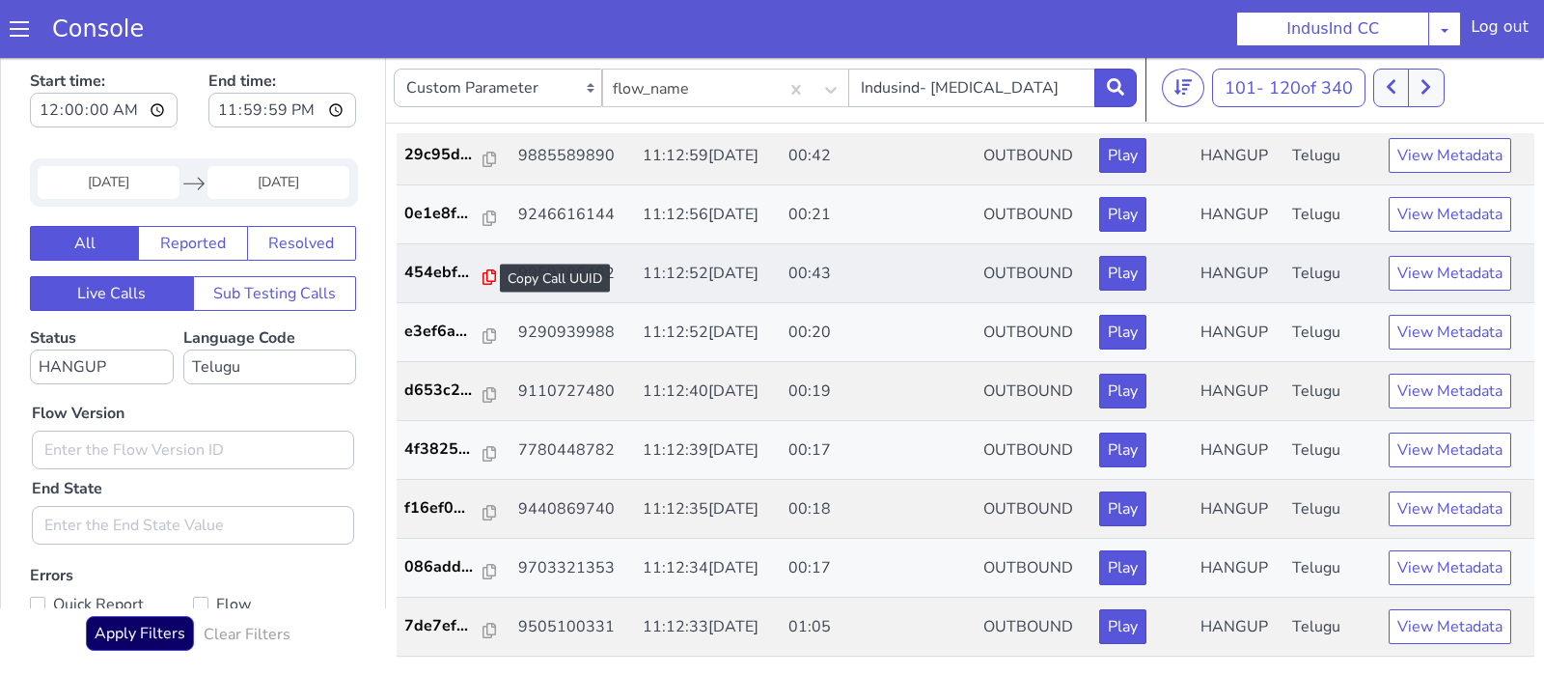
click at [485, 272] on icon at bounding box center [490, 276] width 14 height 15
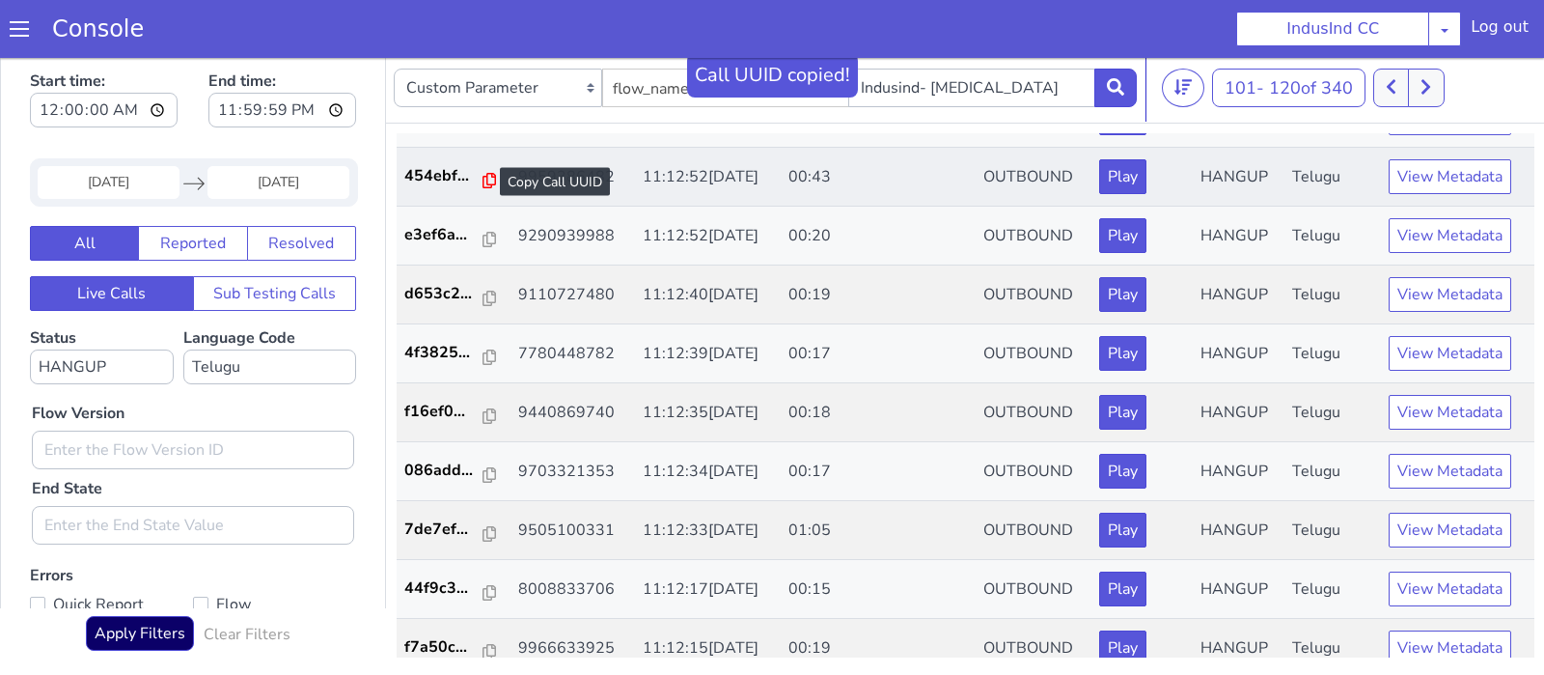
scroll to position [699, 0]
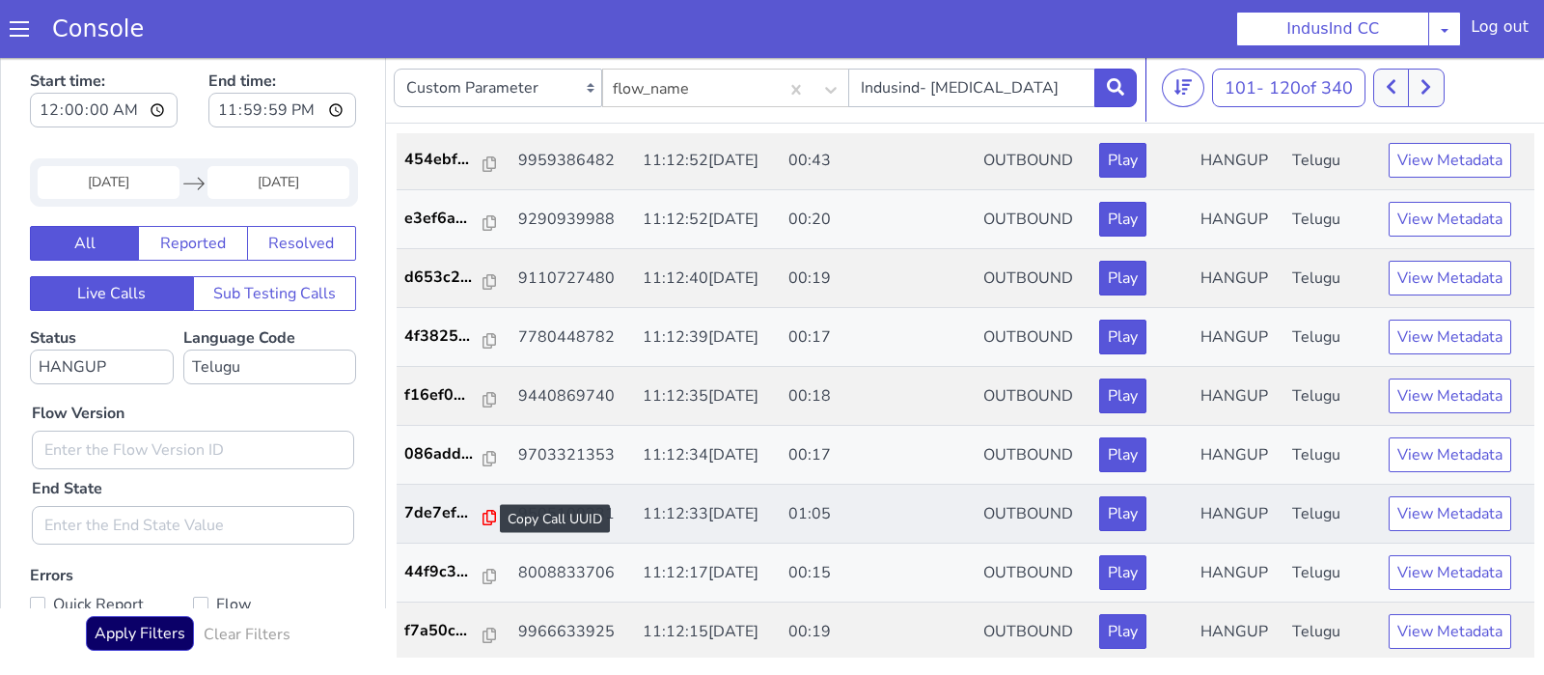
click at [484, 510] on icon at bounding box center [490, 517] width 14 height 15
click at [485, 630] on icon at bounding box center [490, 634] width 14 height 15
click at [1440, 77] on button at bounding box center [1426, 88] width 36 height 39
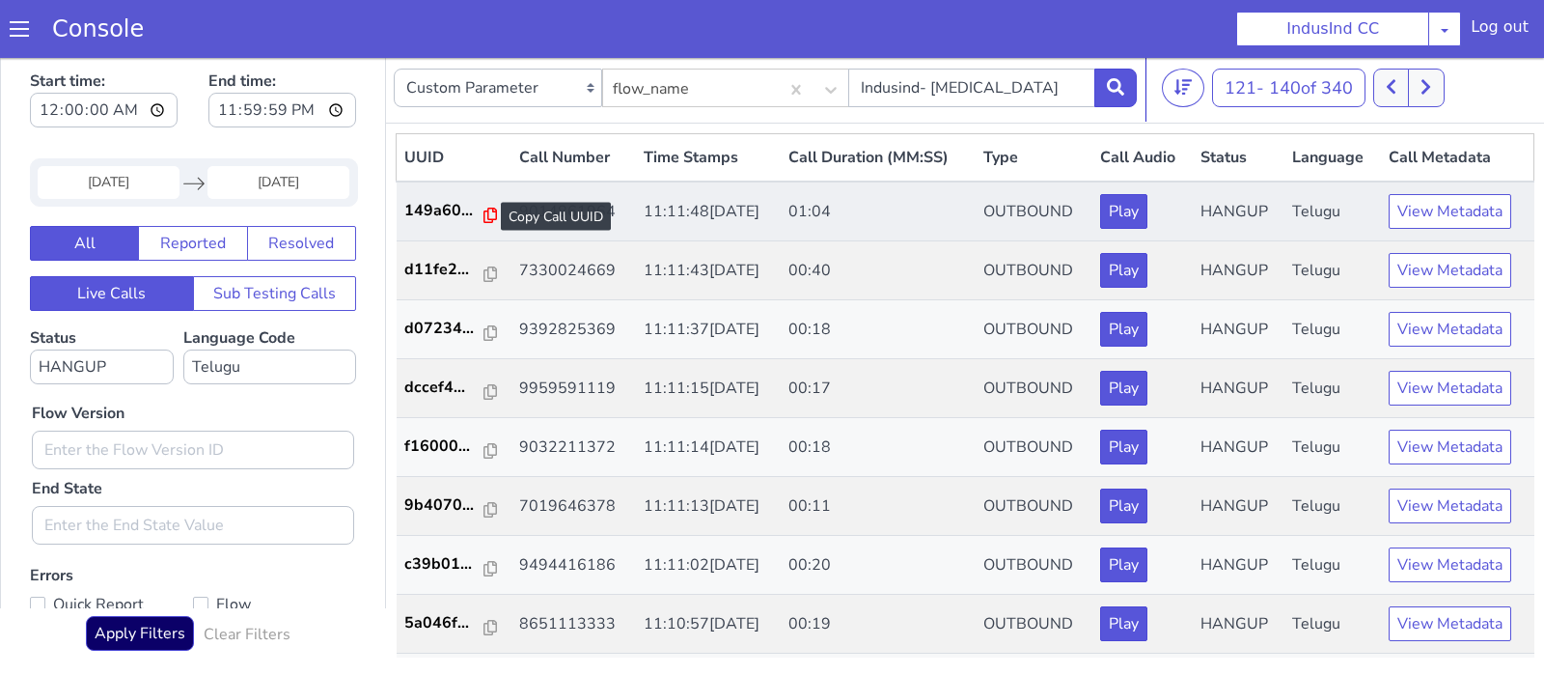
click at [487, 211] on icon at bounding box center [491, 214] width 14 height 15
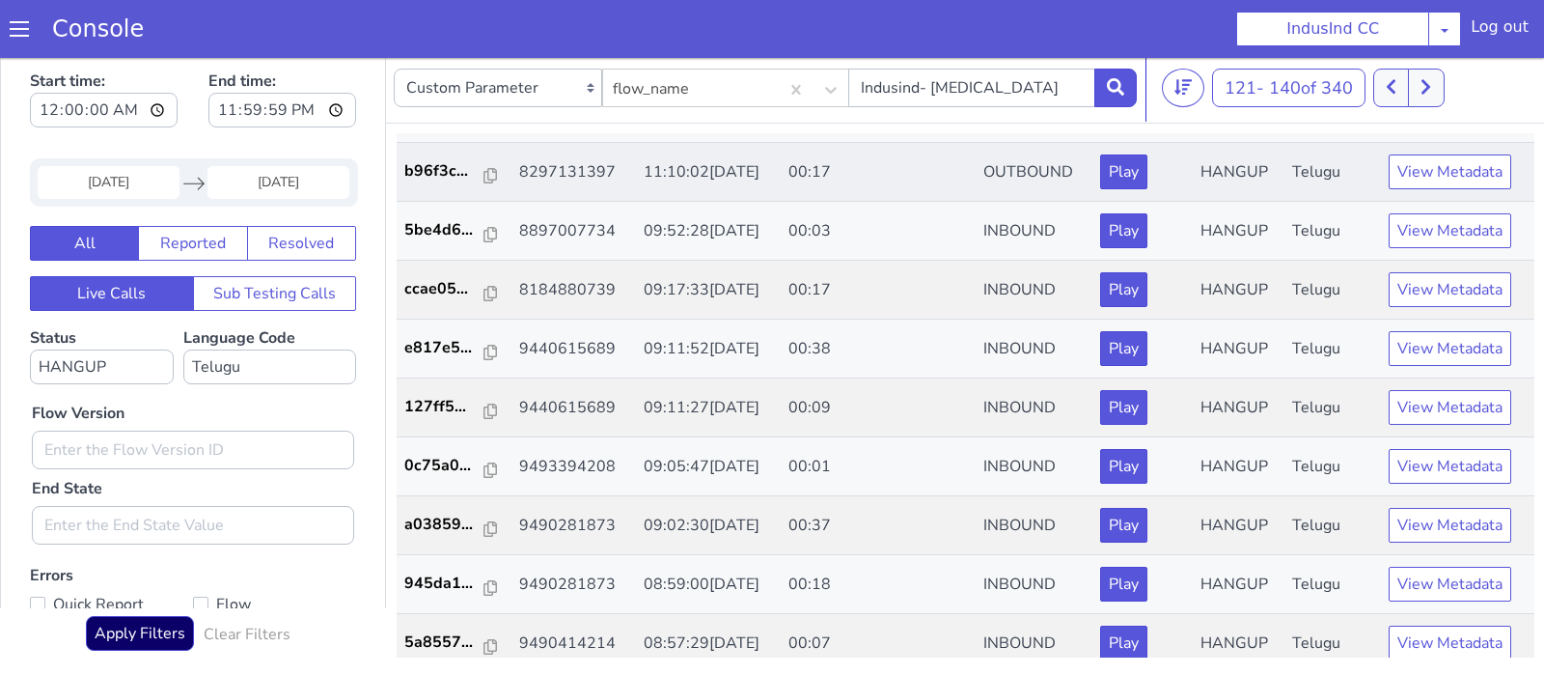
scroll to position [699, 0]
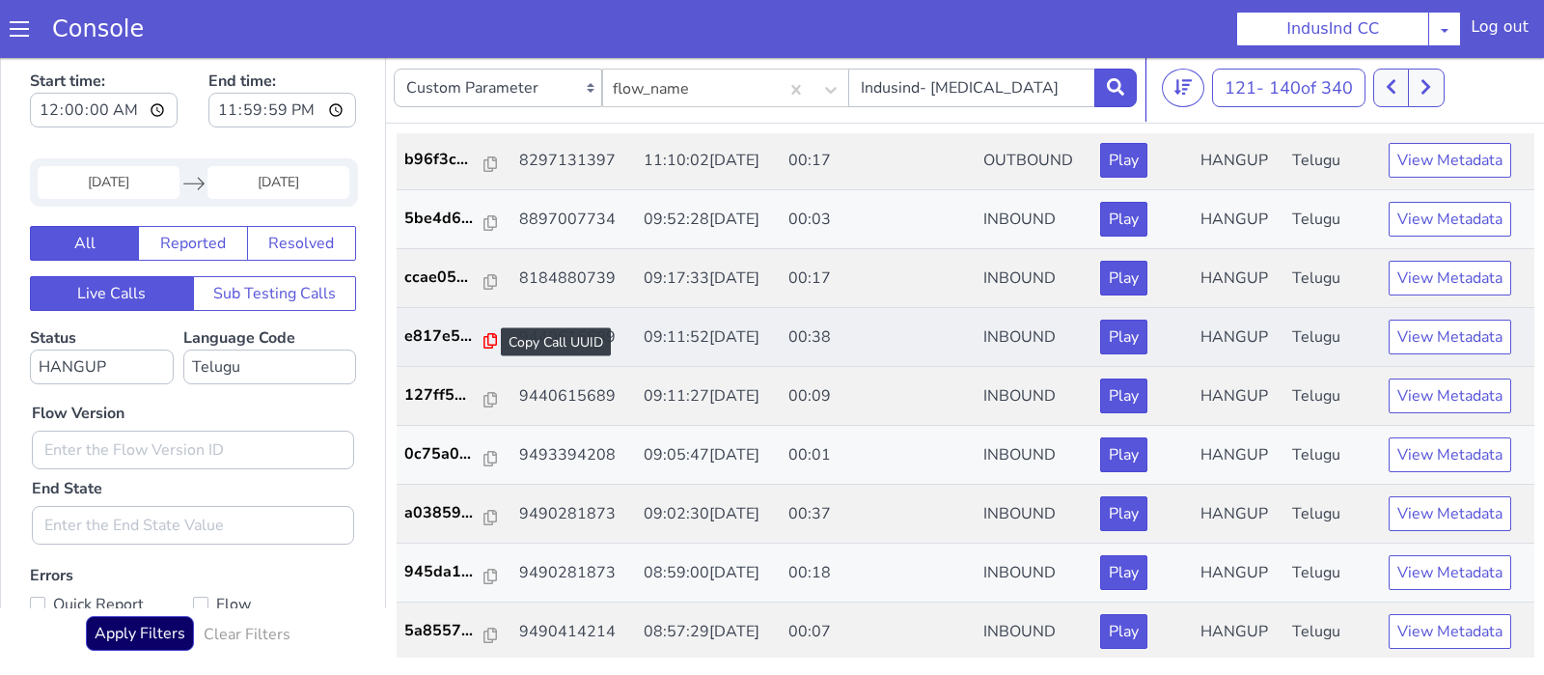
click at [484, 336] on icon at bounding box center [491, 340] width 14 height 15
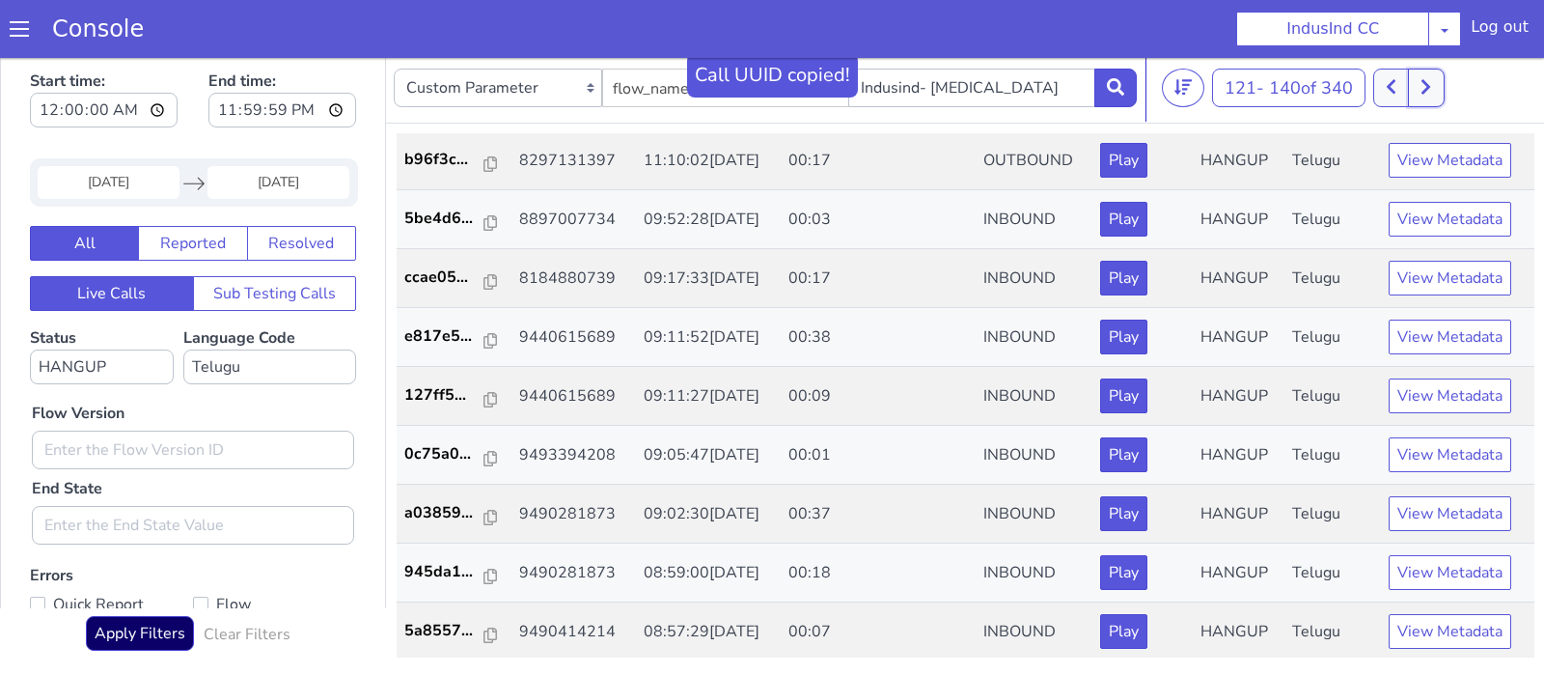
click at [1427, 87] on icon at bounding box center [1426, 86] width 11 height 17
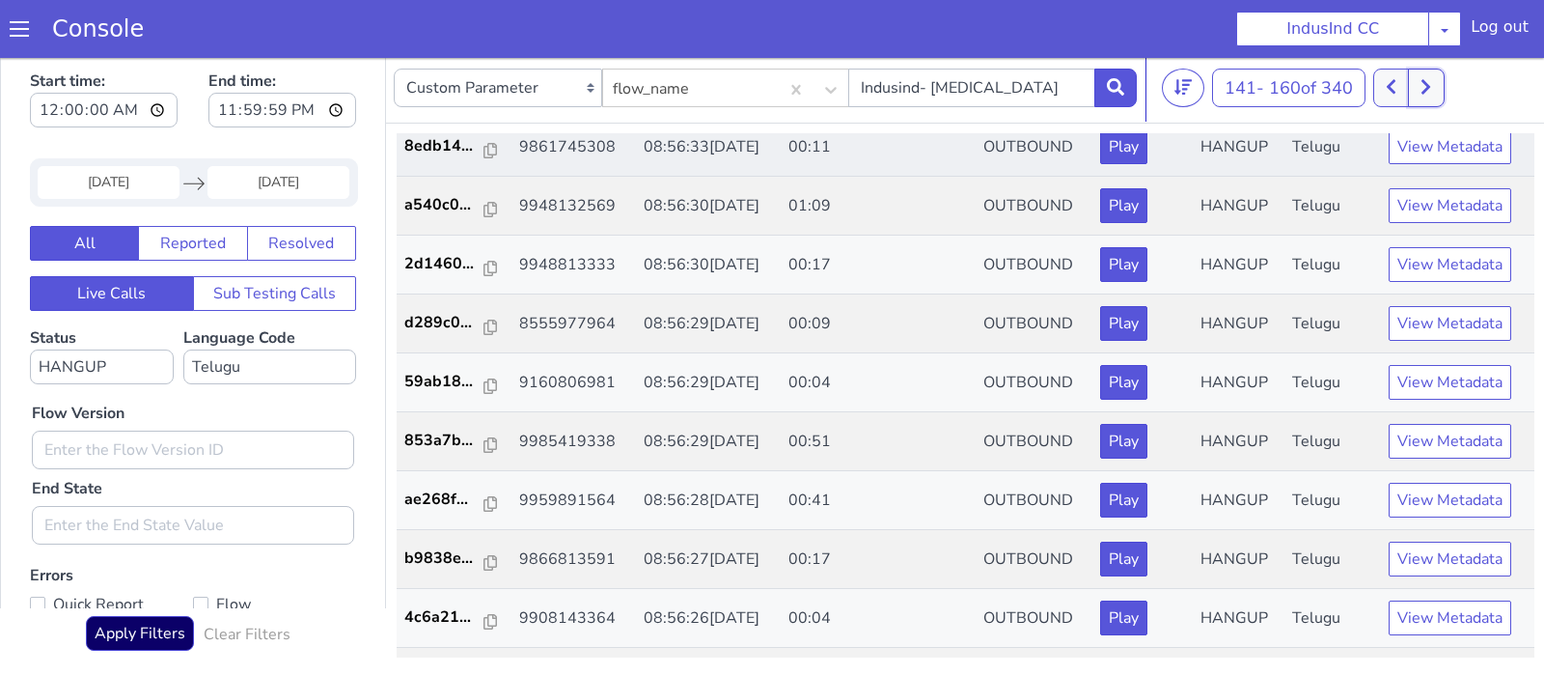
scroll to position [304, 0]
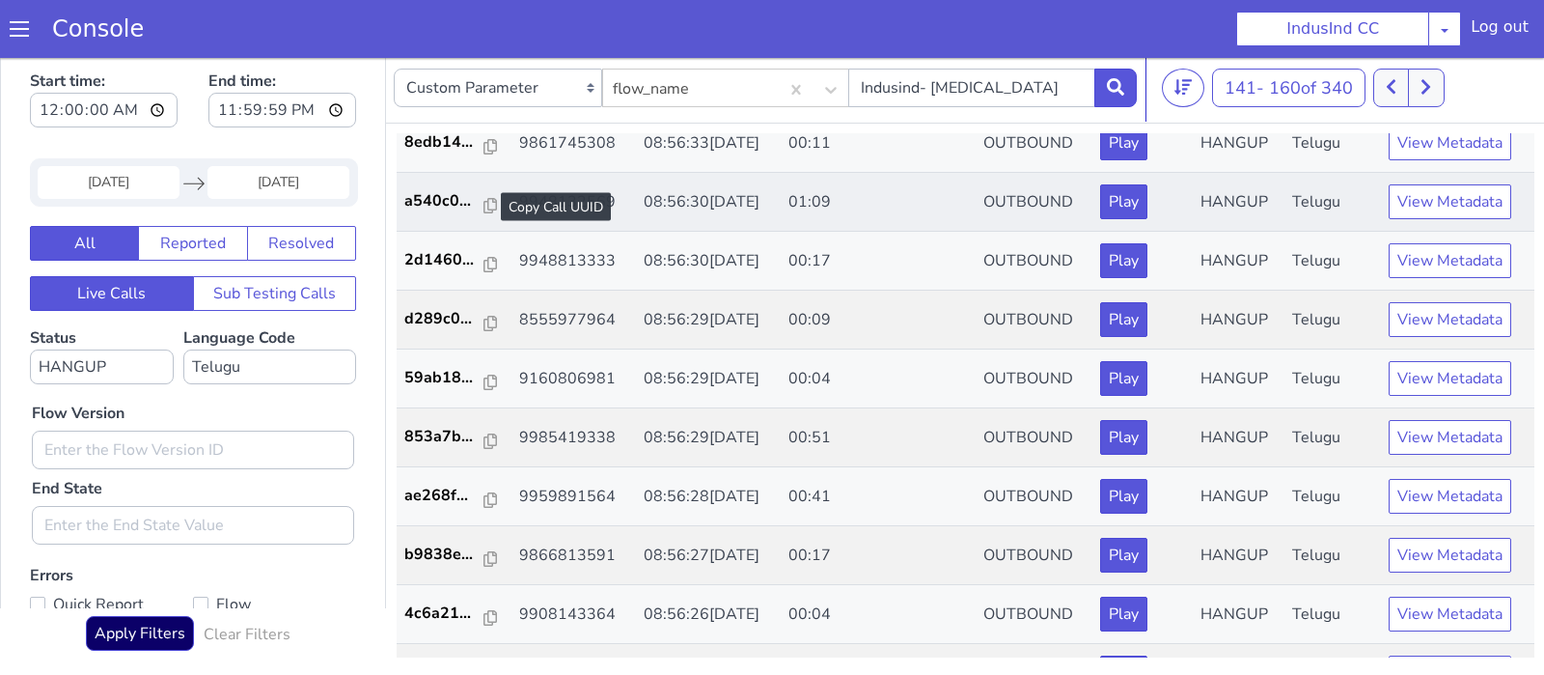
click at [484, 195] on div at bounding box center [491, 206] width 14 height 23
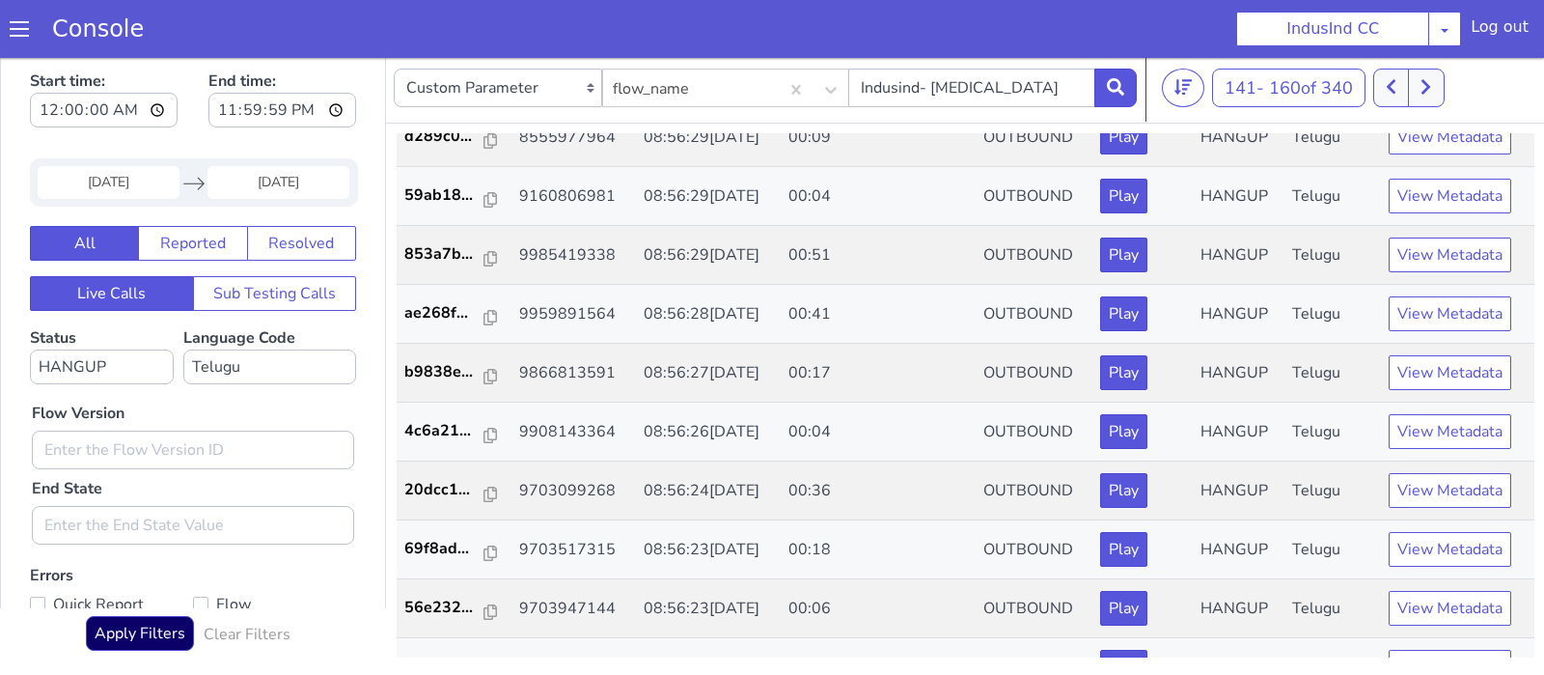
scroll to position [488, 0]
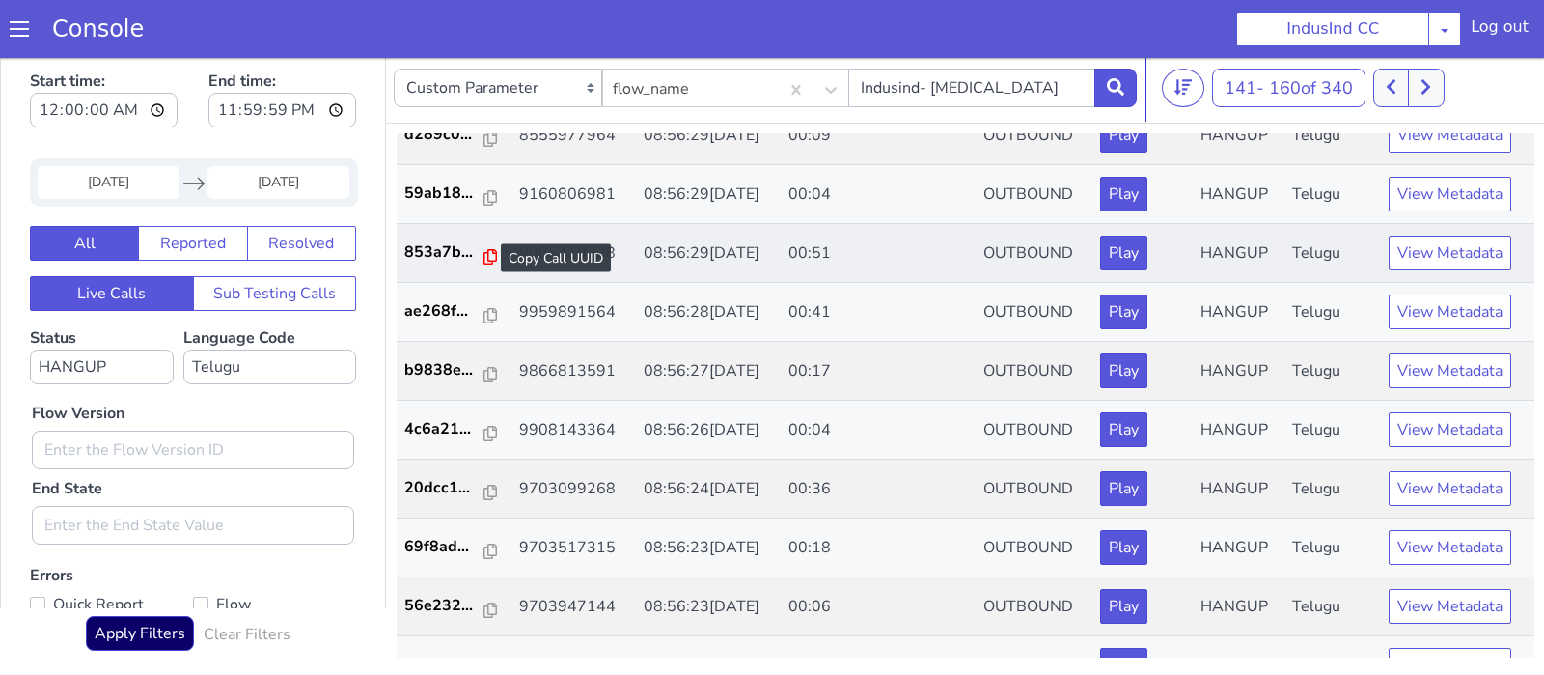
click at [484, 254] on icon at bounding box center [491, 256] width 14 height 15
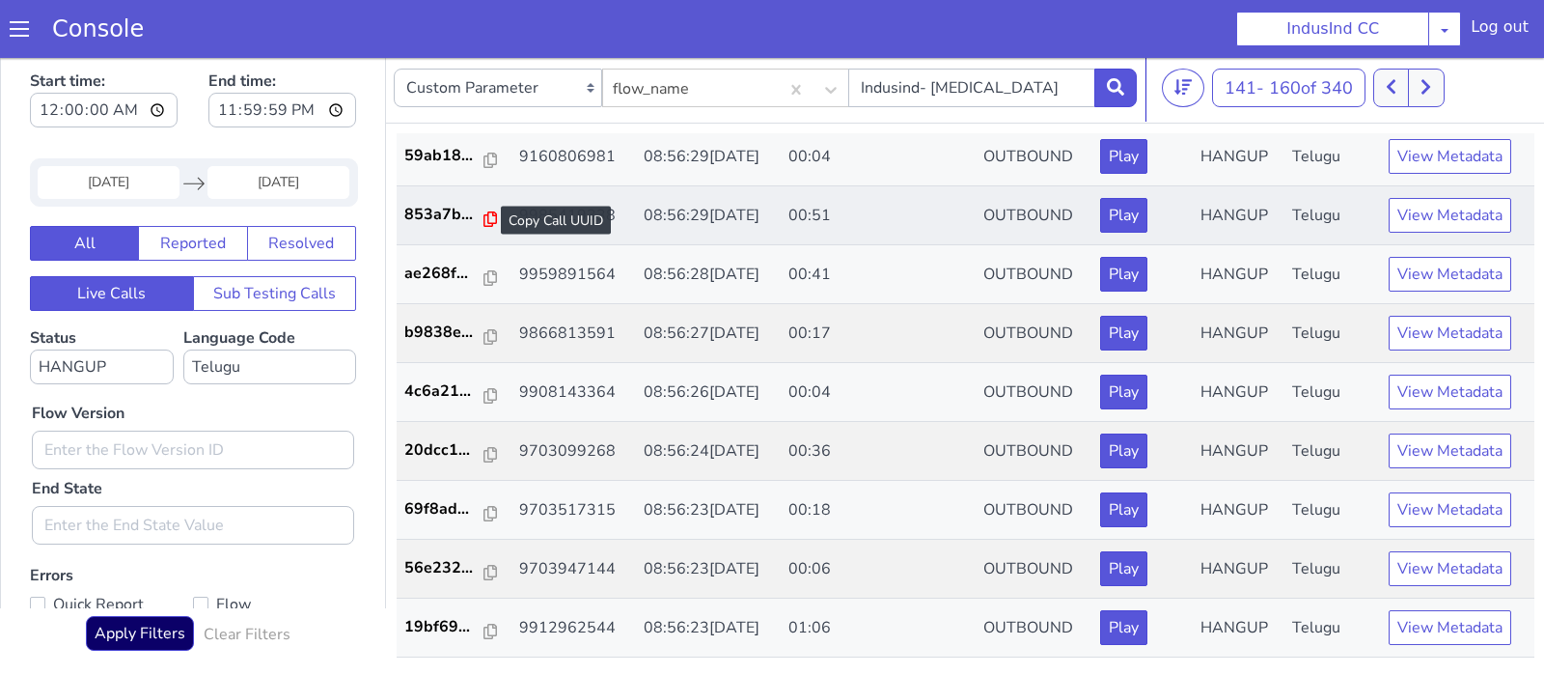
scroll to position [526, 0]
click at [485, 211] on icon at bounding box center [491, 218] width 14 height 15
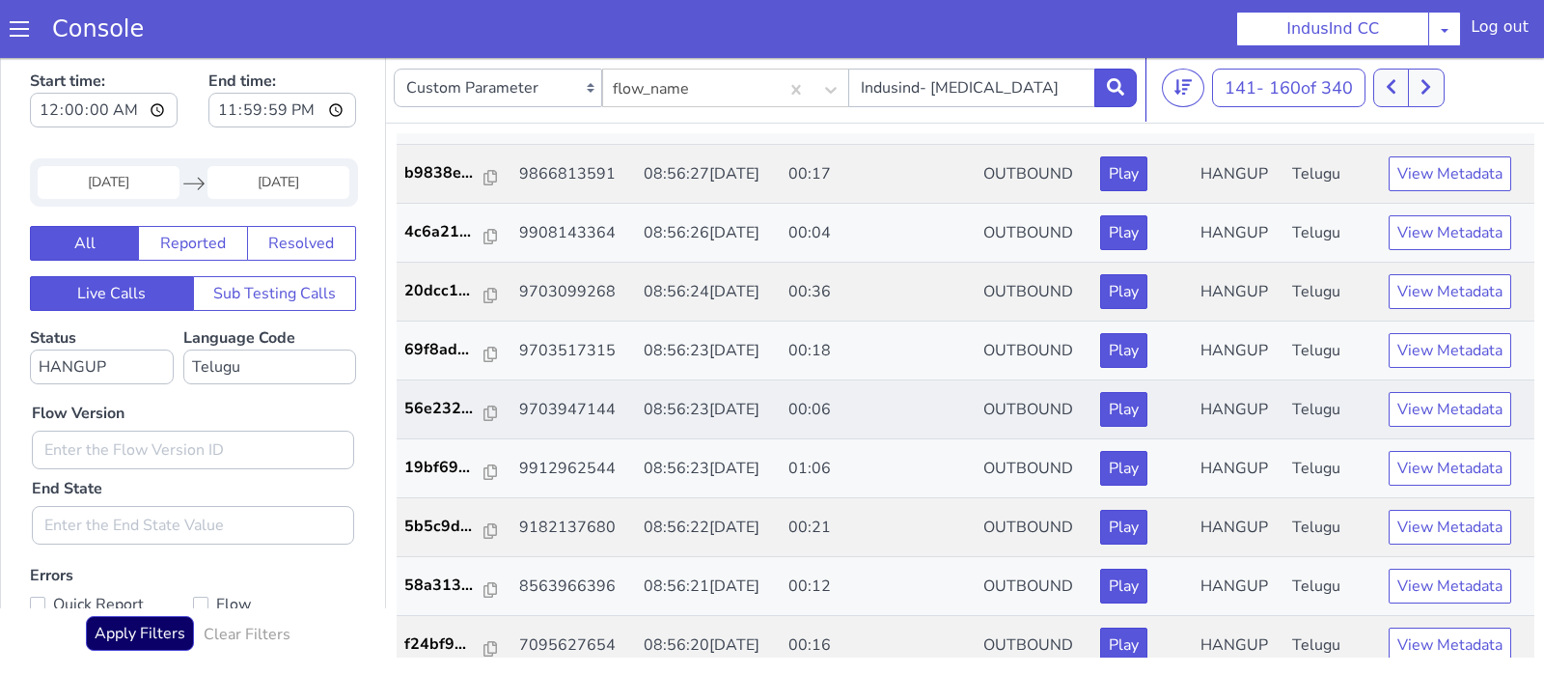
scroll to position [699, 0]
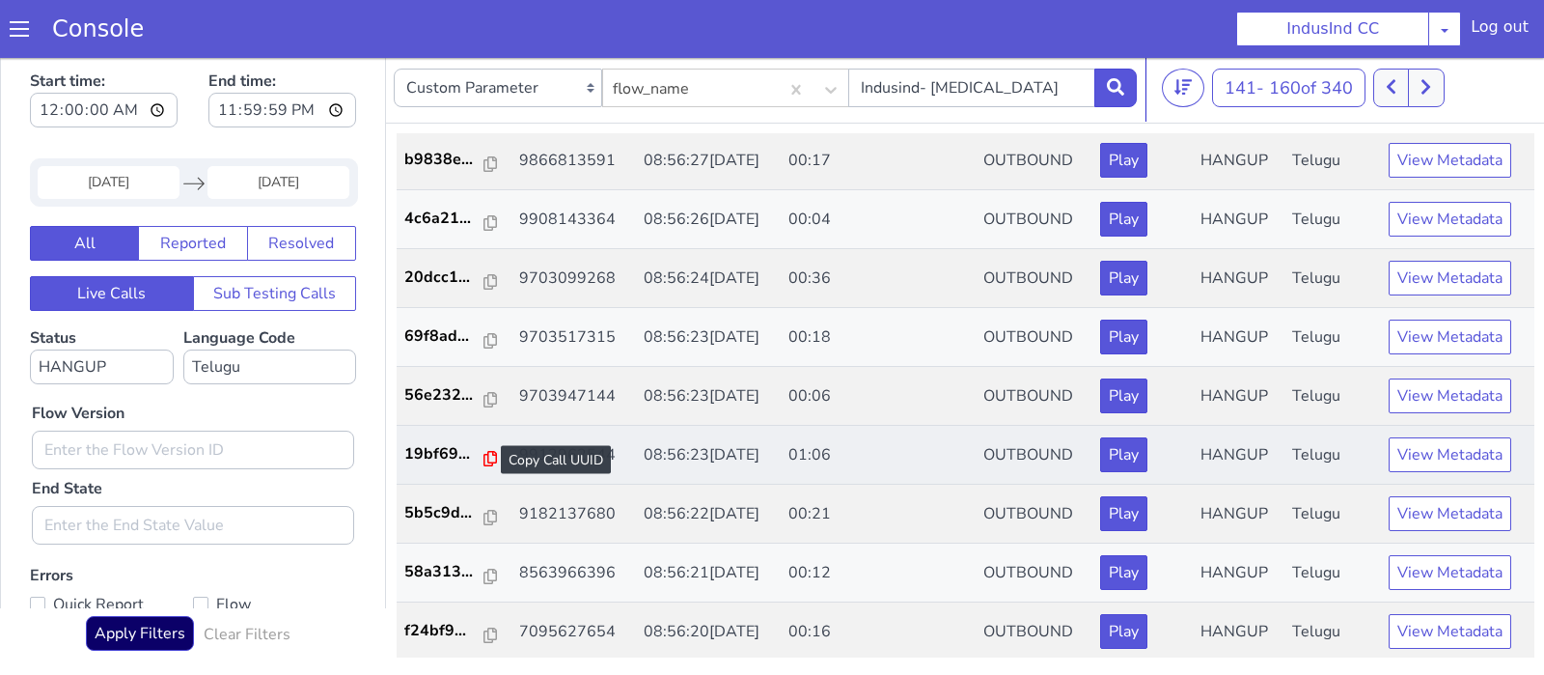
click at [485, 452] on icon at bounding box center [491, 458] width 14 height 15
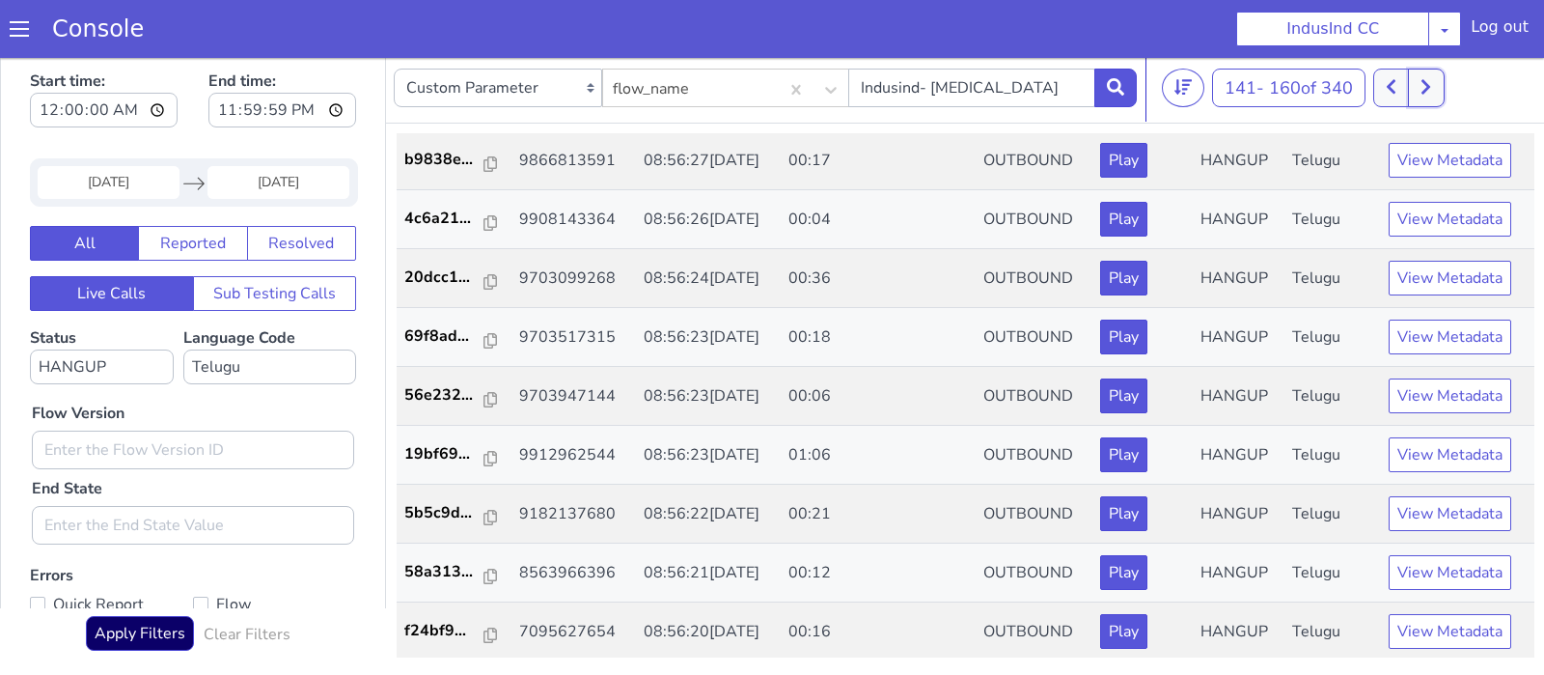
click at [1444, 89] on button at bounding box center [1426, 88] width 36 height 39
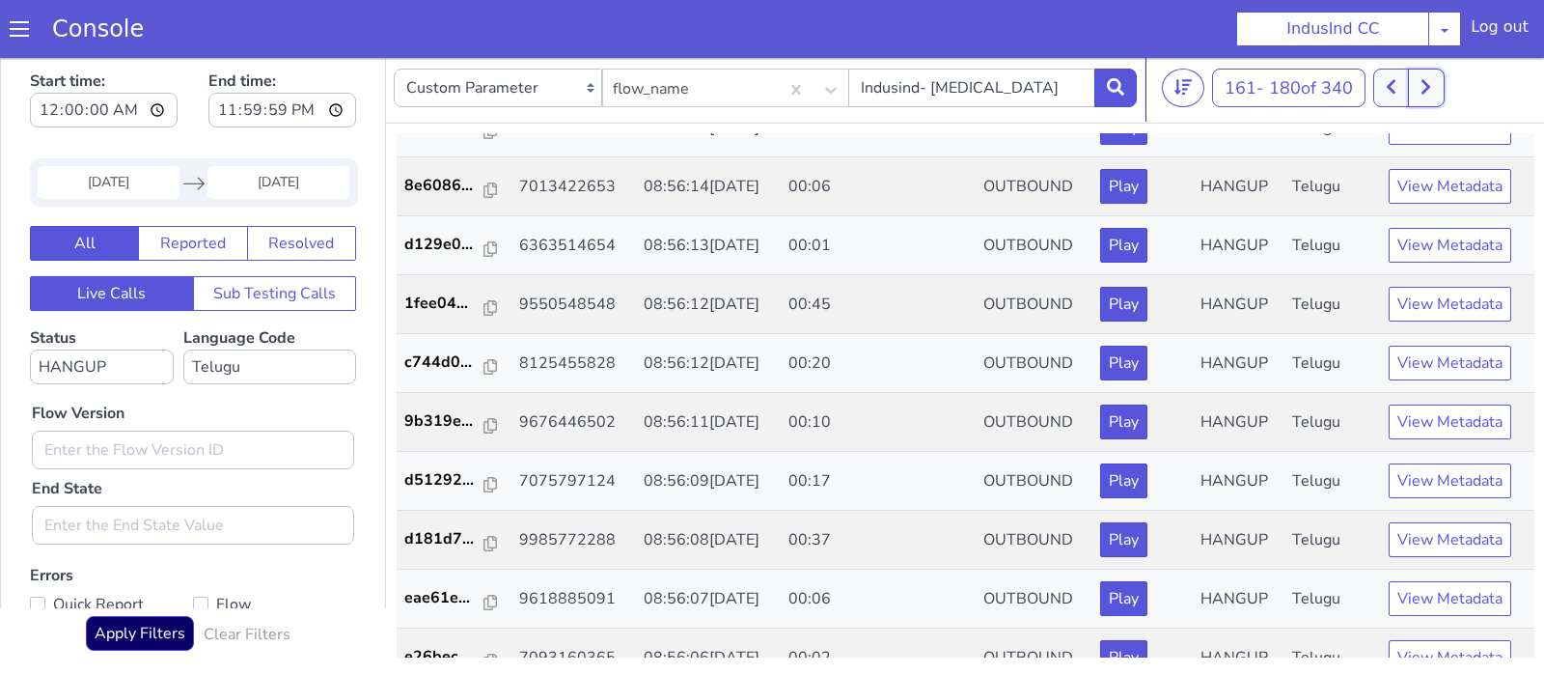
scroll to position [563, 0]
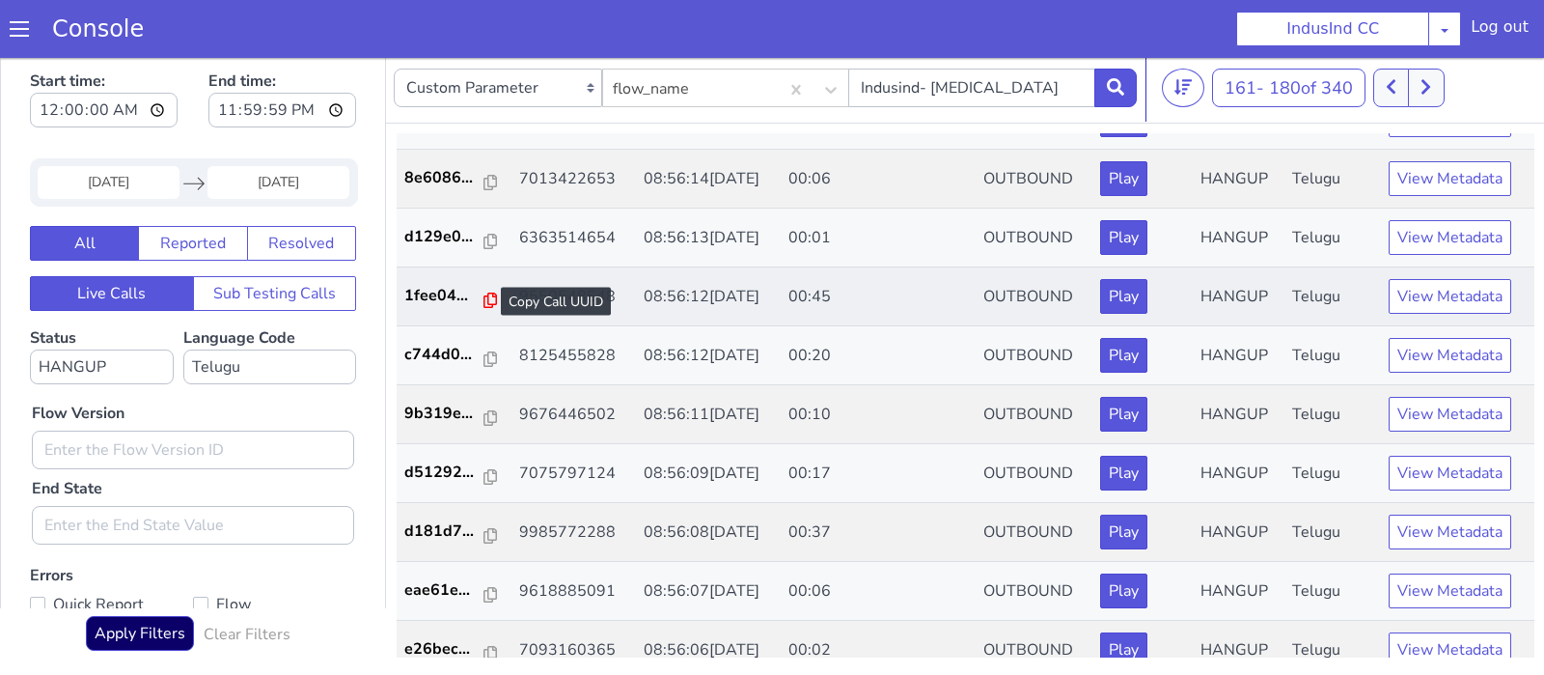
click at [488, 298] on icon at bounding box center [491, 299] width 14 height 15
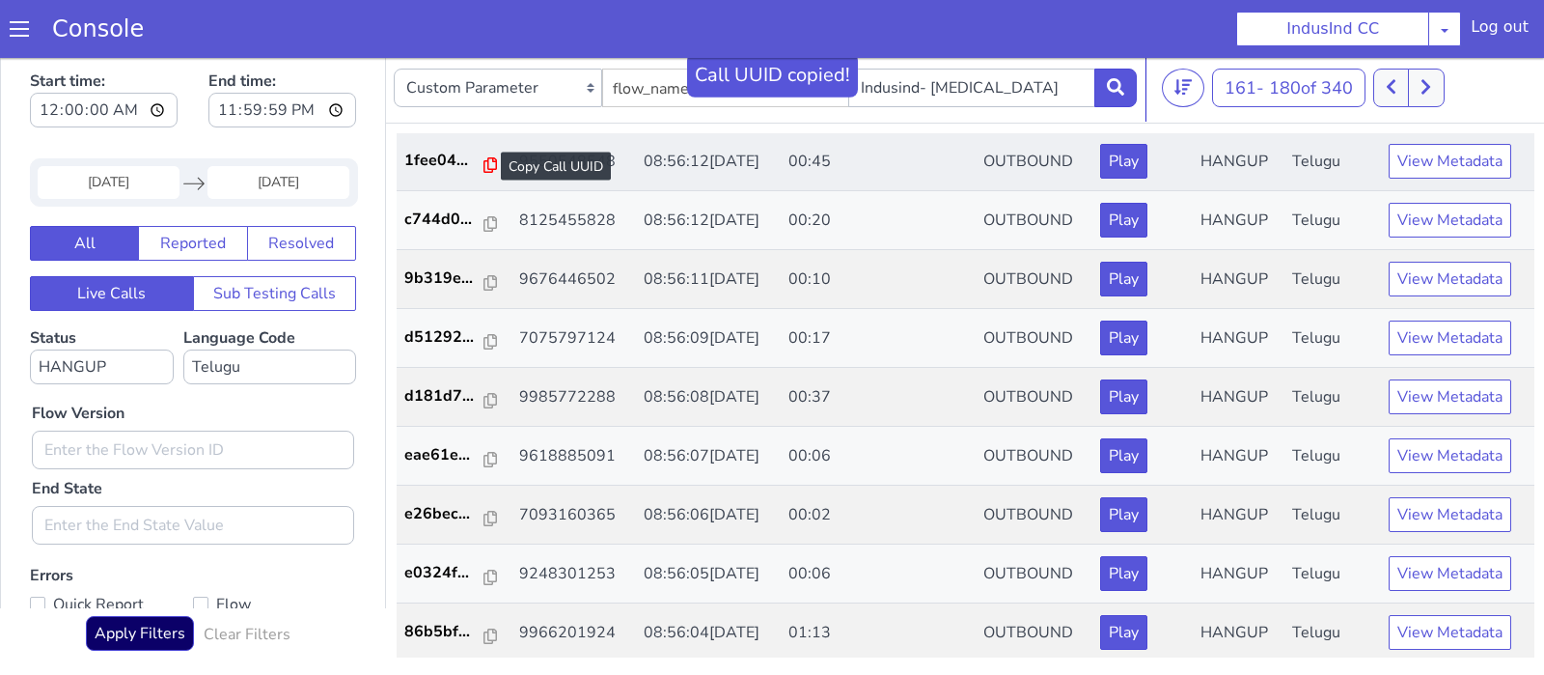
scroll to position [699, 0]
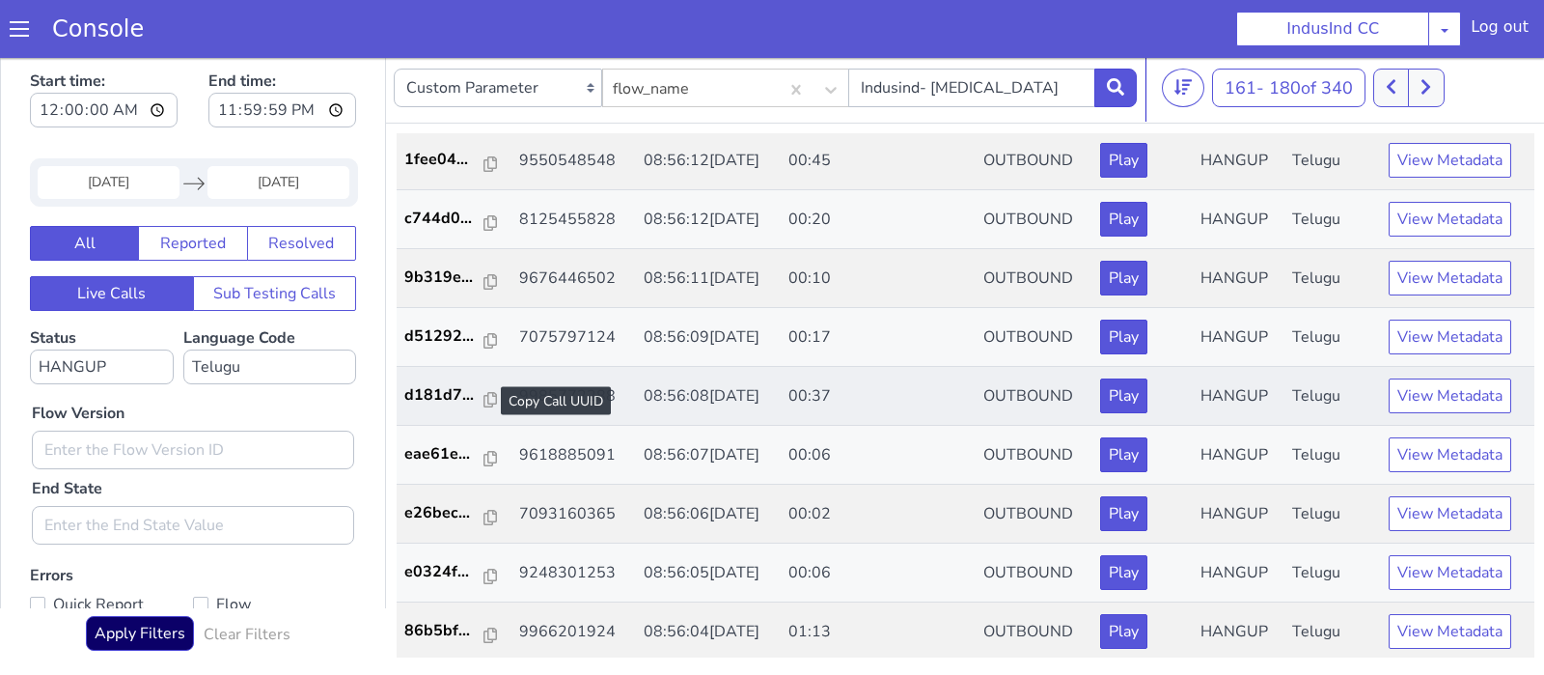
click at [484, 389] on div at bounding box center [491, 400] width 14 height 23
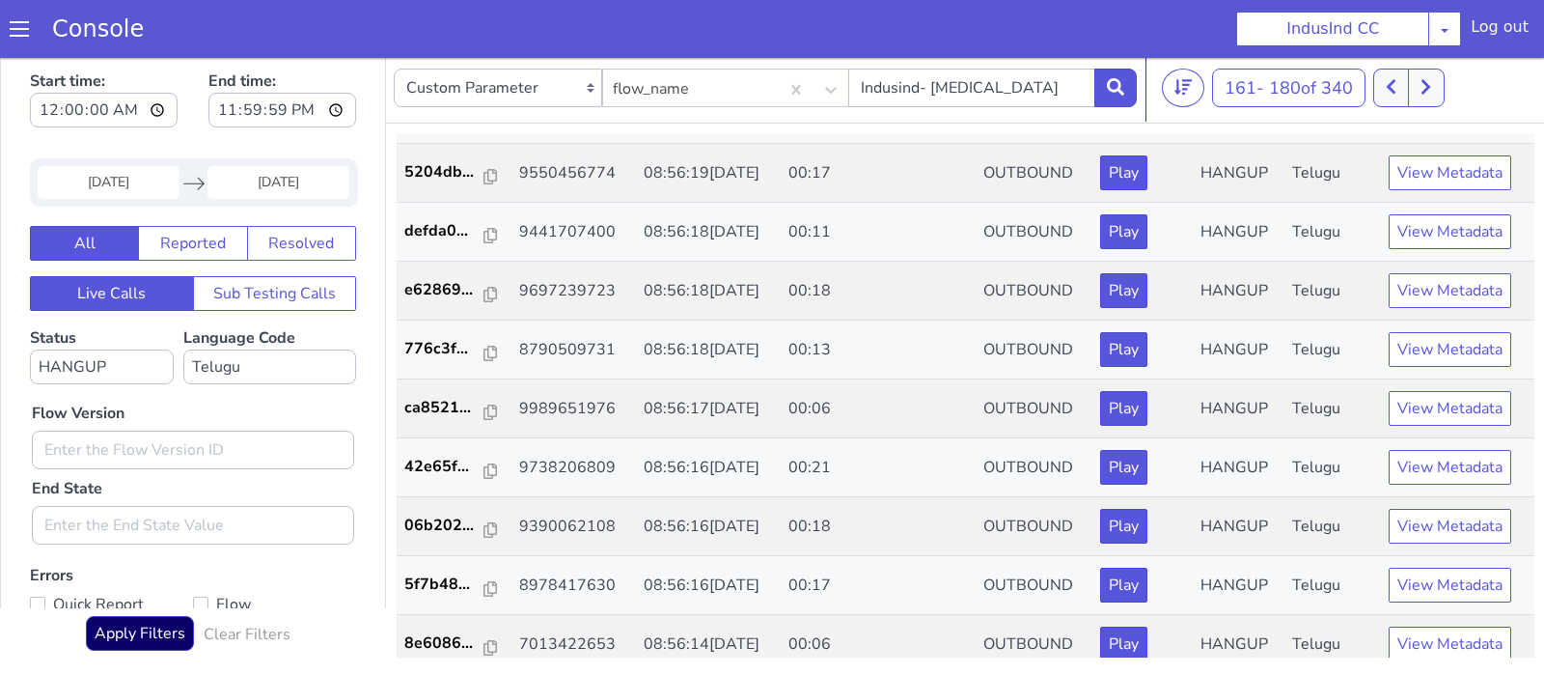
scroll to position [0, 0]
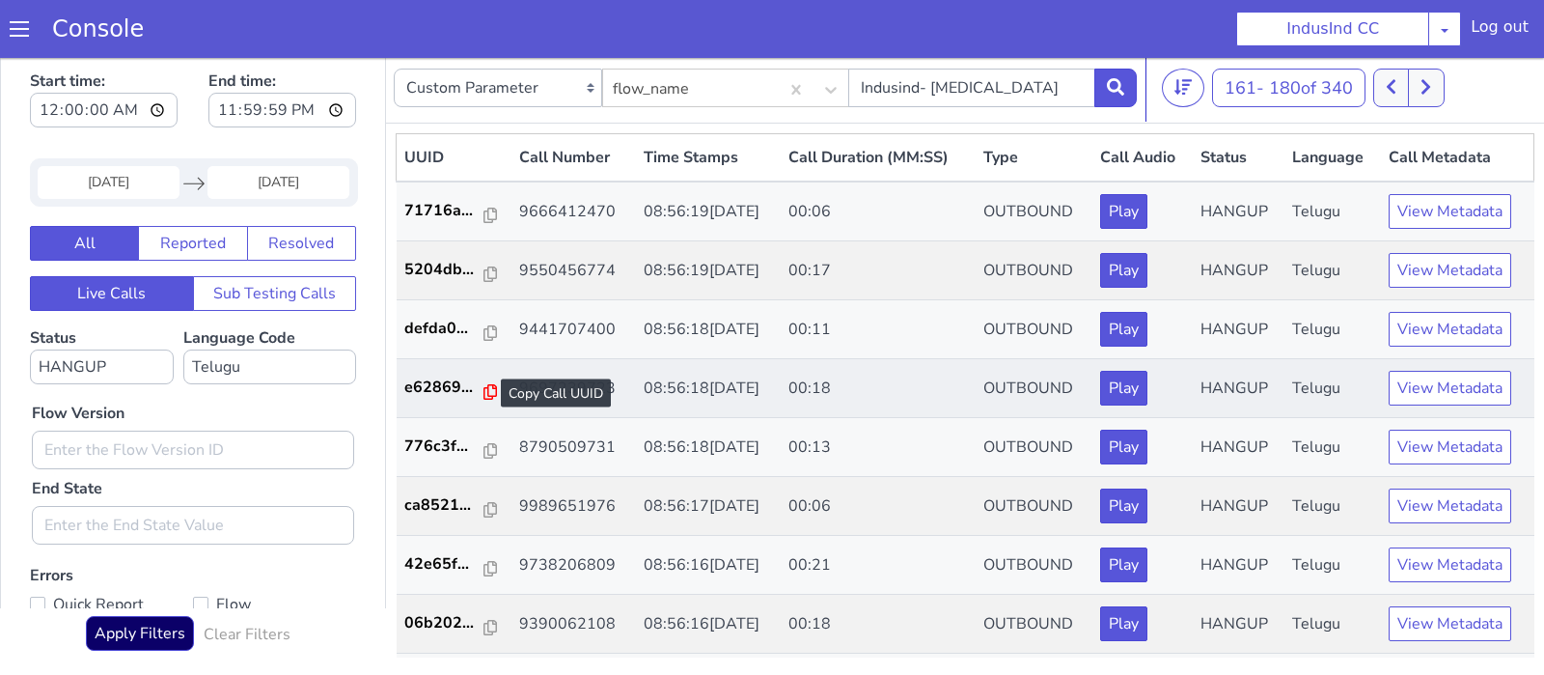
click at [484, 390] on icon at bounding box center [491, 391] width 14 height 15
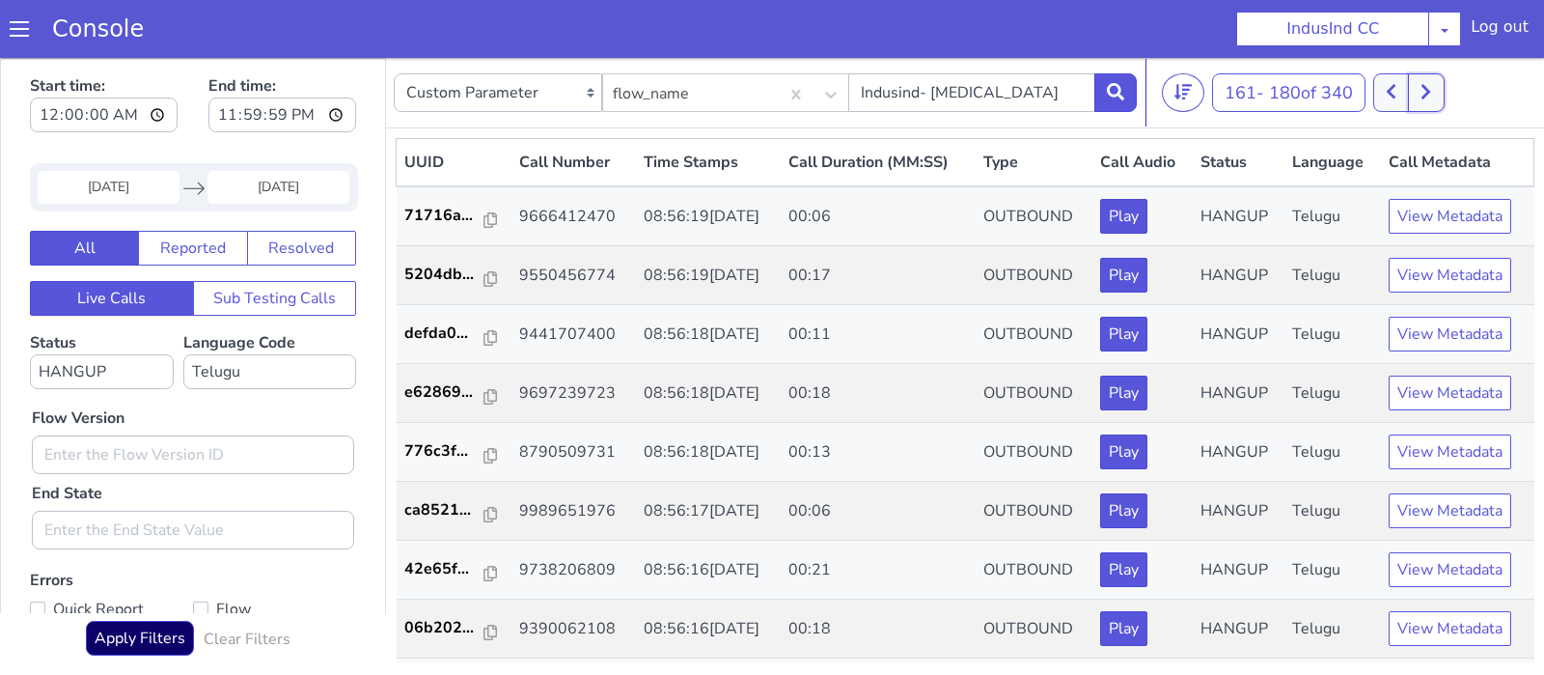
click at [1437, 103] on button at bounding box center [1426, 92] width 36 height 39
click at [484, 277] on icon at bounding box center [491, 278] width 14 height 15
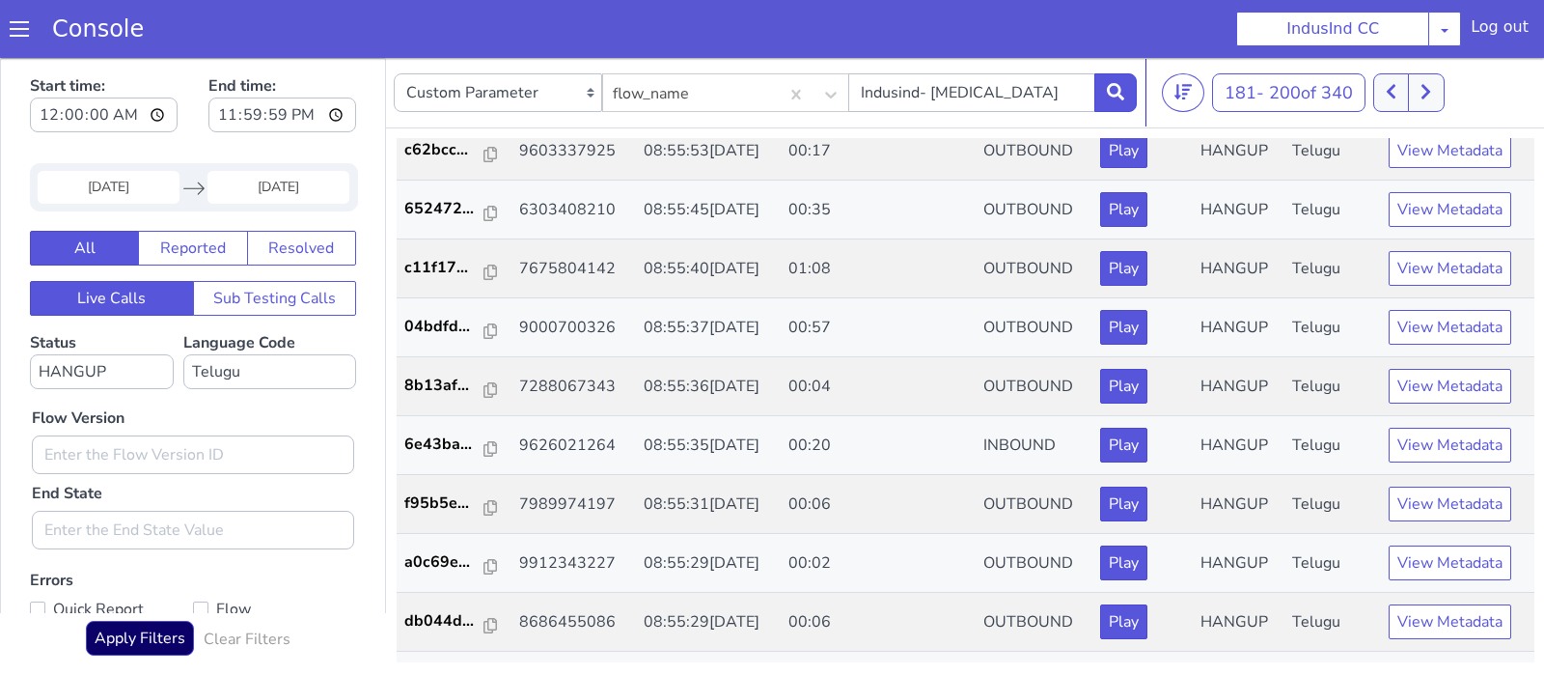
scroll to position [366, 0]
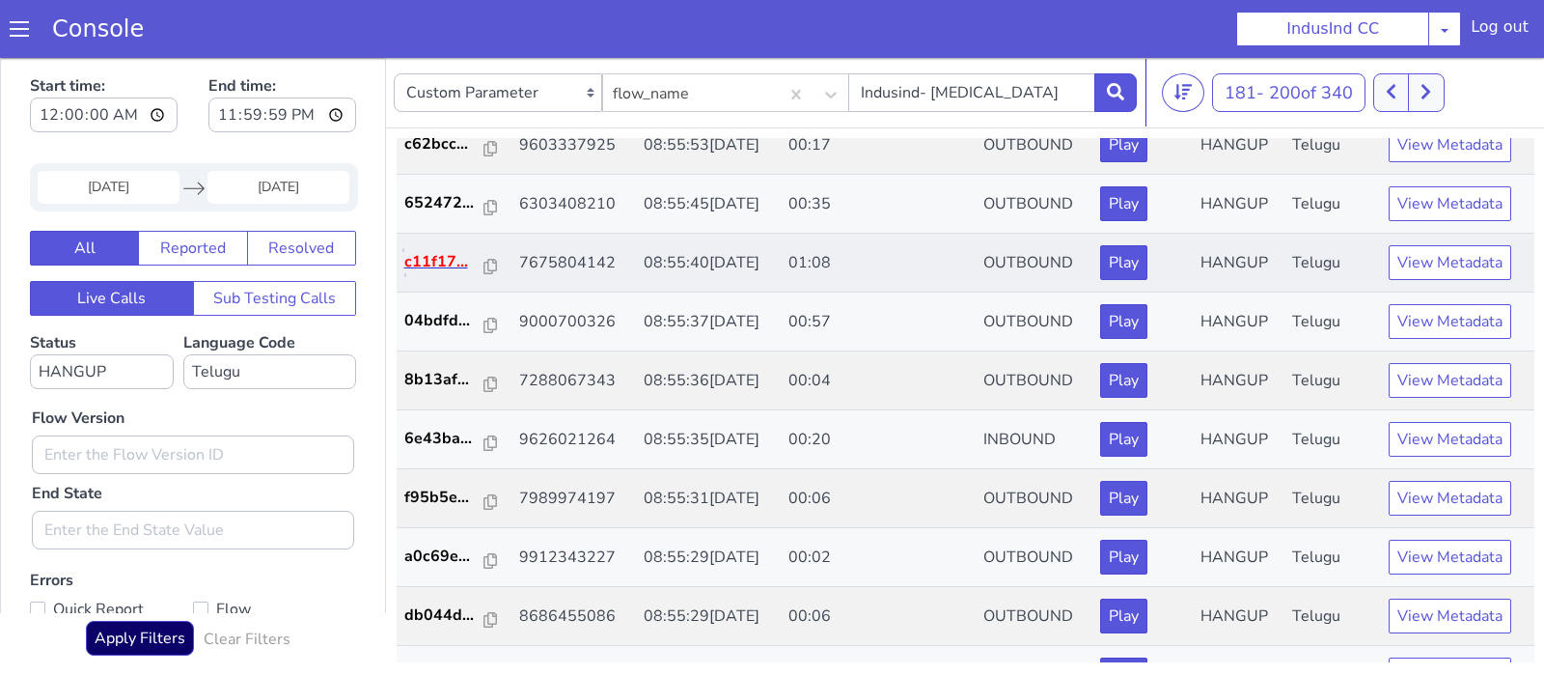
click at [476, 263] on p "c11f17..." at bounding box center [444, 261] width 81 height 23
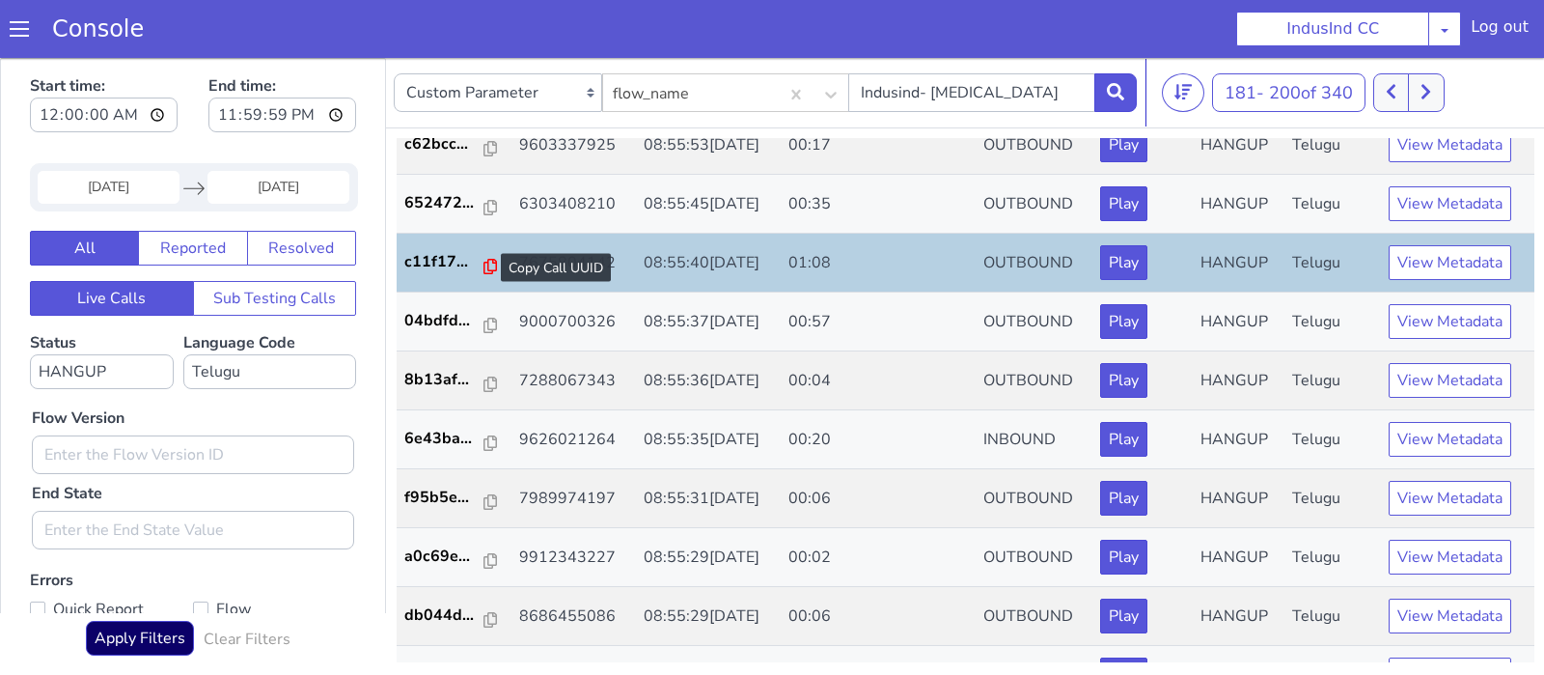
click at [486, 264] on icon at bounding box center [491, 266] width 14 height 15
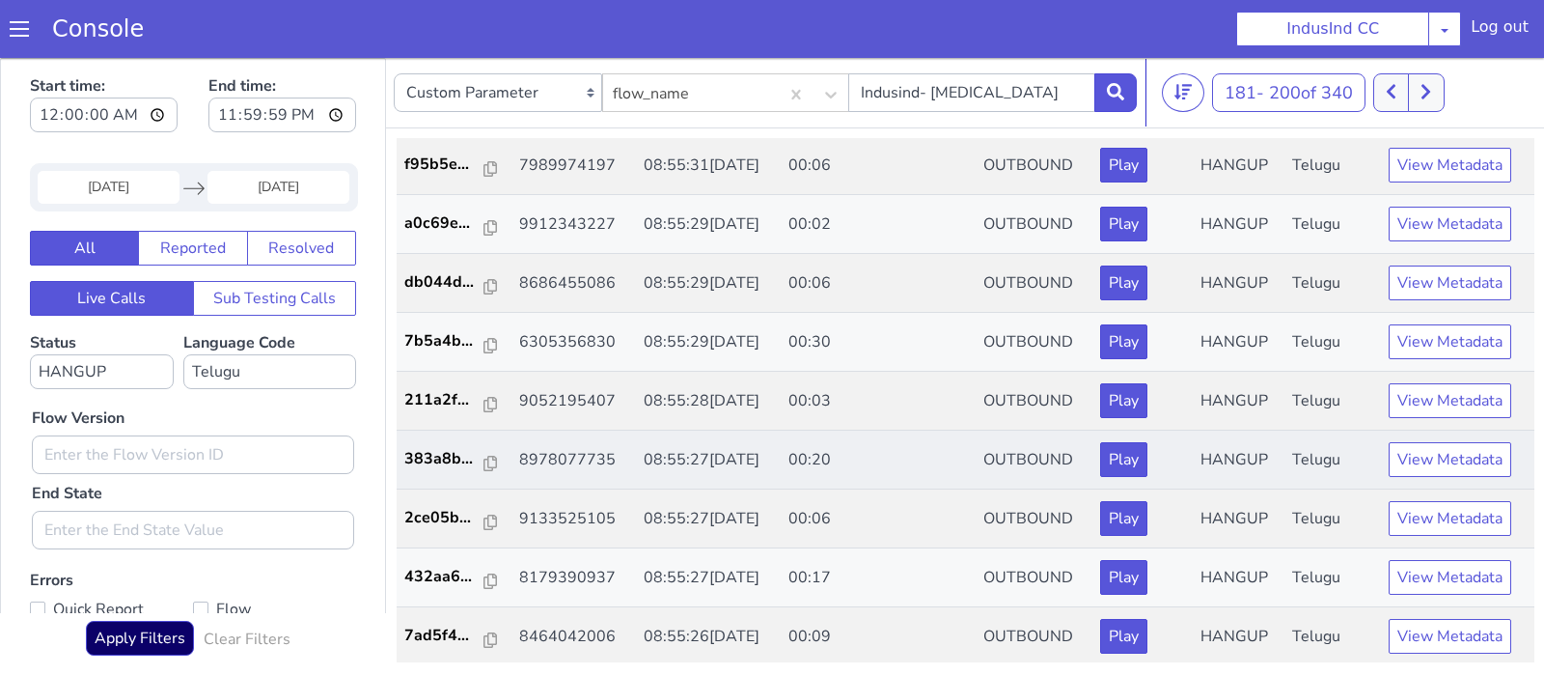
scroll to position [5, 0]
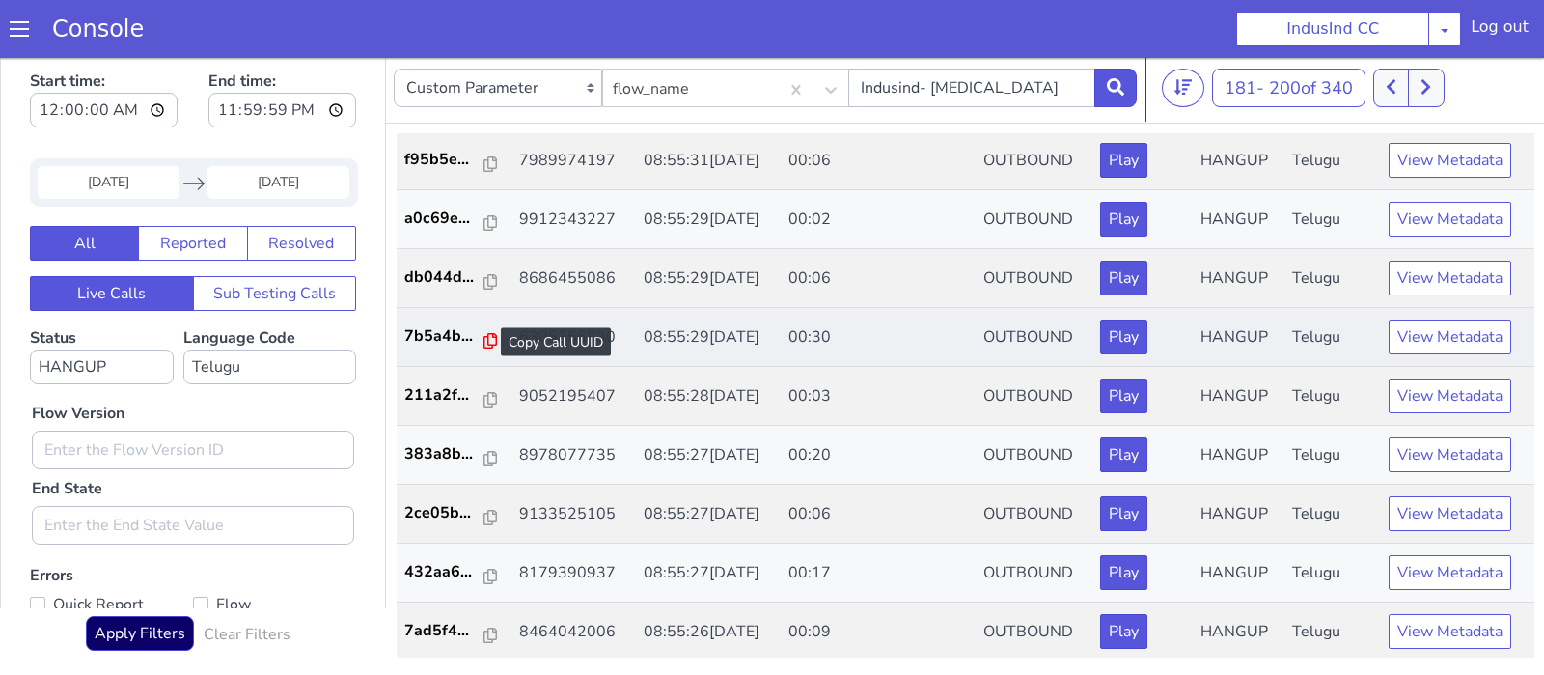
click at [484, 342] on icon at bounding box center [491, 340] width 14 height 15
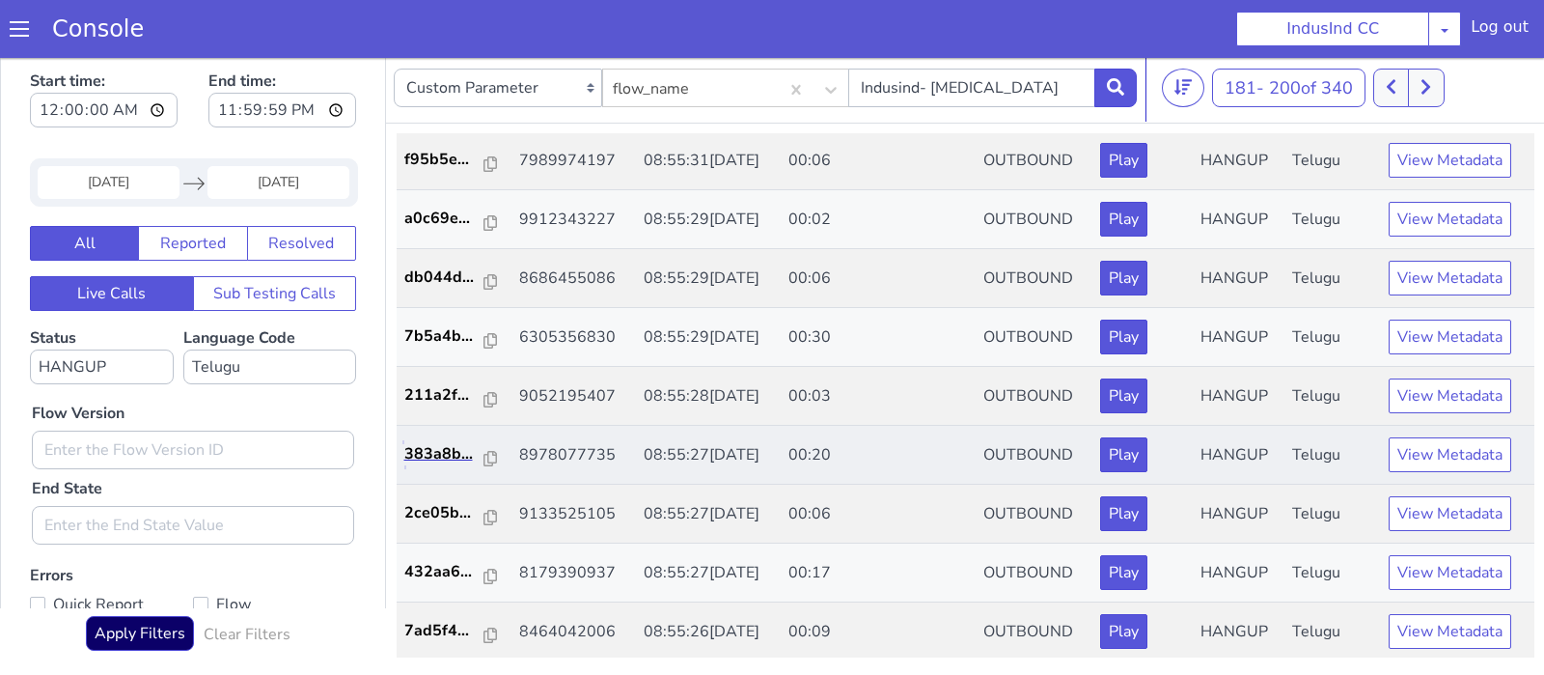
click at [482, 444] on link "383a8b..." at bounding box center [454, 453] width 100 height 23
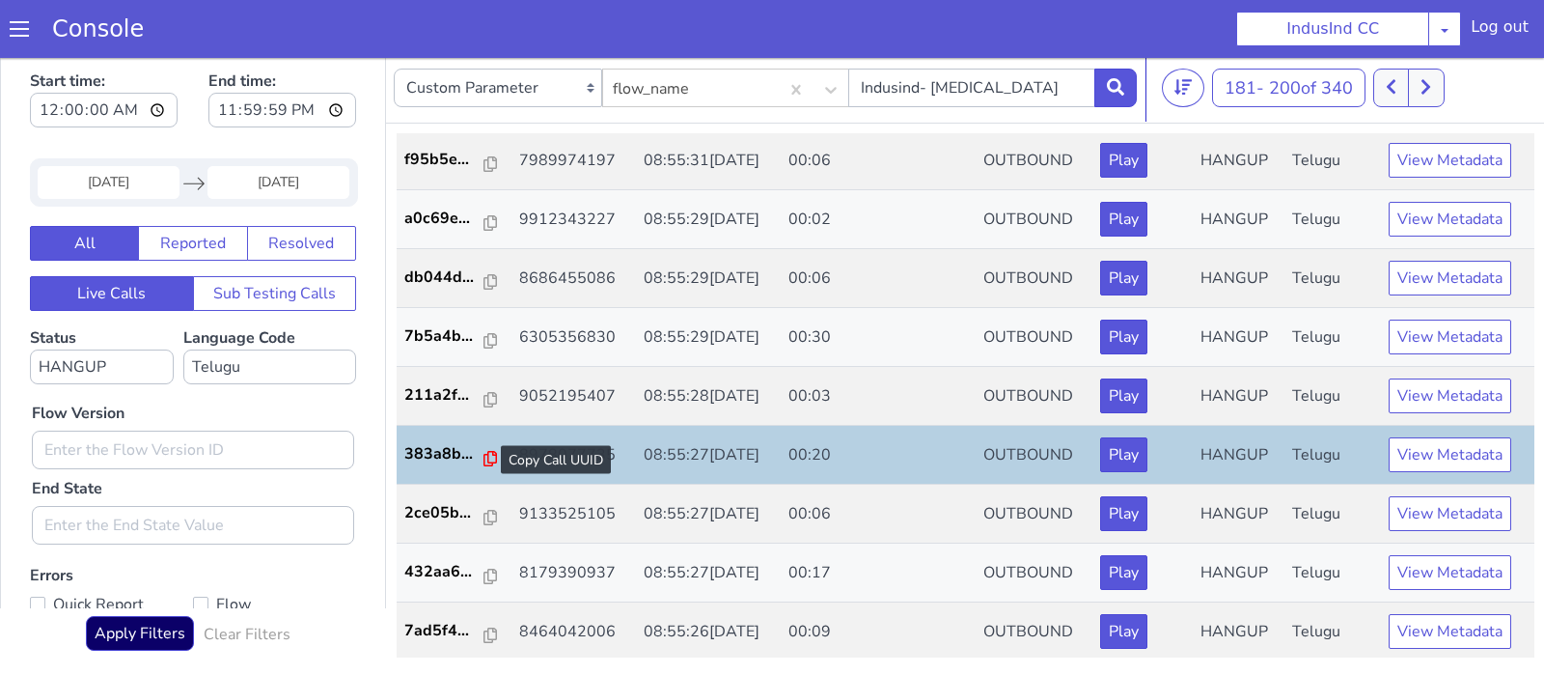
click at [484, 456] on icon at bounding box center [491, 458] width 14 height 15
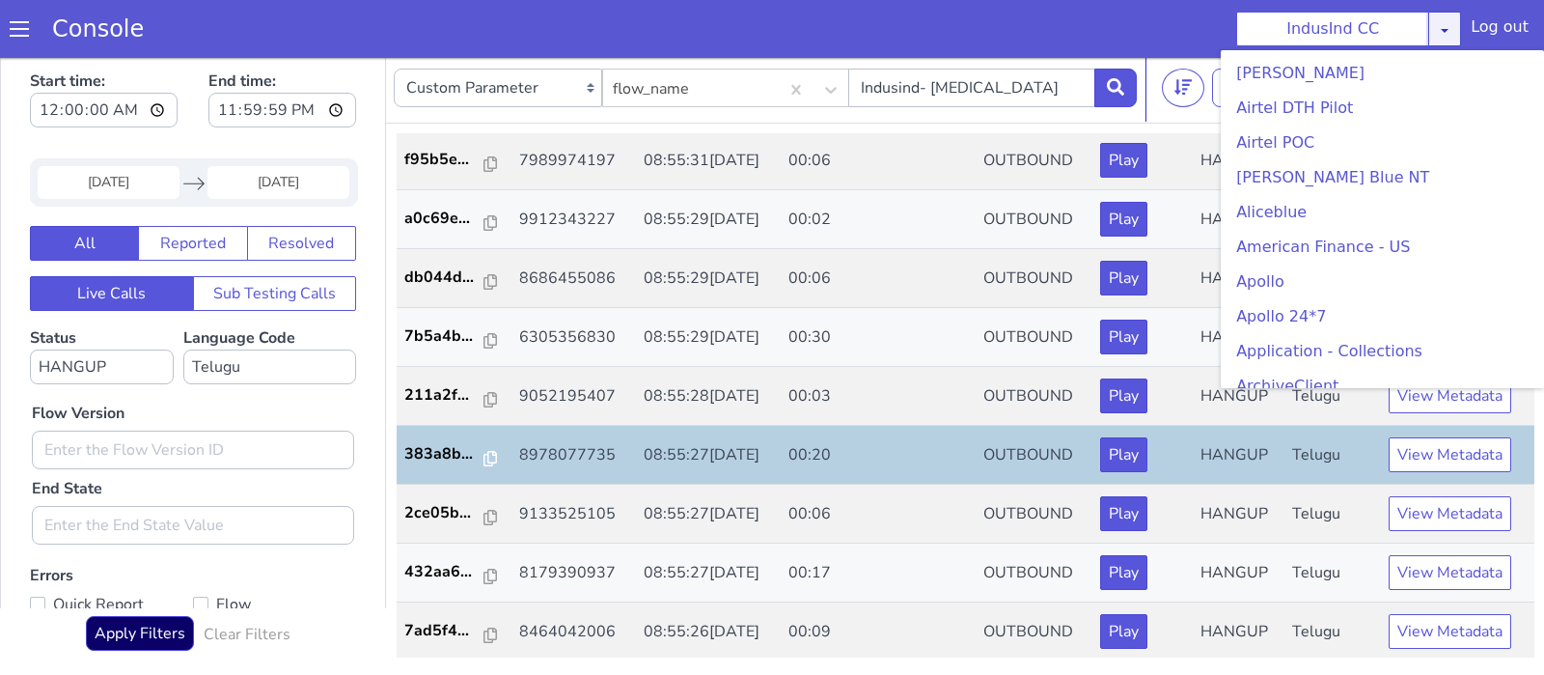
click at [1459, 31] on link at bounding box center [1444, 29] width 33 height 35
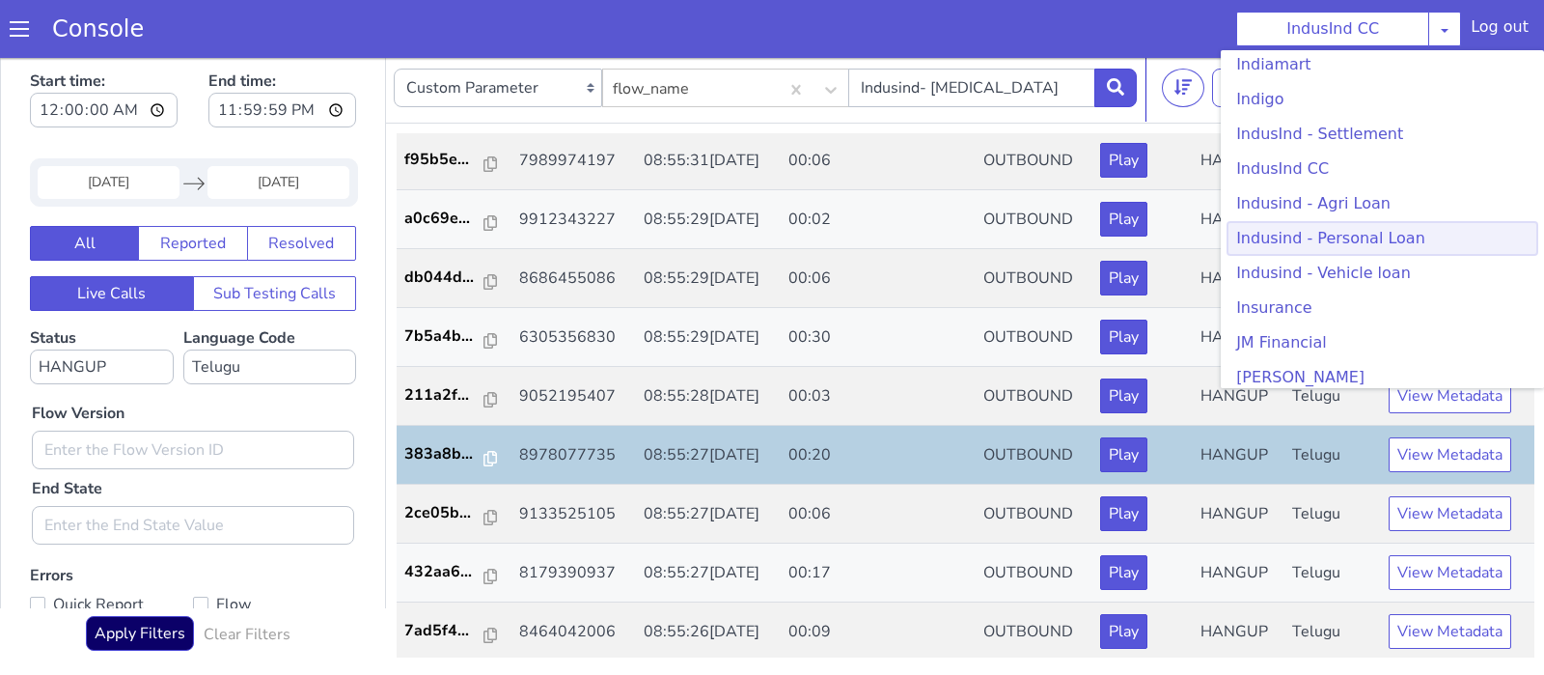
scroll to position [355, 0]
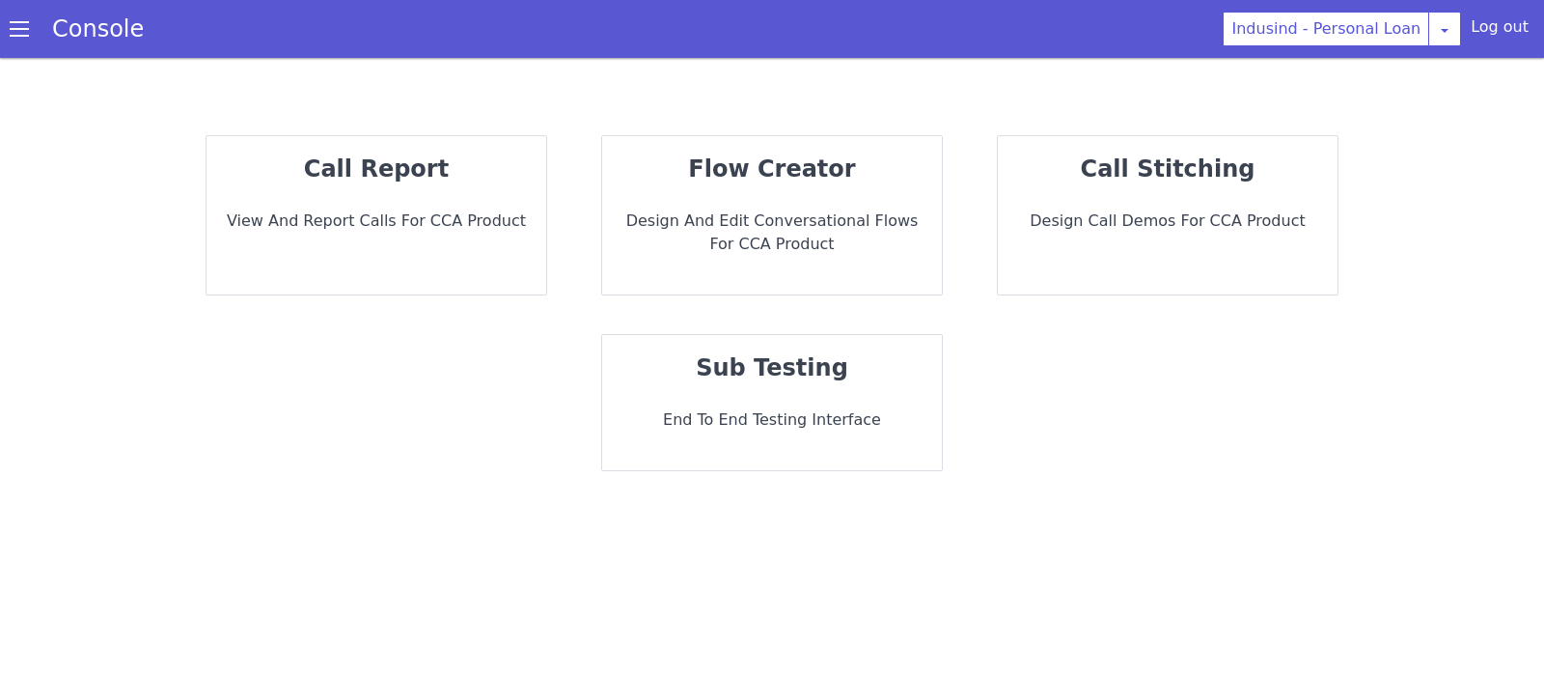
click at [499, 196] on div "call report View and report calls for CCA Product" at bounding box center [377, 215] width 340 height 158
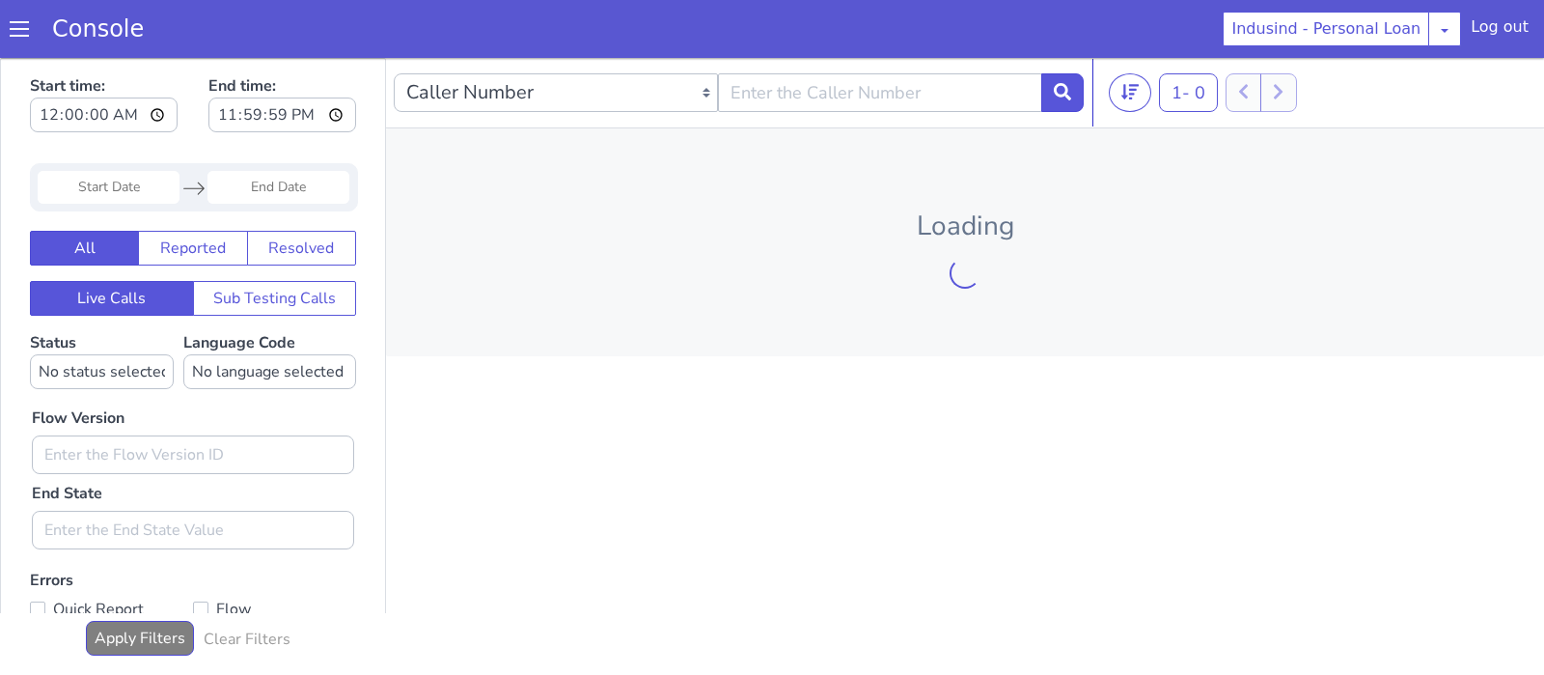
click at [809, 382] on div "Caller Number Call UUID Custom Parameter 1 - 0 20 50 100 Loading" at bounding box center [965, 366] width 1158 height 616
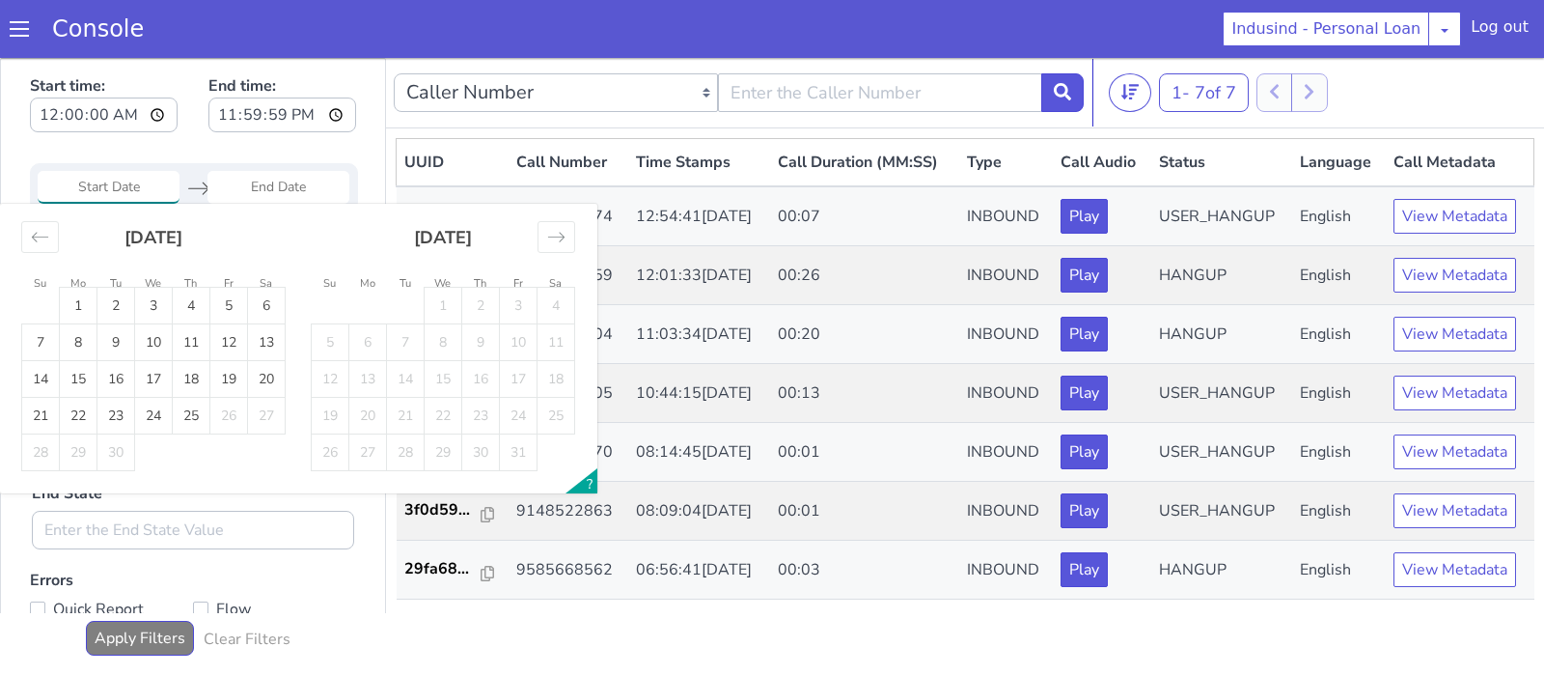
click at [109, 186] on input "Start Date" at bounding box center [109, 187] width 142 height 33
click at [117, 411] on td "23" at bounding box center [116, 416] width 38 height 37
type input "[DATE]"
click at [117, 411] on td "23" at bounding box center [116, 416] width 38 height 37
type input "[DATE]"
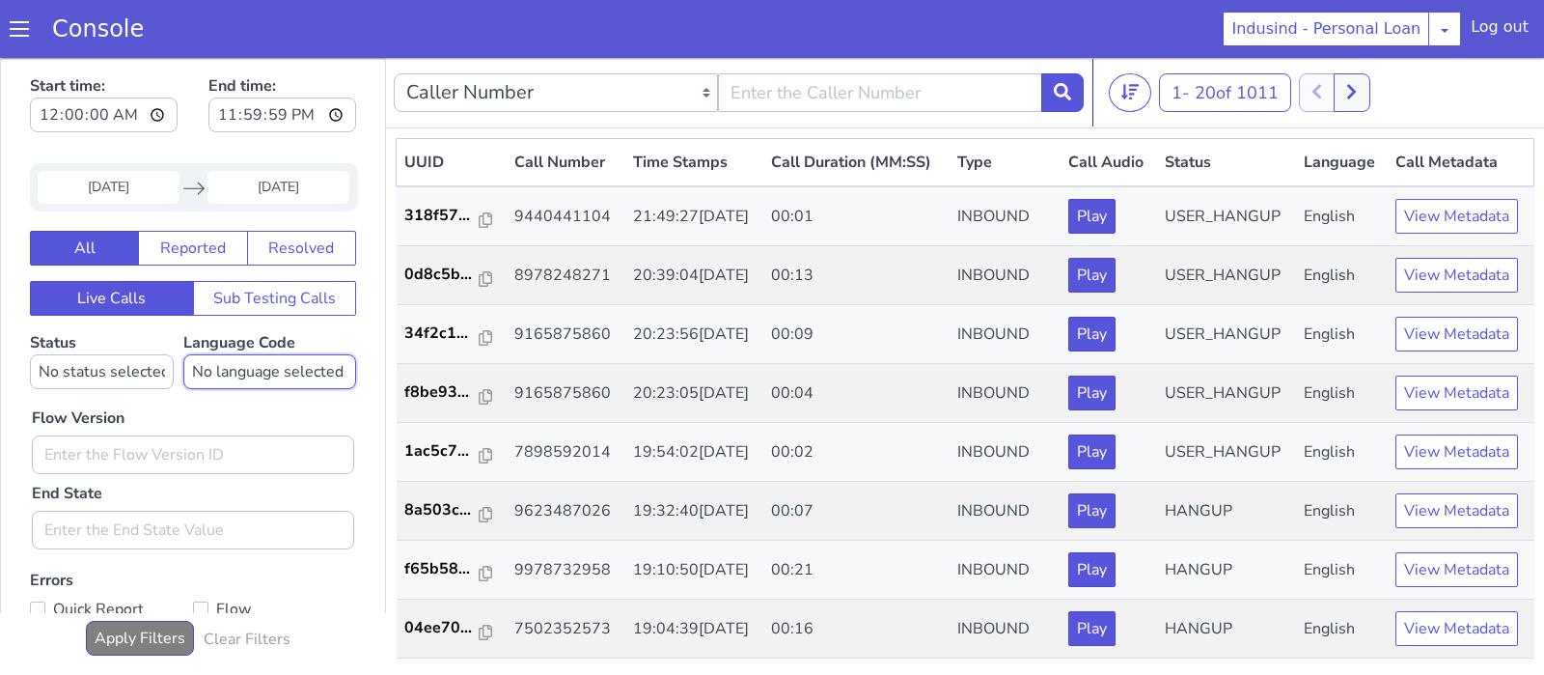
click at [183, 354] on select "No language selected Hindi English Tamil Telugu Kanada Marathi Malayalam Gujara…" at bounding box center [269, 371] width 173 height 35
select select "te"
click option "Telugu" at bounding box center [0, 58] width 0 height 0
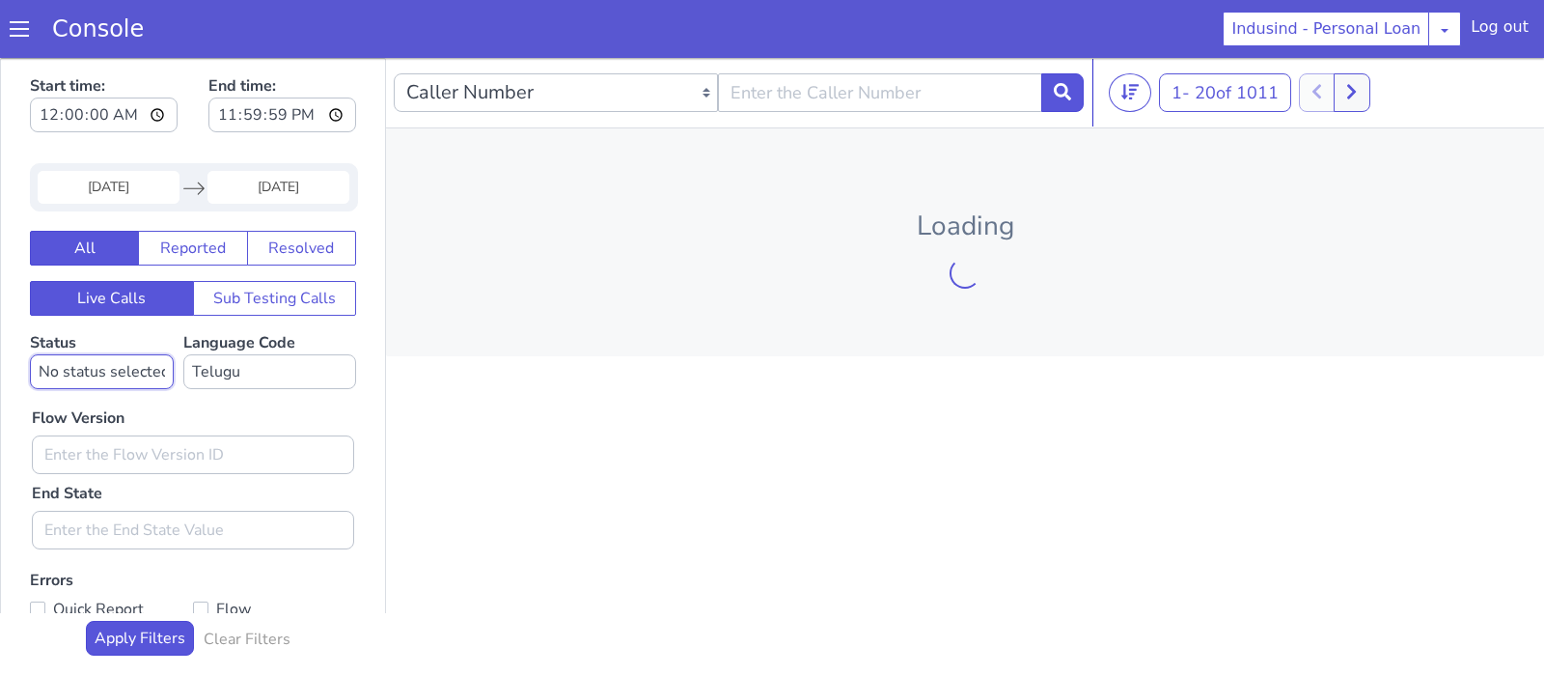
click at [30, 354] on select "No status selected HANGUP USER_HANGUP TRANSFER UNKNOWN" at bounding box center [102, 371] width 144 height 35
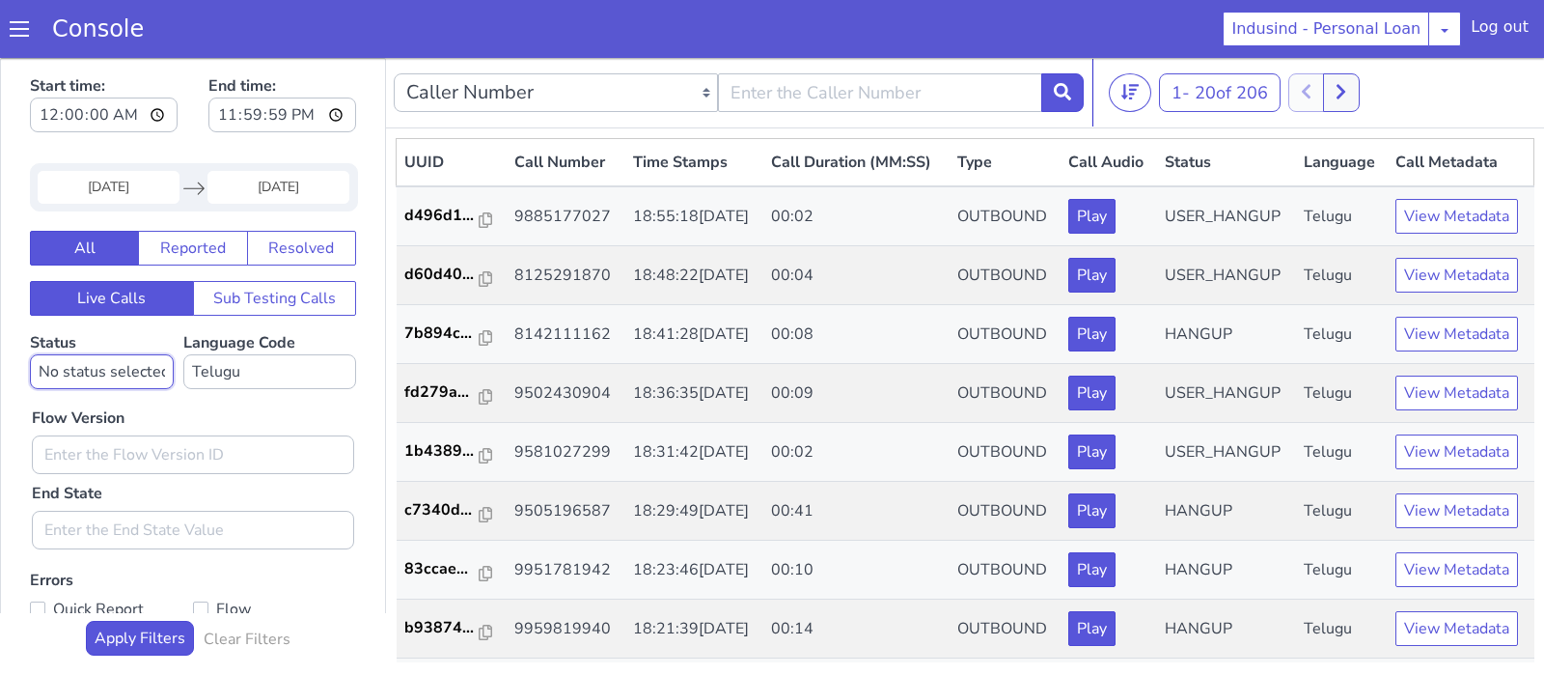
select select "HANGUP"
click option "HANGUP" at bounding box center [0, 58] width 0 height 0
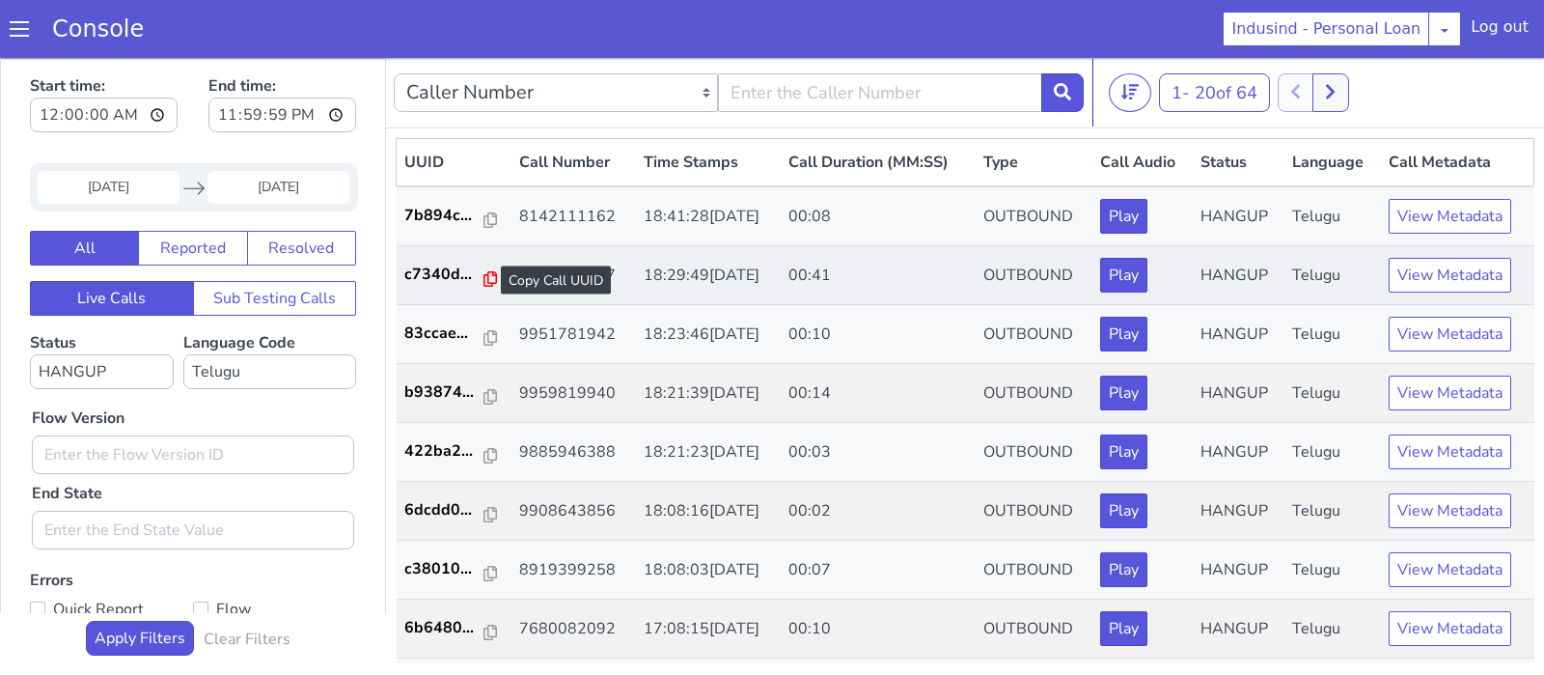
click at [485, 273] on icon at bounding box center [491, 278] width 14 height 15
